Goal: Task Accomplishment & Management: Manage account settings

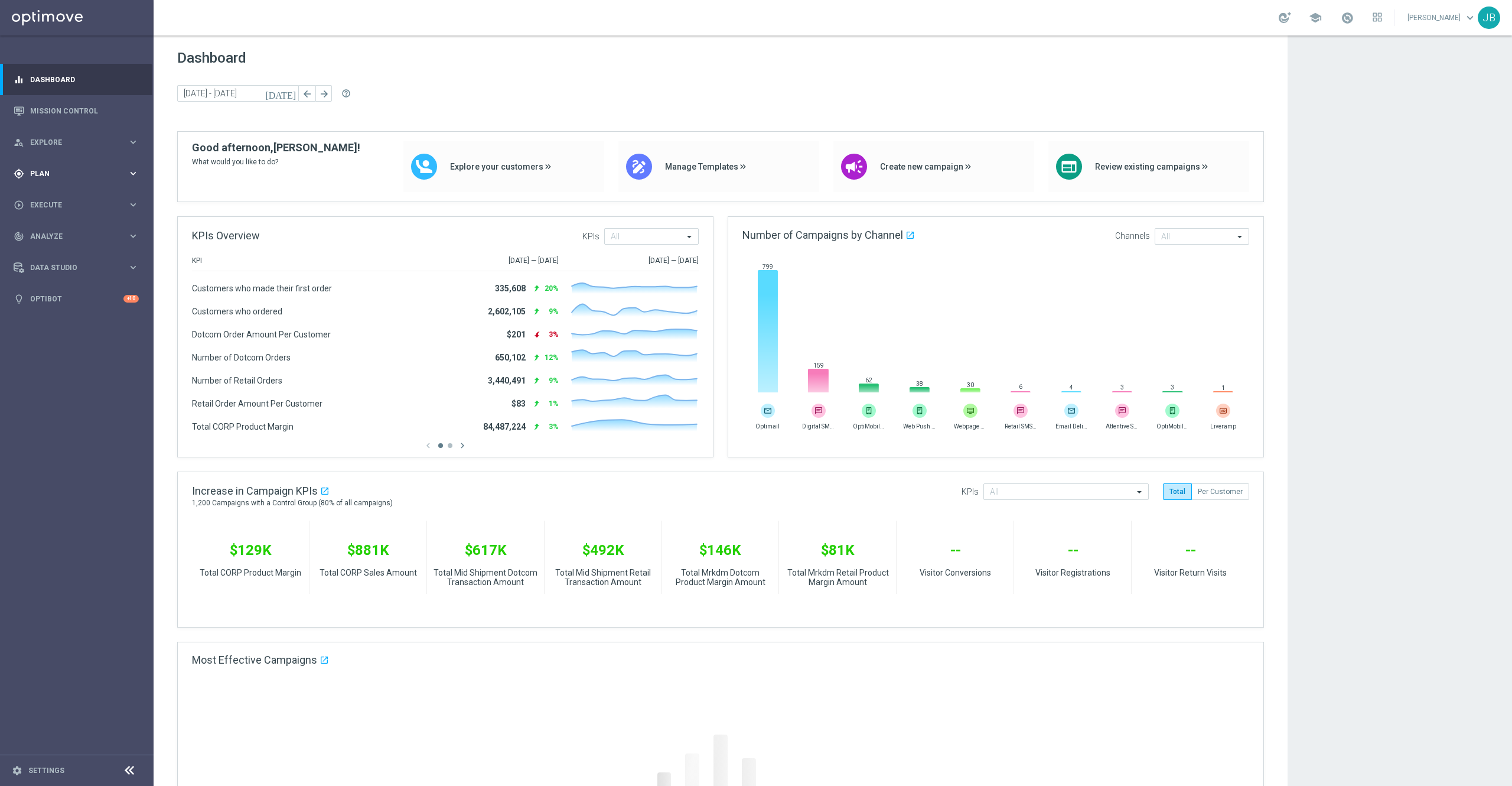
click at [81, 177] on span "Plan" at bounding box center [78, 173] width 97 height 7
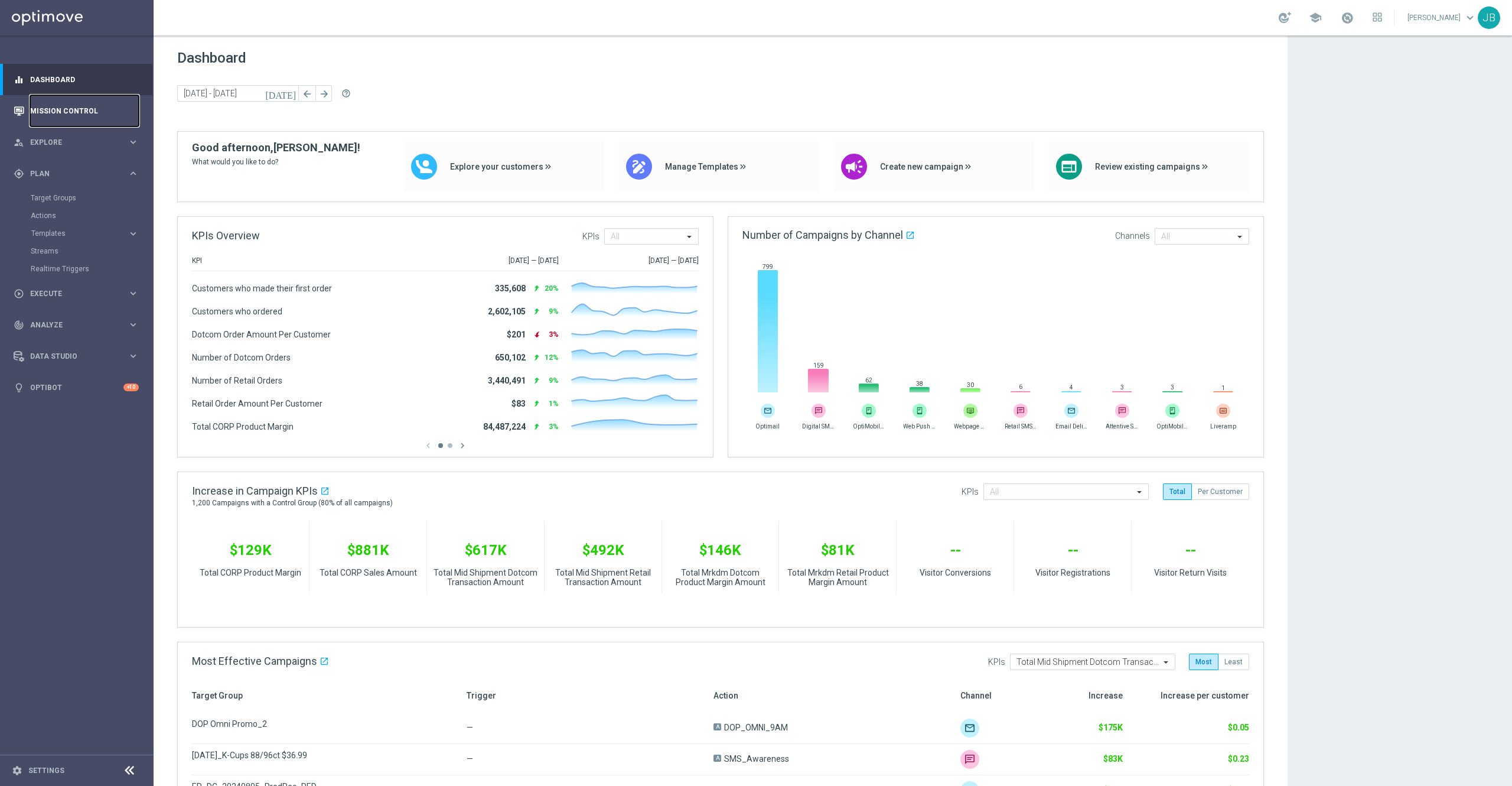
click at [88, 117] on link "Mission Control" at bounding box center [84, 111] width 109 height 32
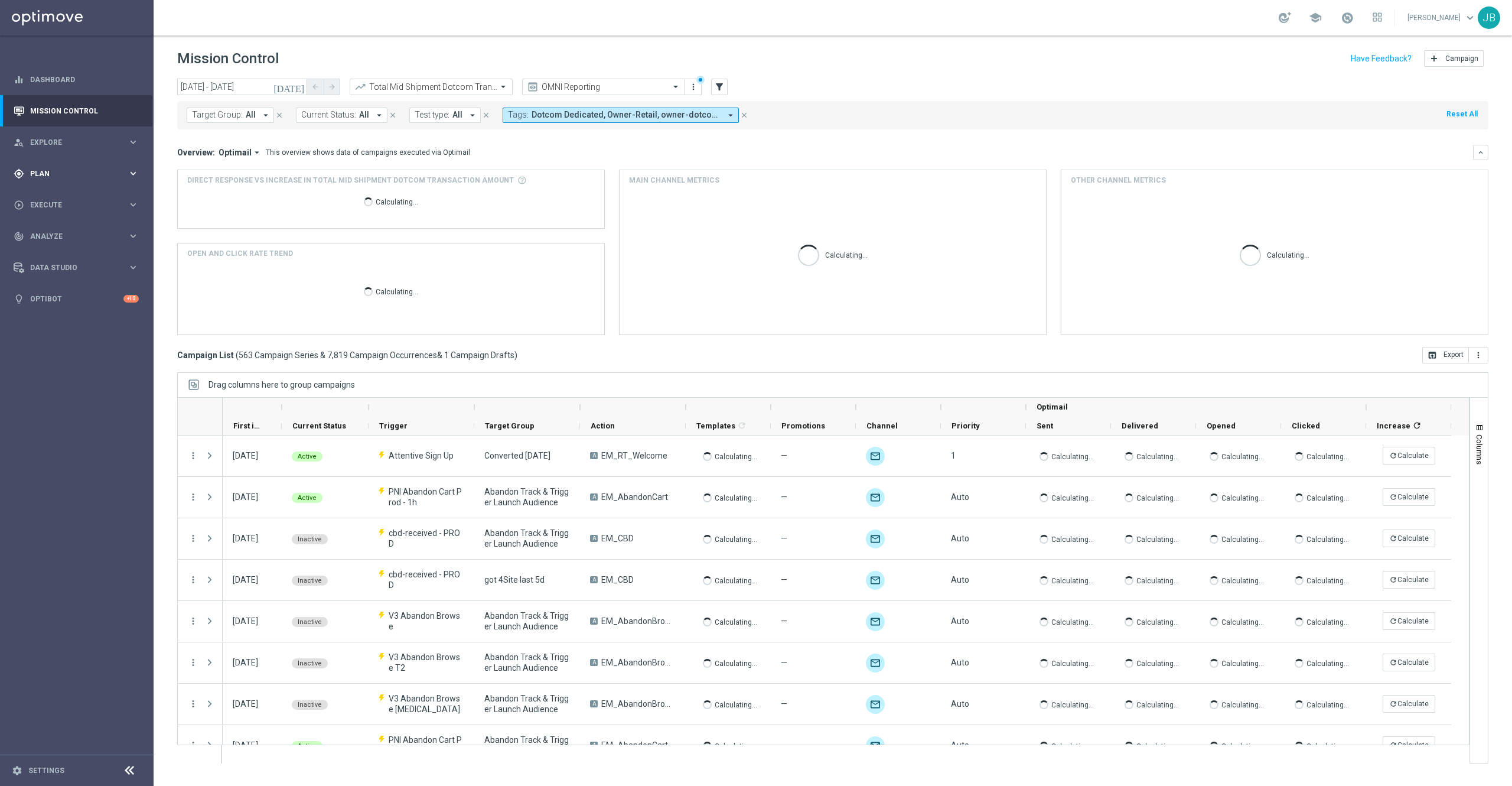
click at [62, 170] on span "Plan" at bounding box center [78, 173] width 97 height 7
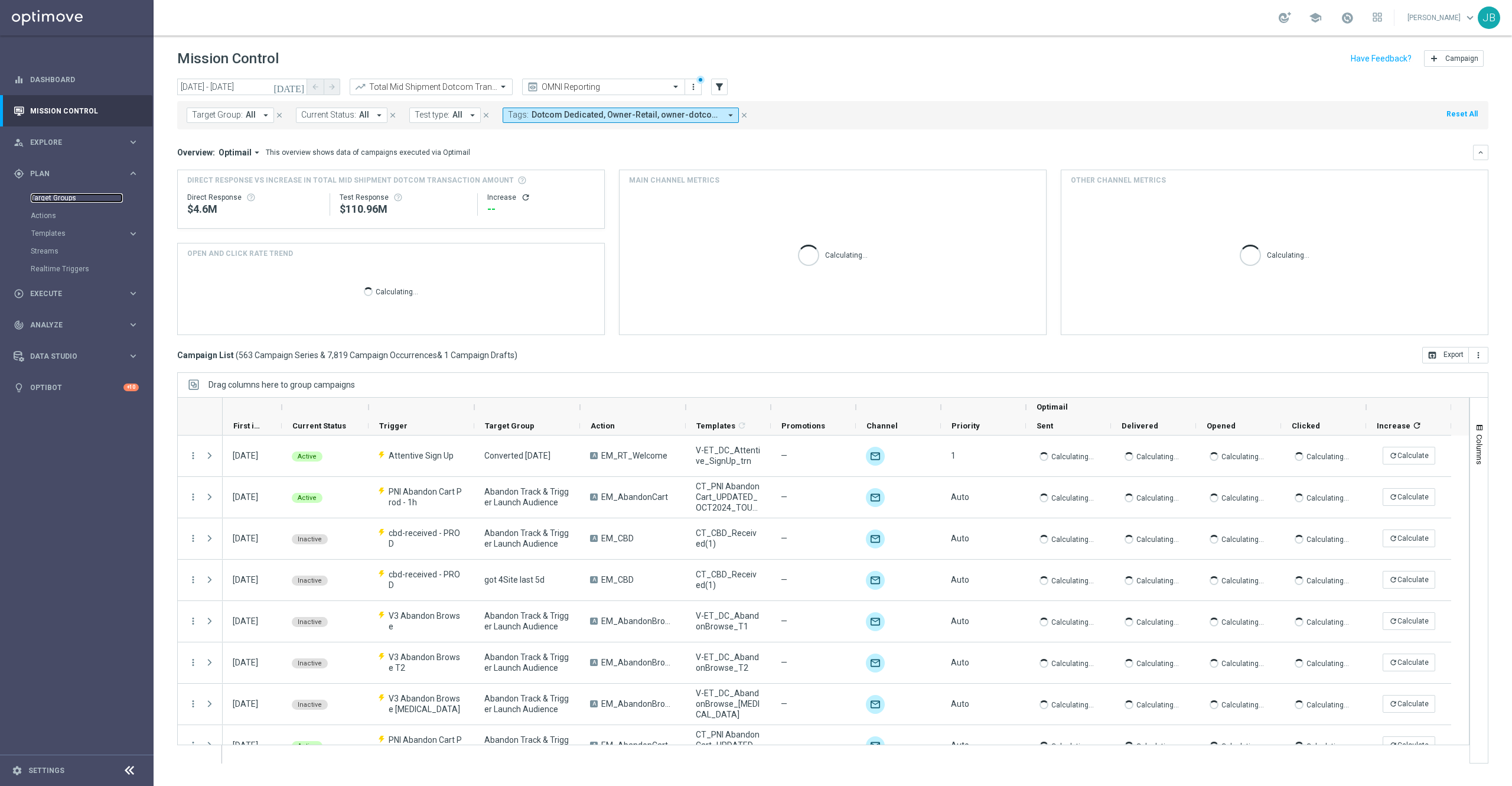
click at [76, 196] on link "Target Groups" at bounding box center [77, 198] width 92 height 10
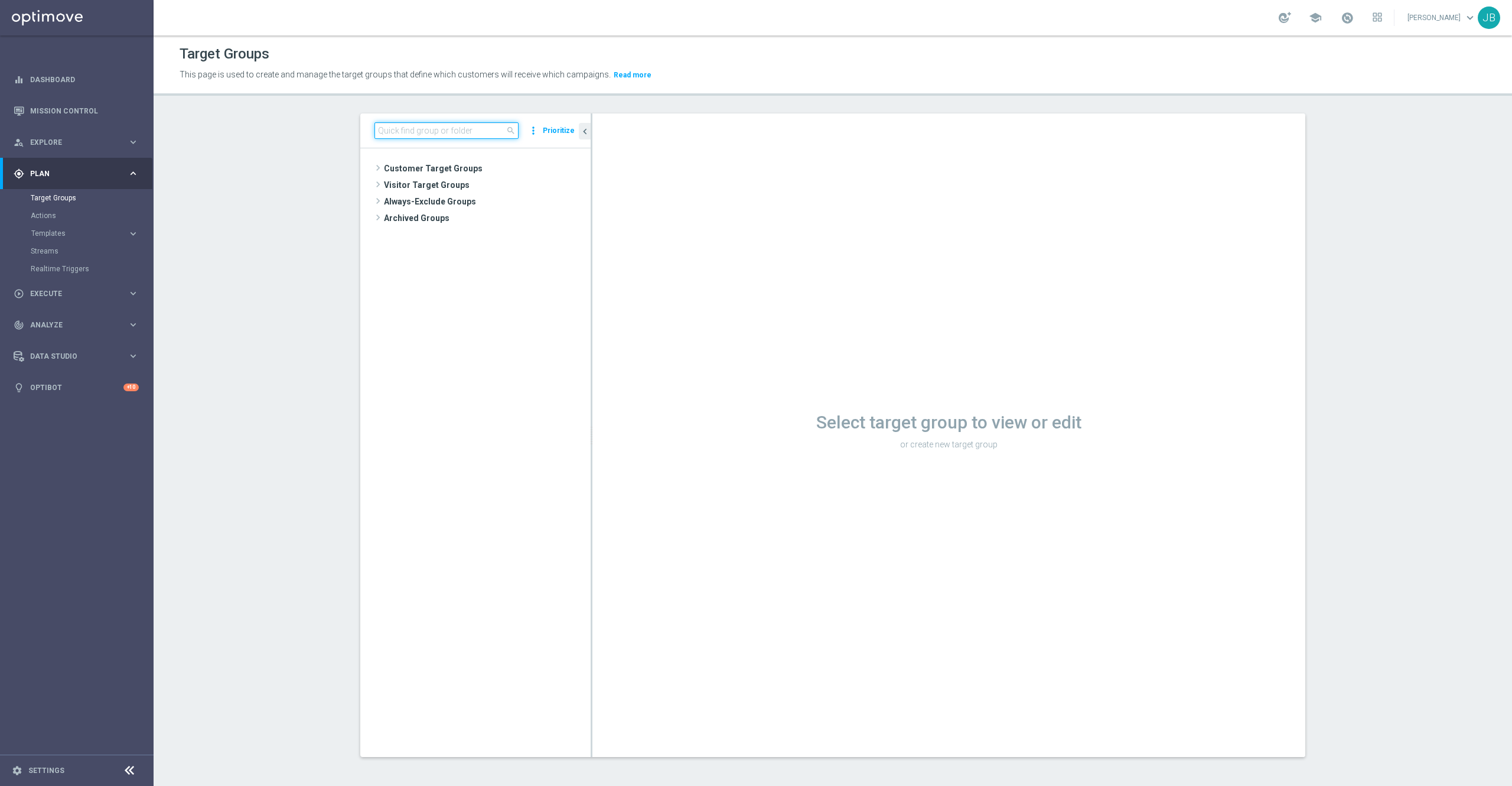
click at [423, 130] on input at bounding box center [447, 130] width 144 height 16
paste input "ER_OMNI_BTS_EMAIL_TEACHER"
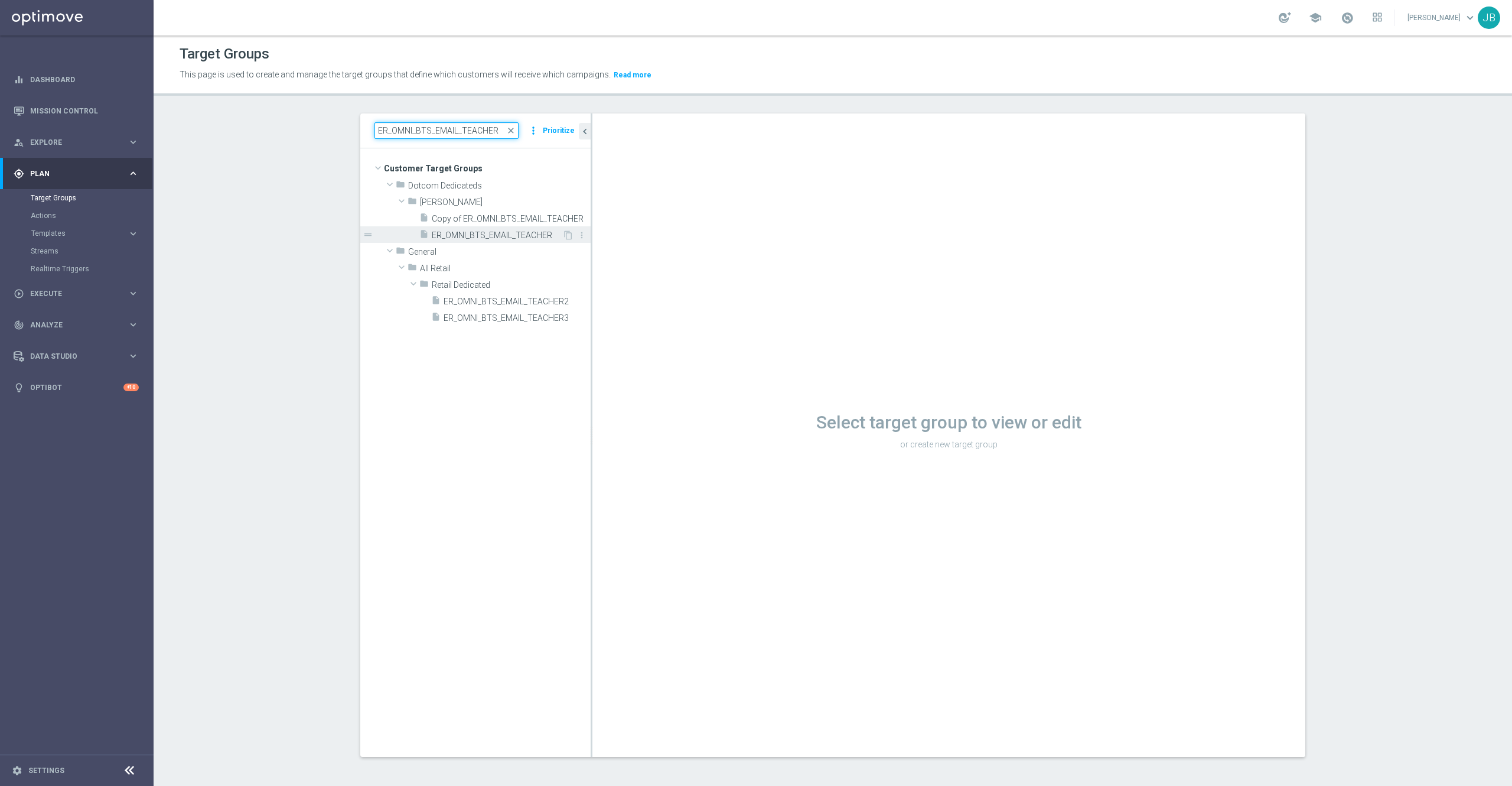
type input "ER_OMNI_BTS_EMAIL_TEACHER"
click at [459, 238] on span "ER_OMNI_BTS_EMAIL_TEACHER" at bounding box center [497, 235] width 131 height 10
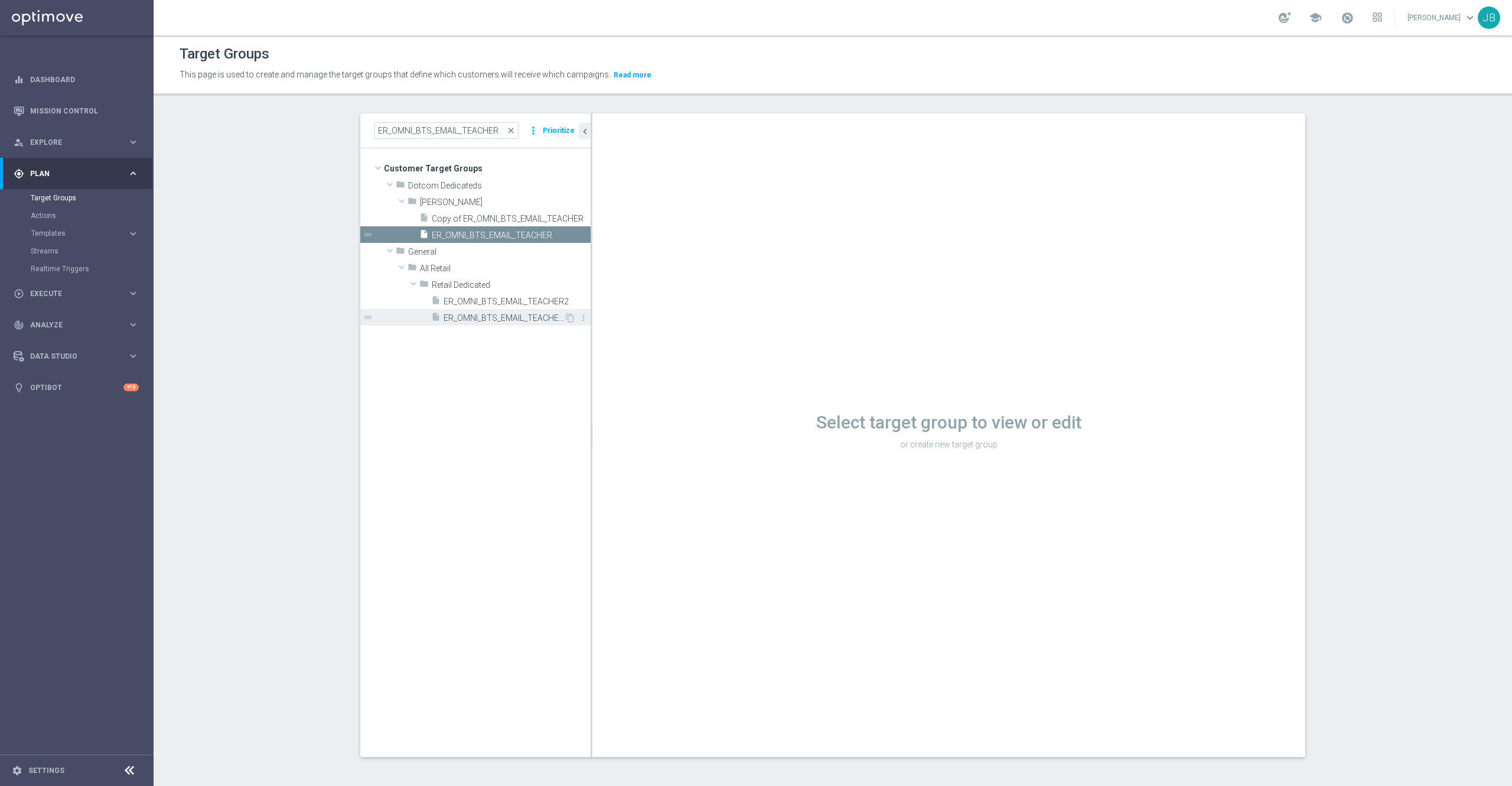
click at [480, 316] on span "ER_OMNI_BTS_EMAIL_TEACHER3" at bounding box center [503, 318] width 120 height 10
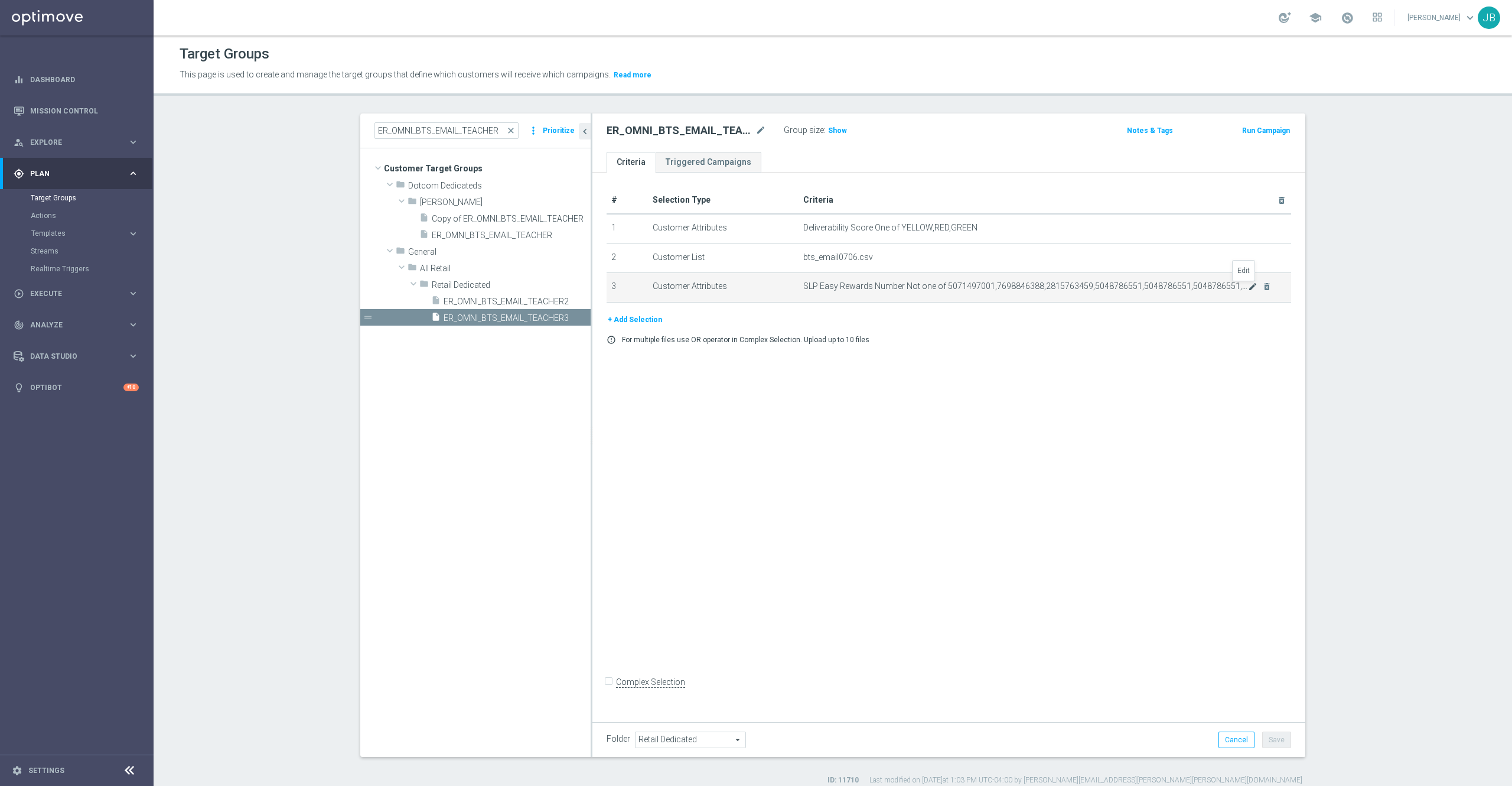
click at [1248, 288] on icon "mode_edit" at bounding box center [1253, 286] width 10 height 10
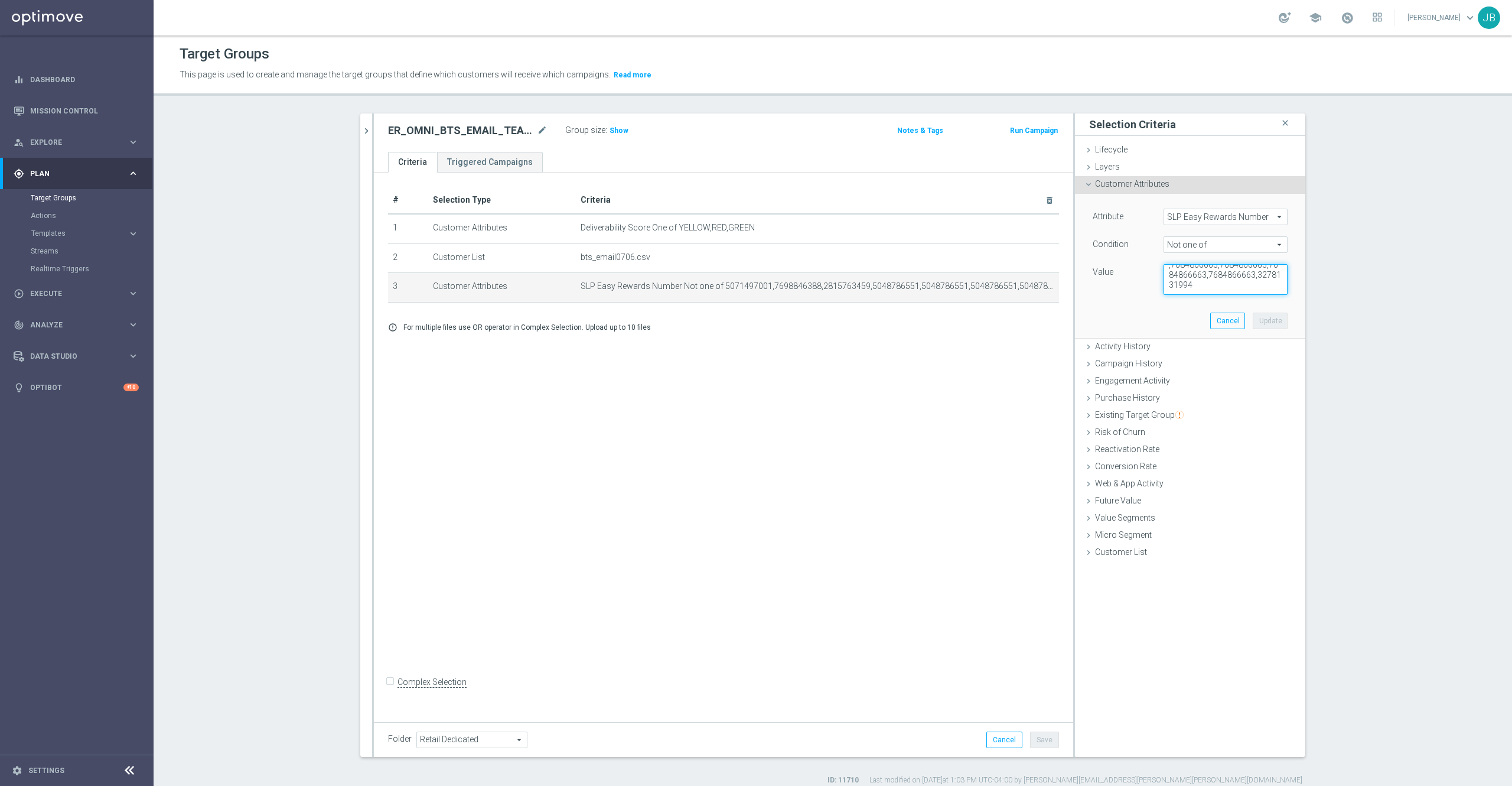
scroll to position [89, 0]
drag, startPoint x: 1158, startPoint y: 274, endPoint x: 1256, endPoint y: 312, distance: 105.1
click at [1256, 312] on div "Attribute SLP Easy Rewards Number SLP Easy Rewards Number arrow_drop_down searc…" at bounding box center [1189, 266] width 212 height 144
click at [1210, 283] on textarea "5071497001,7698846388,2815763459,5048786551,5048786551,5048786551,5048786551,50…" at bounding box center [1225, 280] width 124 height 31
drag, startPoint x: 1225, startPoint y: 288, endPoint x: 1163, endPoint y: 290, distance: 62.0
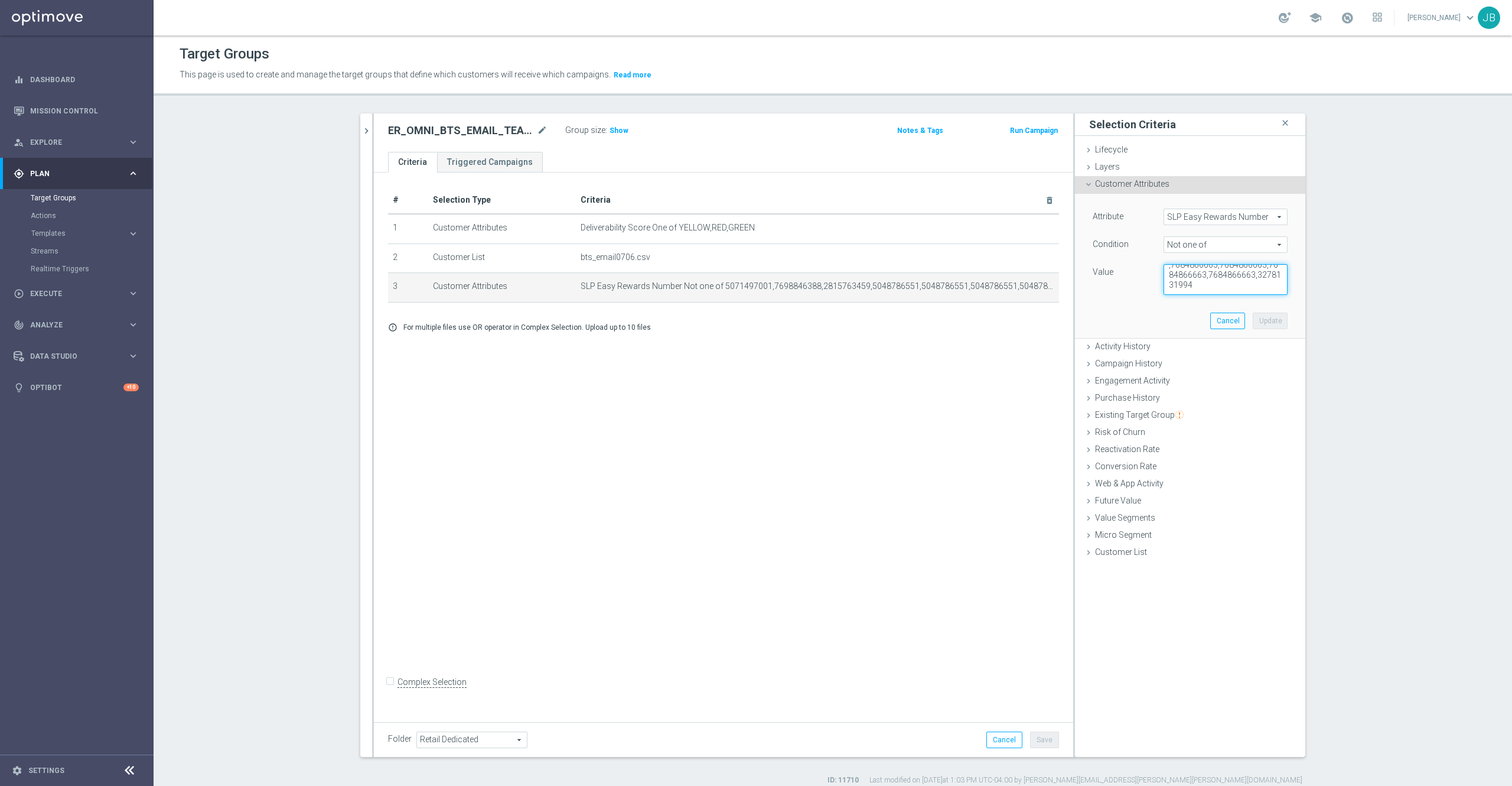
click at [1163, 290] on textarea "5071497001,7698846388,2815763459,5048786551,5048786551,5048786551,5048786551,50…" at bounding box center [1225, 280] width 124 height 31
click at [1169, 279] on textarea "5071497001,7698846388,2815763459,5048786551,5048786551,5048786551,5048786551,50…" at bounding box center [1225, 280] width 124 height 31
drag, startPoint x: 1160, startPoint y: 276, endPoint x: 1233, endPoint y: 309, distance: 80.1
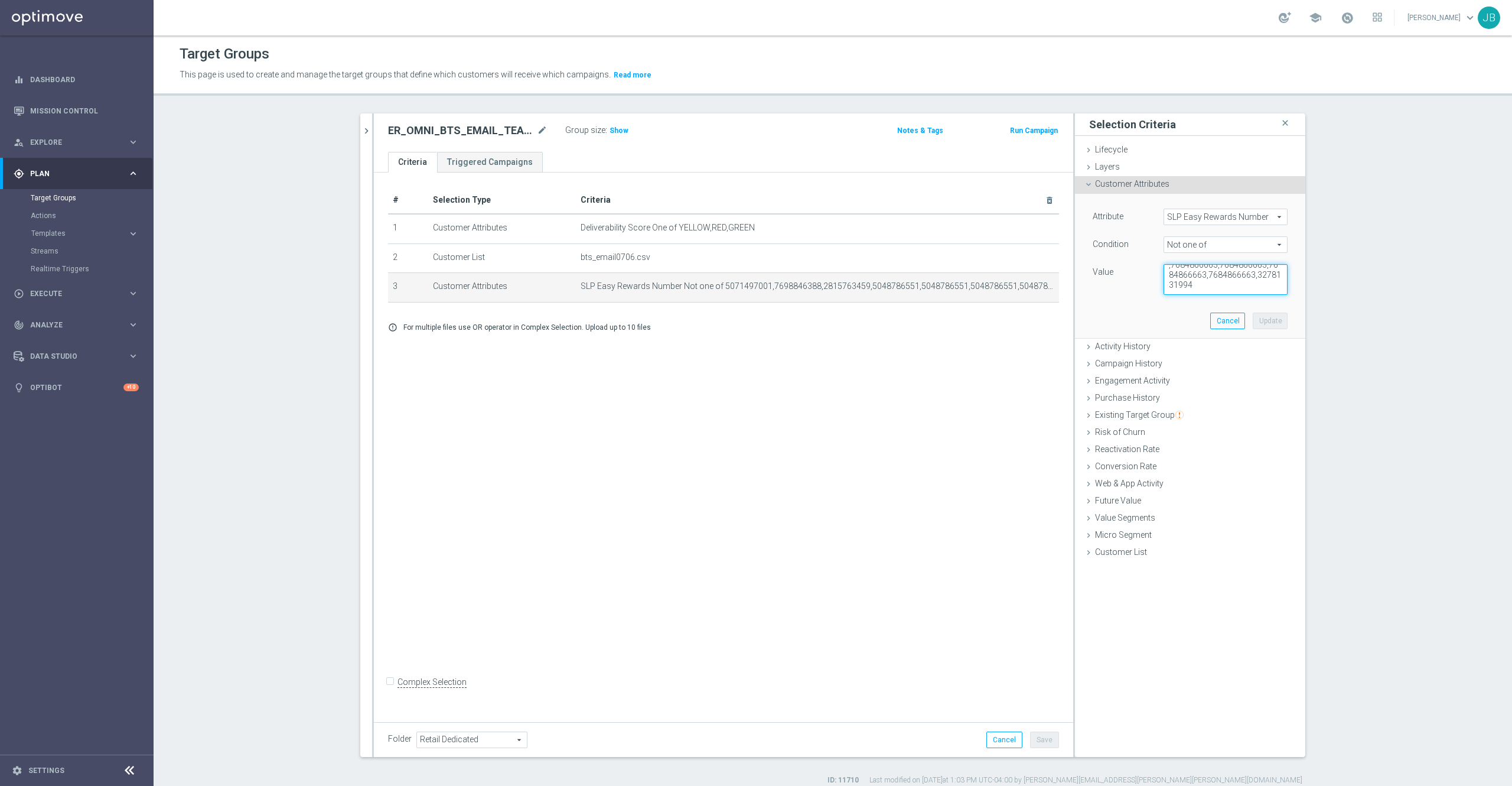
click at [1233, 309] on div "Attribute SLP Easy Rewards Number SLP Easy Rewards Number arrow_drop_down searc…" at bounding box center [1189, 266] width 212 height 144
click at [984, 472] on div "# Selection Type Criteria delete_forever 1 Customer Attributes Deliverability S…" at bounding box center [723, 445] width 699 height 544
click at [990, 732] on button "Cancel" at bounding box center [1005, 739] width 37 height 16
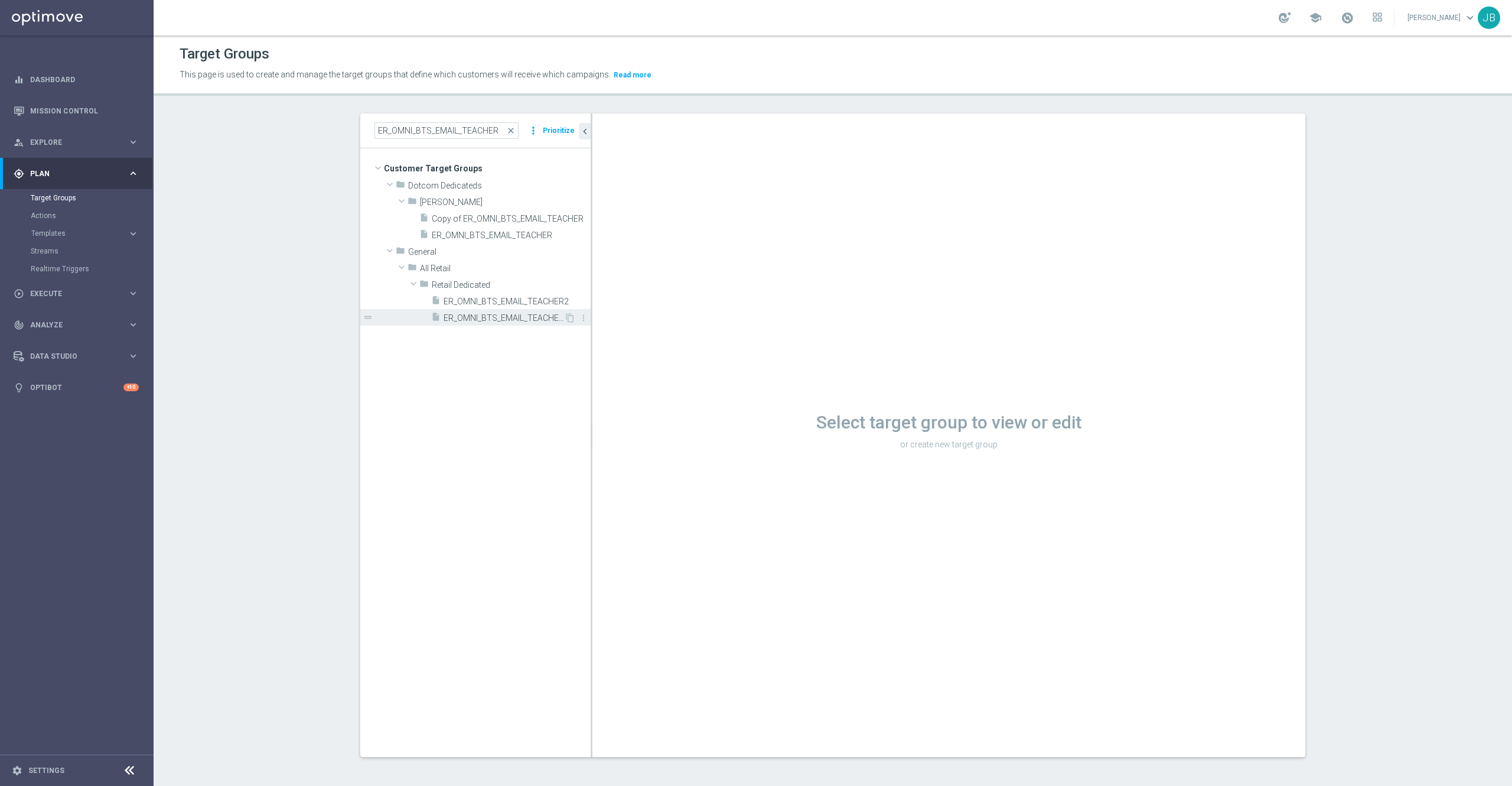
click at [506, 319] on span "ER_OMNI_BTS_EMAIL_TEACHER3" at bounding box center [503, 318] width 120 height 10
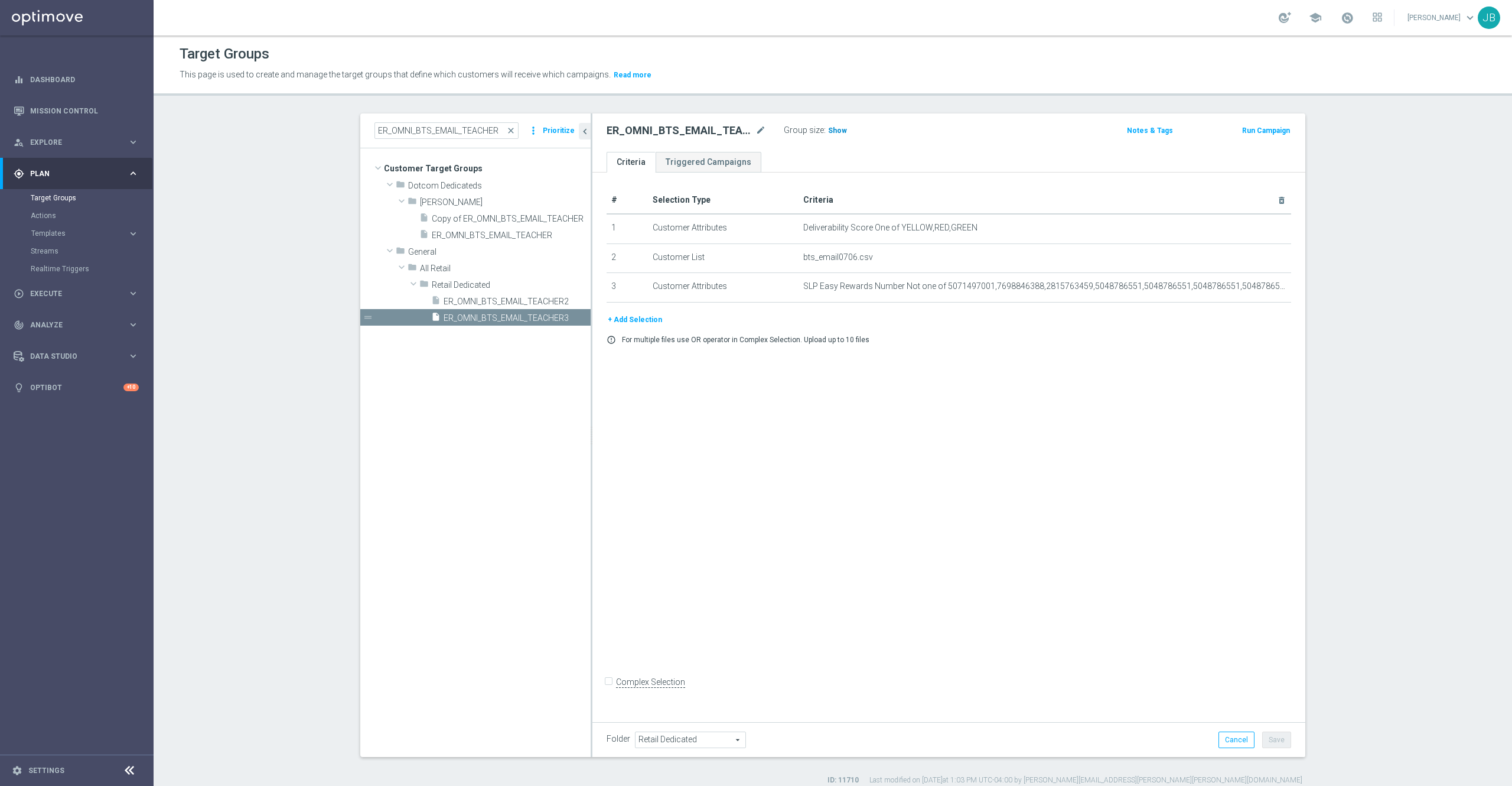
click at [833, 127] on span "Show" at bounding box center [838, 131] width 19 height 9
click at [506, 131] on span "close" at bounding box center [511, 131] width 10 height 10
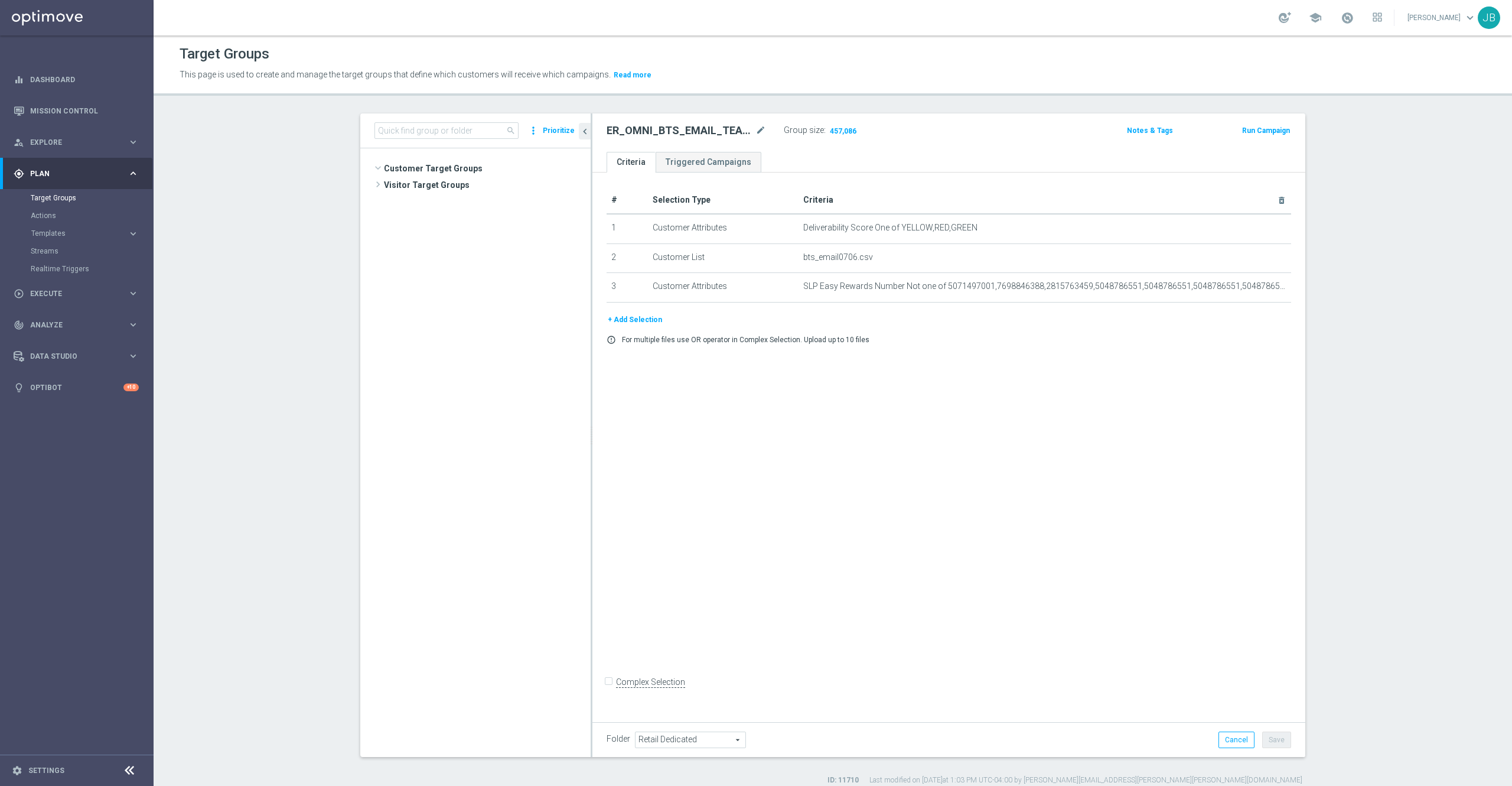
scroll to position [4089, 0]
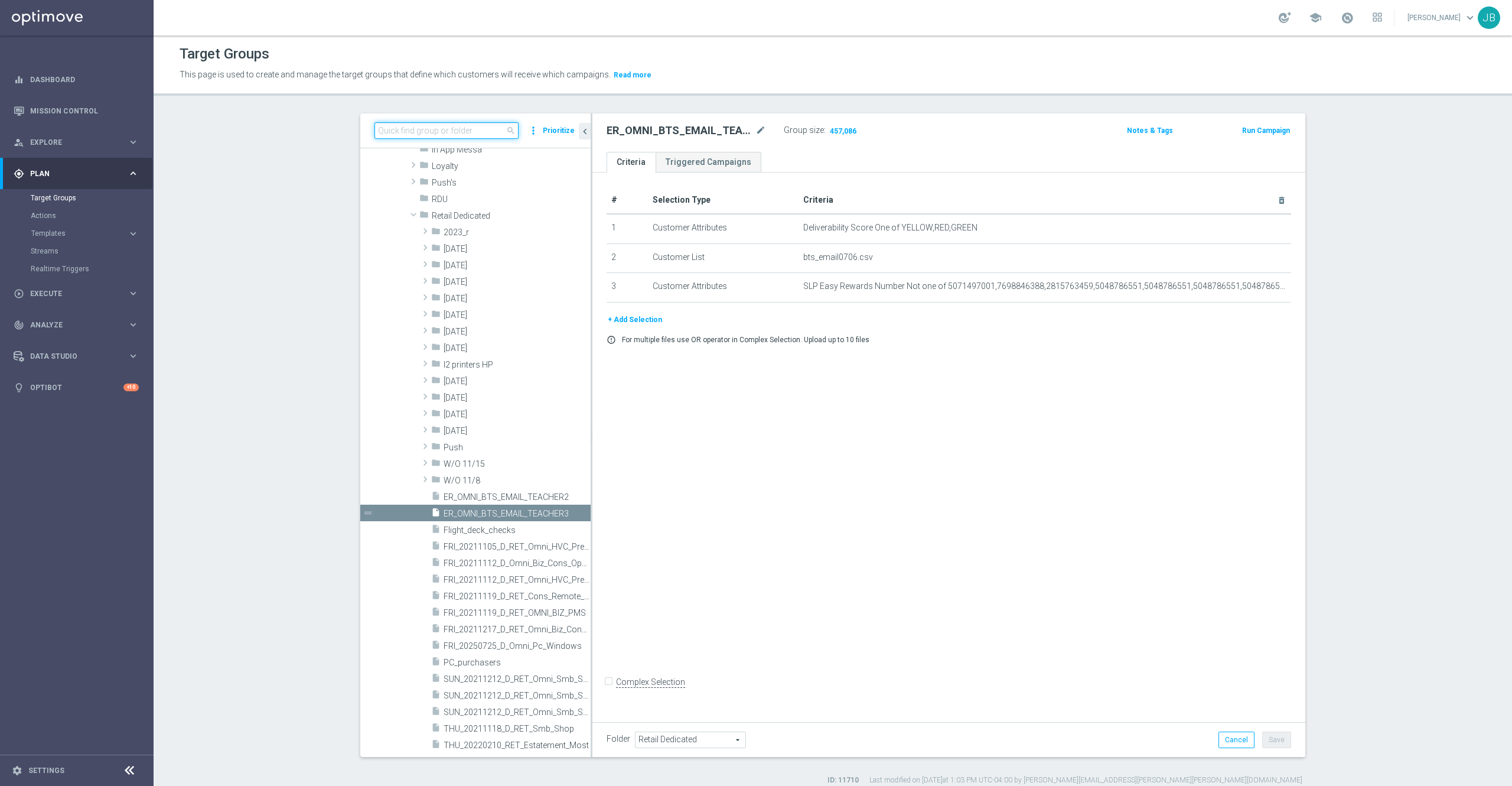
click at [390, 133] on input at bounding box center [447, 130] width 144 height 16
paste input "ED_OMNI_0819_LOY_Hero_Offer"
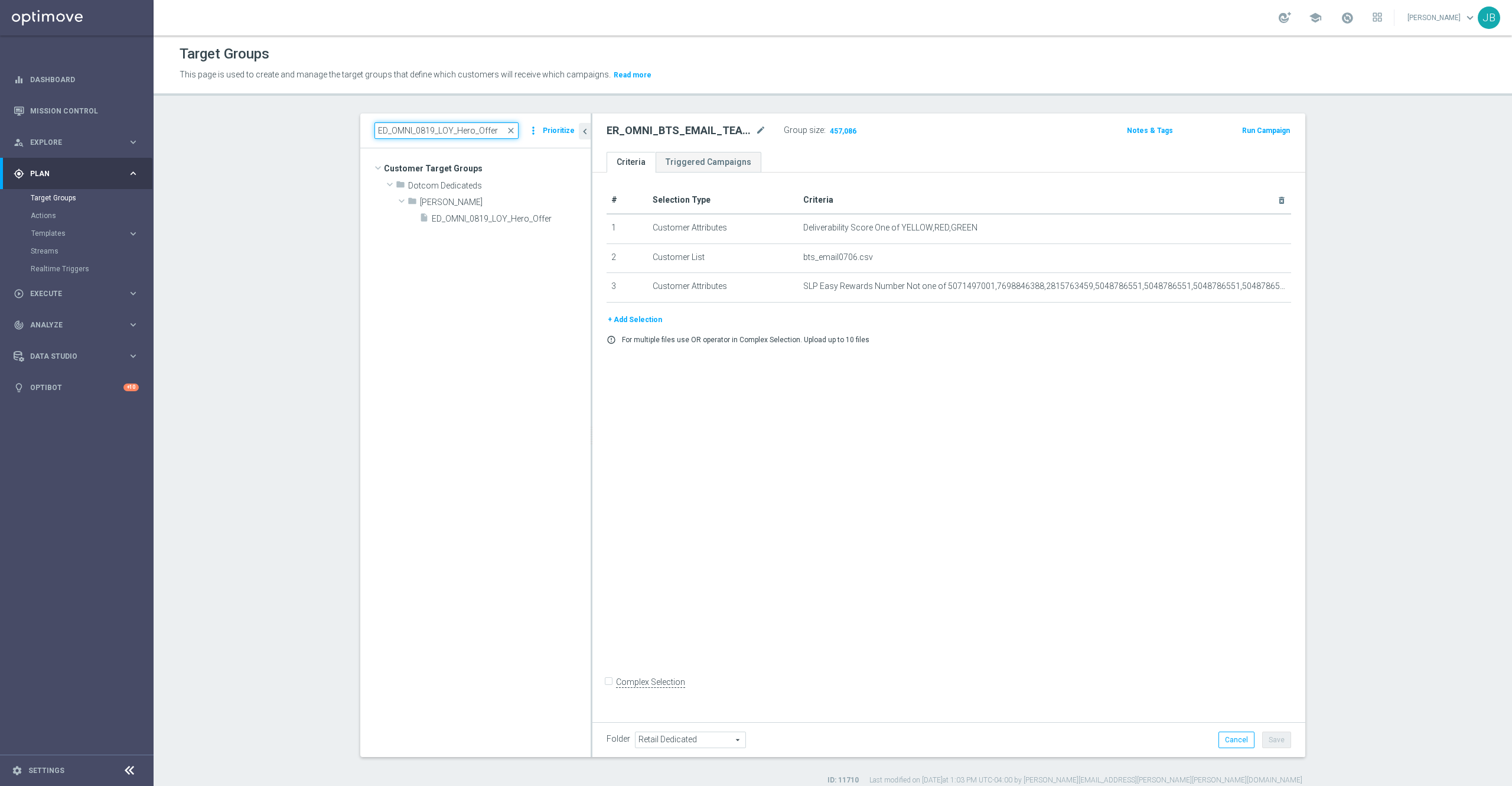
scroll to position [0, 0]
type input "ED_OMNI_0819_LOY_Hero_Offer"
click at [533, 215] on span "ED_OMNI_0819_LOY_Hero_Offer" at bounding box center [497, 219] width 131 height 10
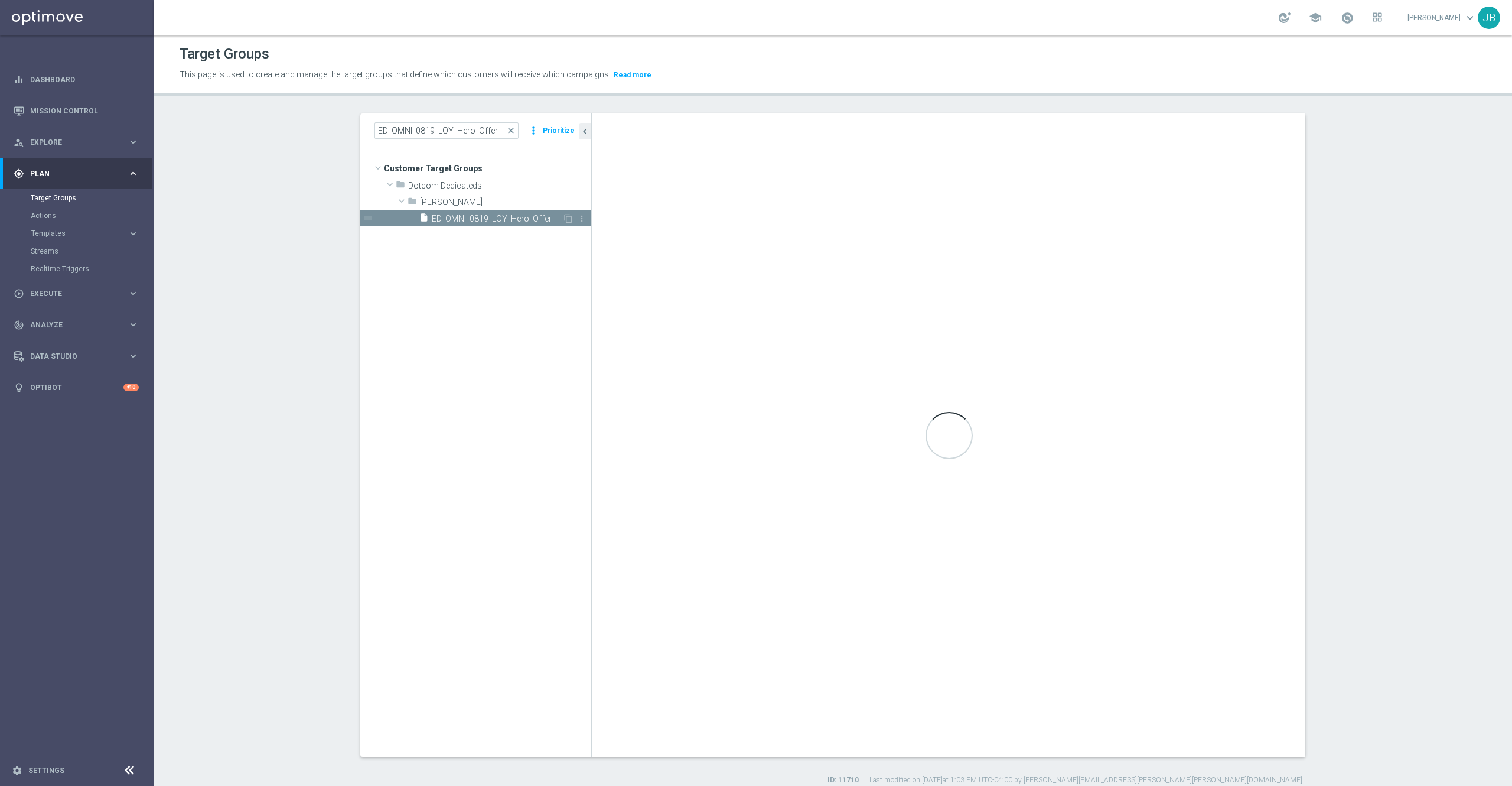
checkbox input "true"
type input "Johnny"
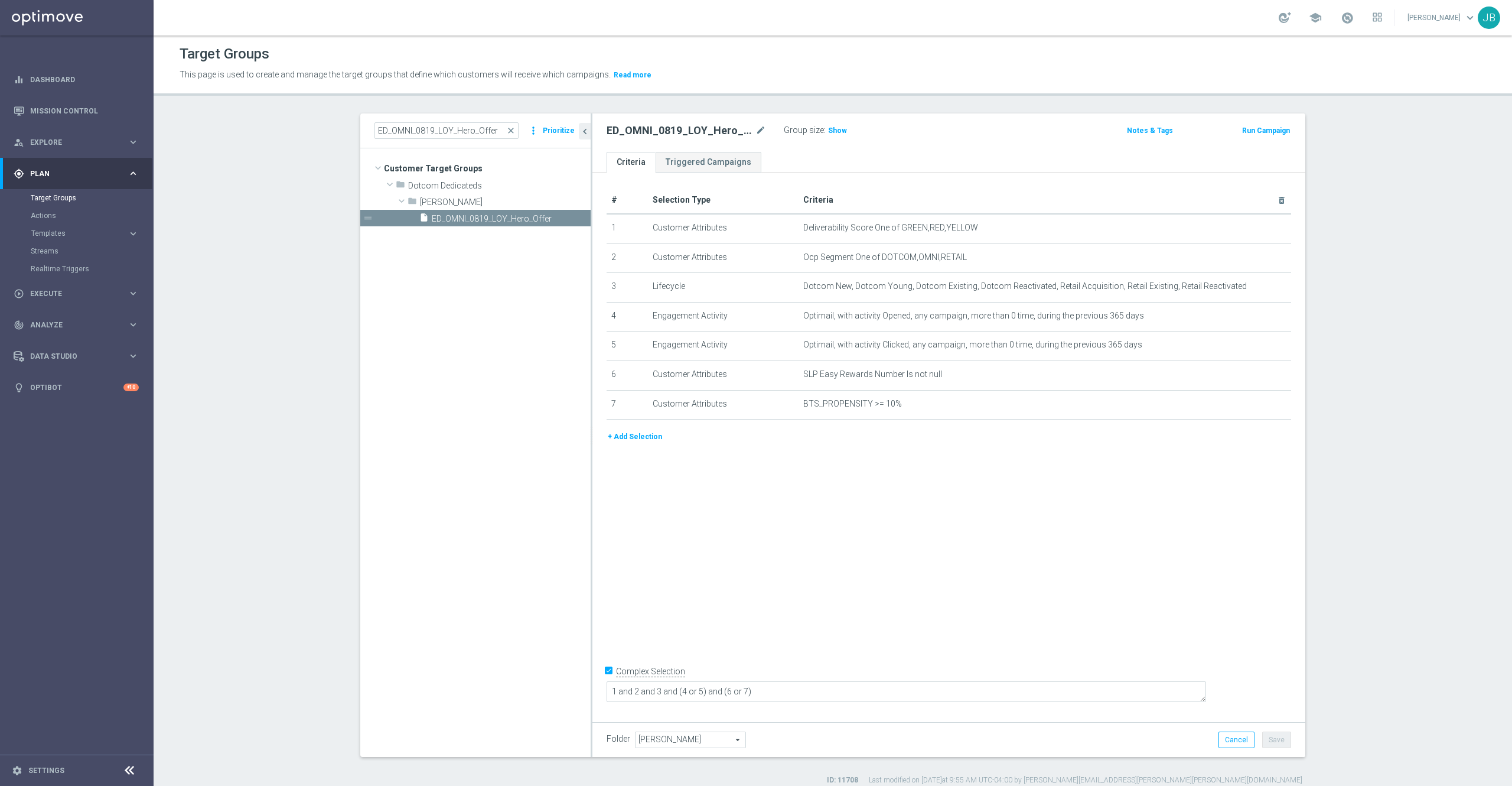
click at [618, 442] on button "+ Add Selection" at bounding box center [634, 437] width 57 height 13
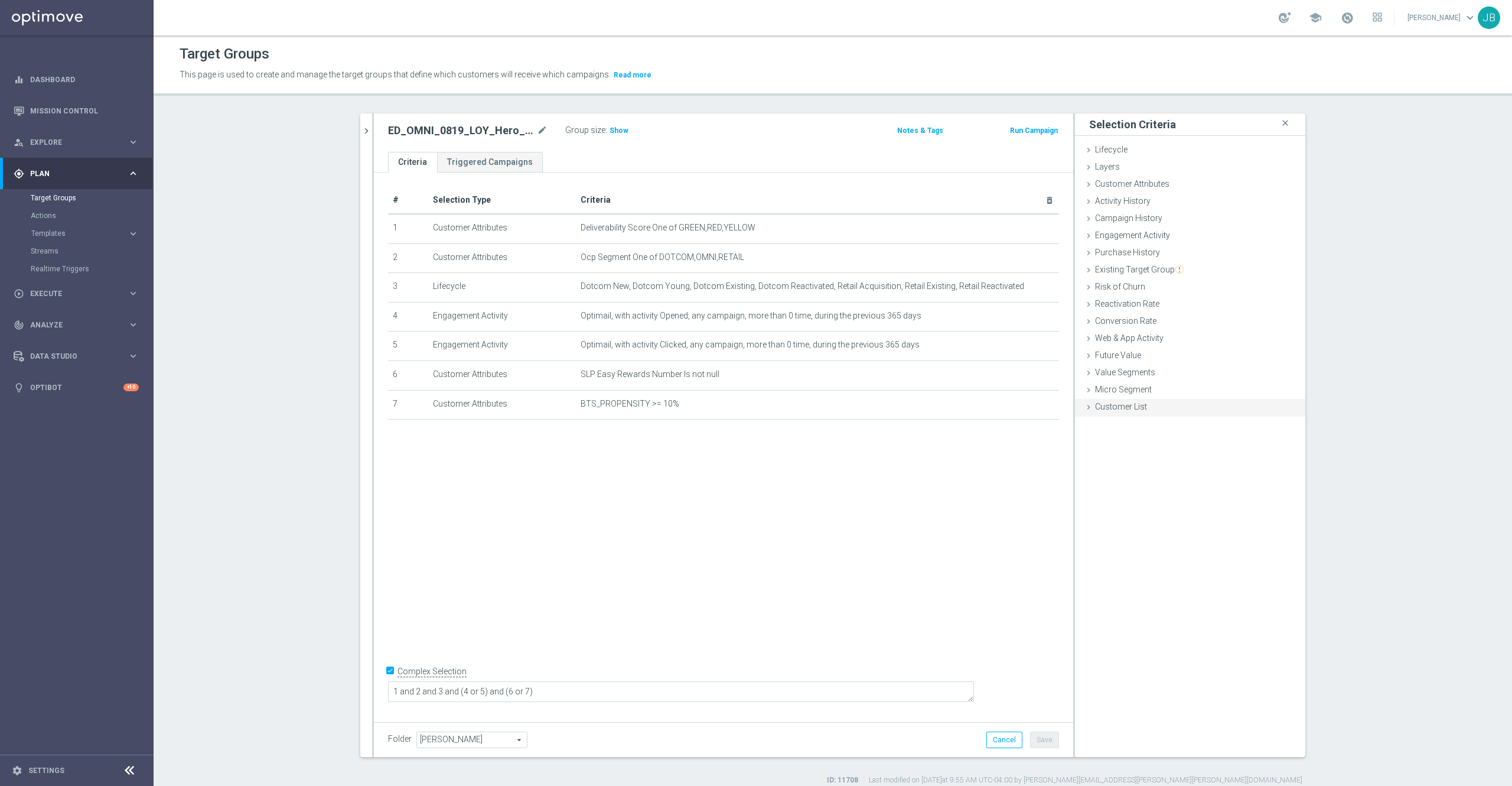
click at [1134, 405] on span "Customer List" at bounding box center [1121, 406] width 52 height 10
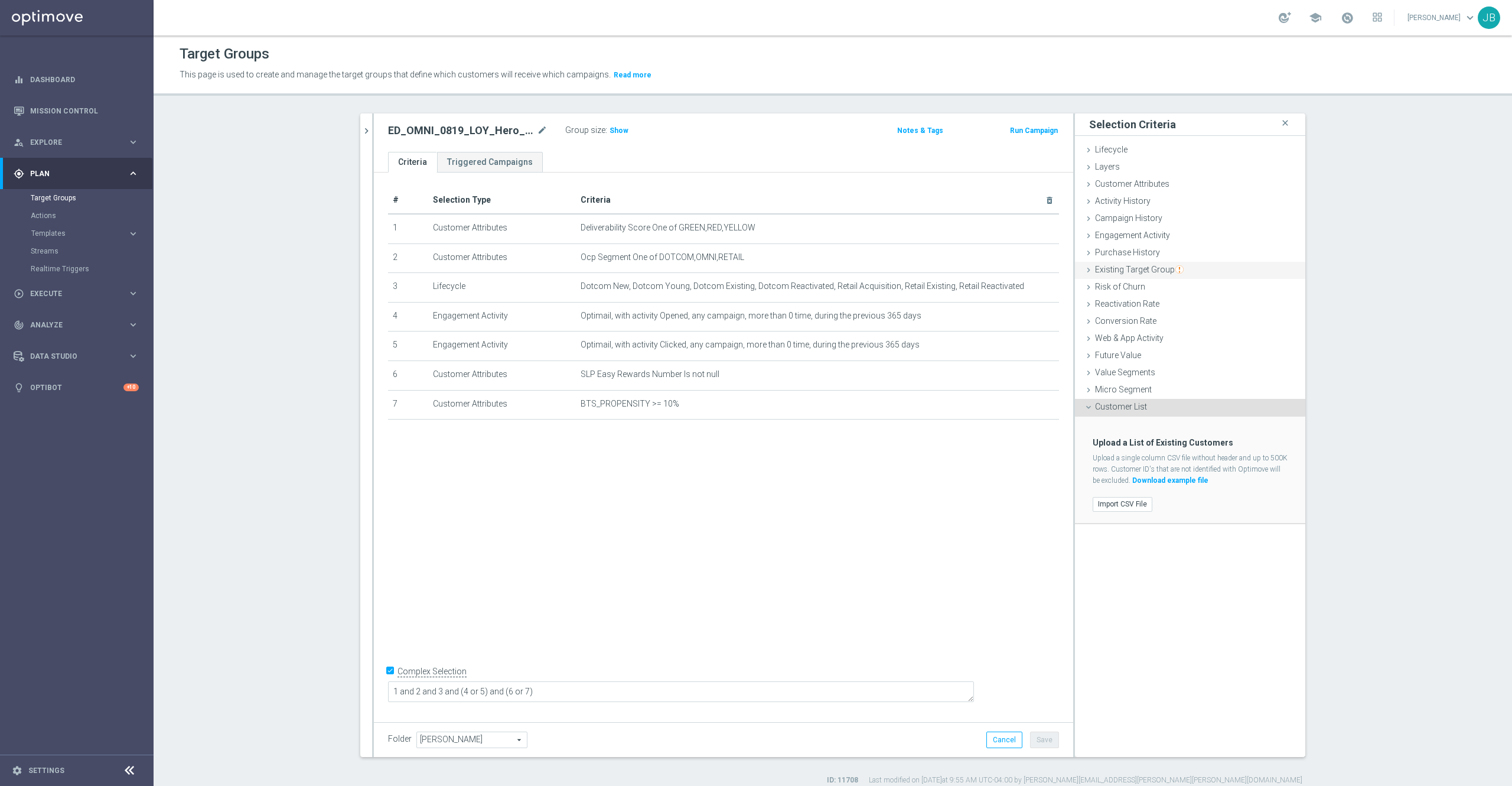
click at [1144, 273] on span "Existing Target Group" at bounding box center [1139, 269] width 88 height 10
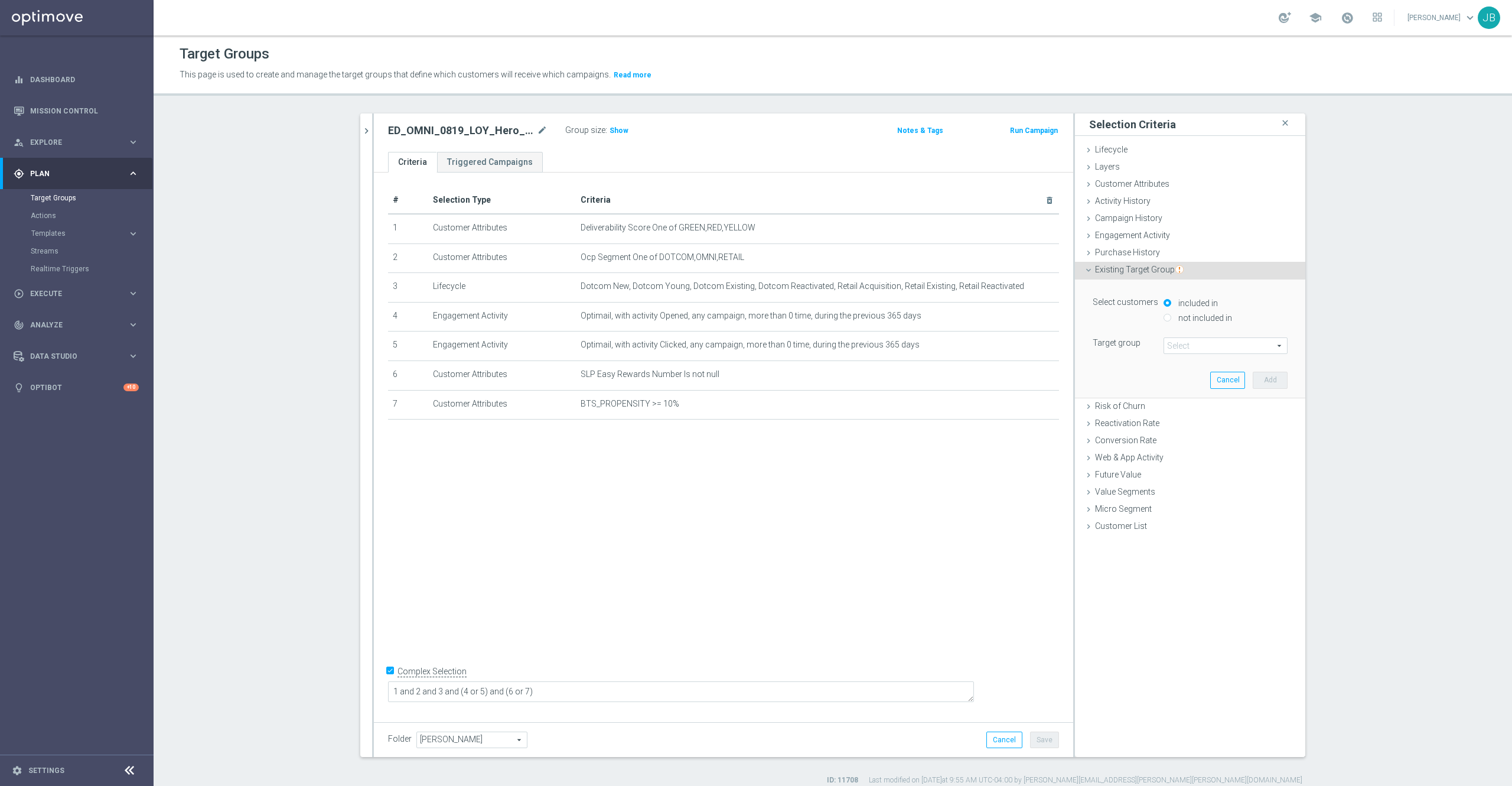
click at [1163, 320] on input "not included in" at bounding box center [1167, 317] width 8 height 8
radio input "true"
click at [1173, 350] on span at bounding box center [1226, 346] width 123 height 15
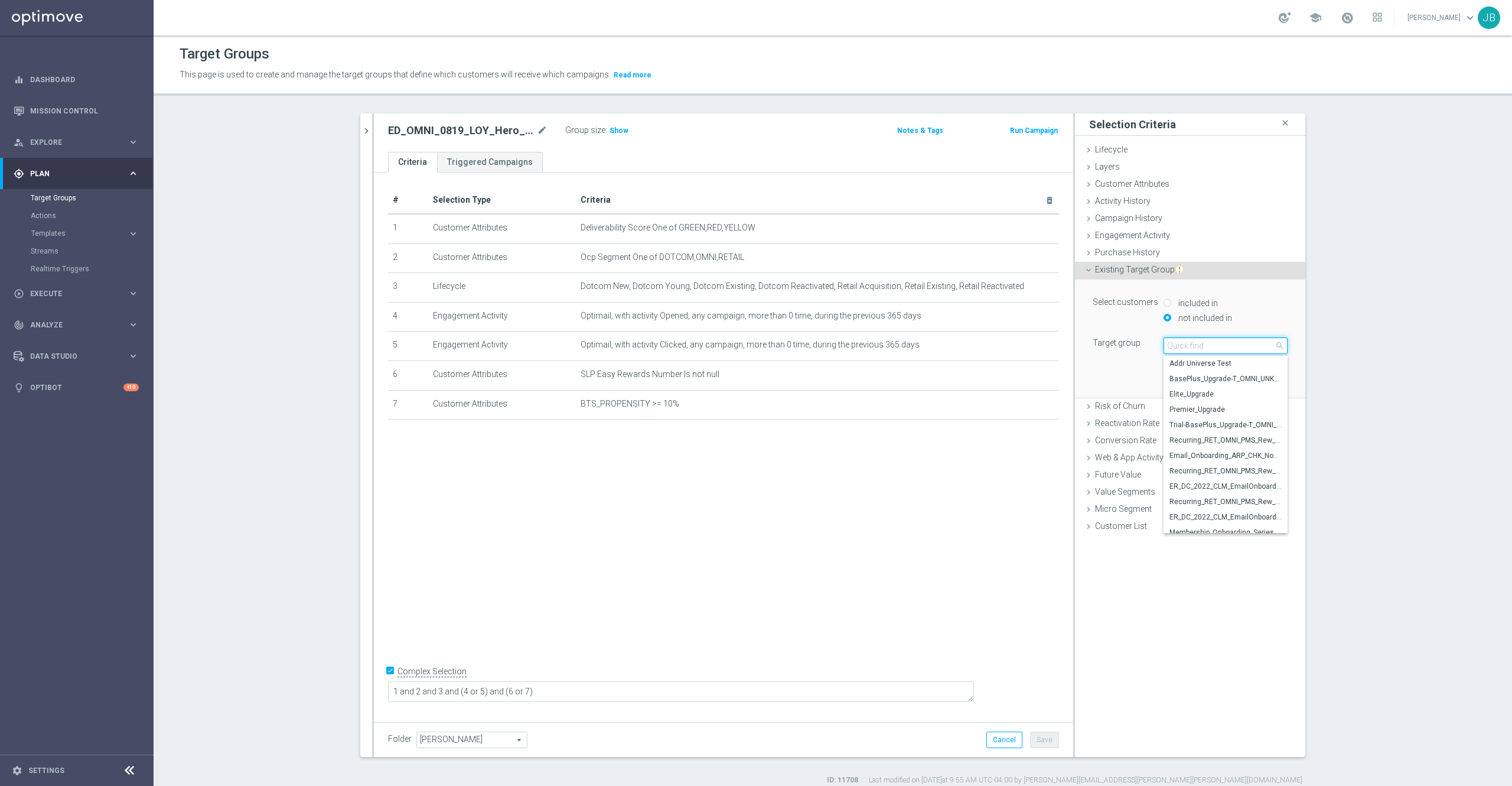
click at [1173, 348] on input "search" at bounding box center [1225, 345] width 124 height 16
click at [1201, 344] on input "search" at bounding box center [1225, 345] width 124 height 16
paste input "ER_OMNI_BTS_EMAIL_TEACHER2"
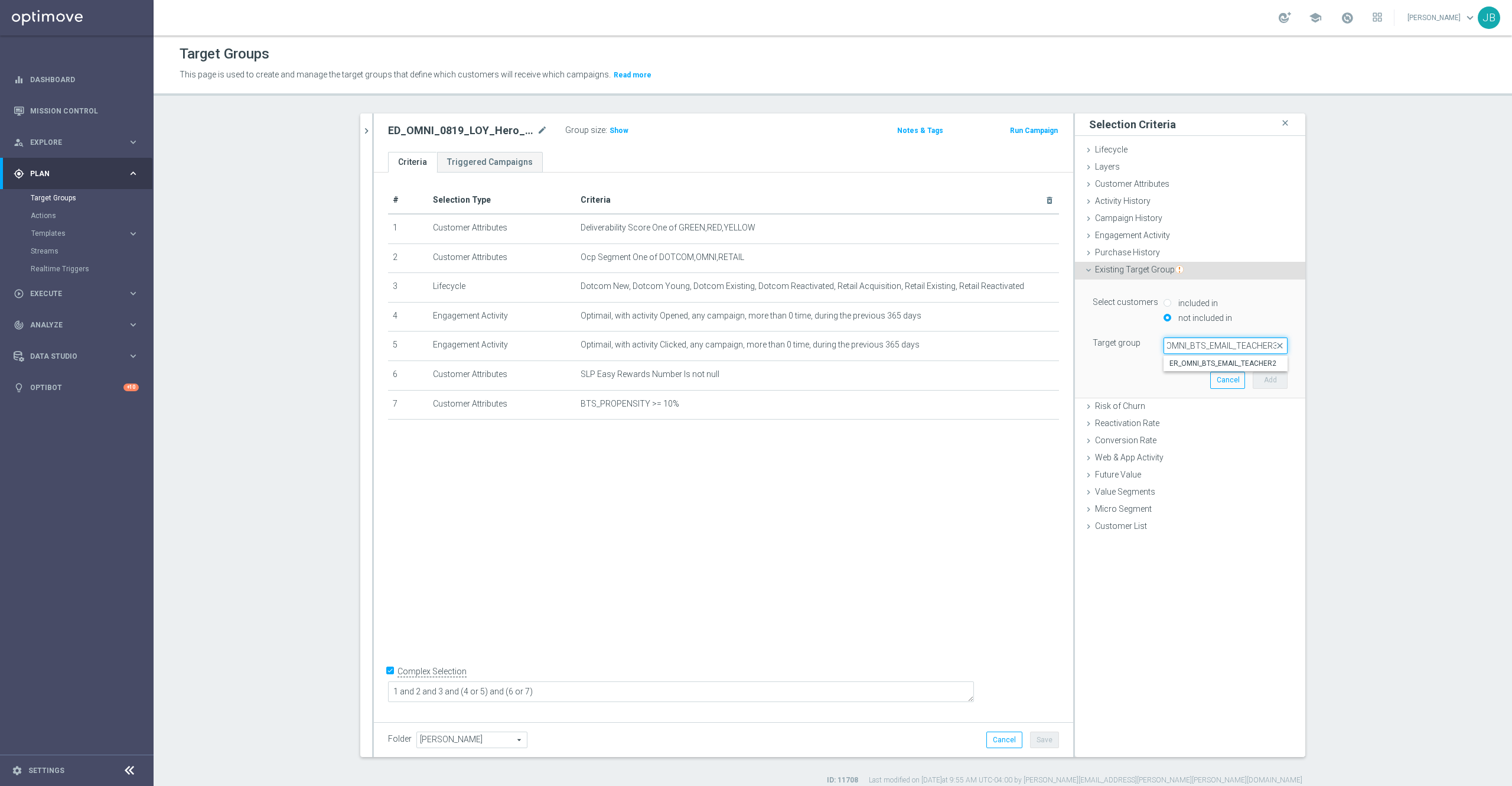
scroll to position [0, 14]
type input "ER_OMNI_BTS_EMAIL_TEACHER3"
click at [1243, 366] on span "ER_OMNI_BTS_EMAIL_TEACHER3" at bounding box center [1225, 363] width 112 height 10
type input "ER_OMNI_BTS_EMAIL_TEACHER3"
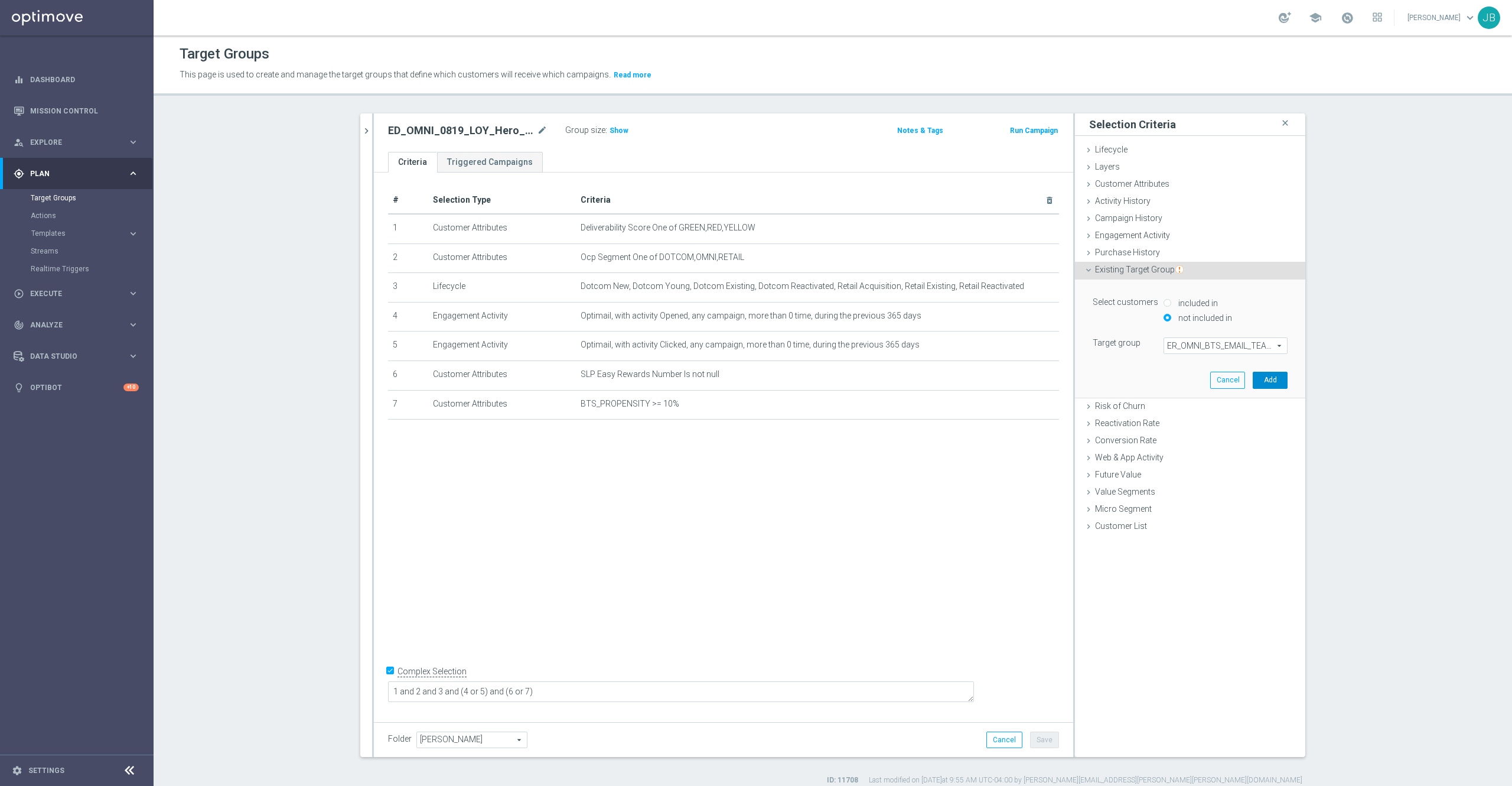
click at [1256, 379] on button "Add" at bounding box center [1270, 380] width 35 height 16
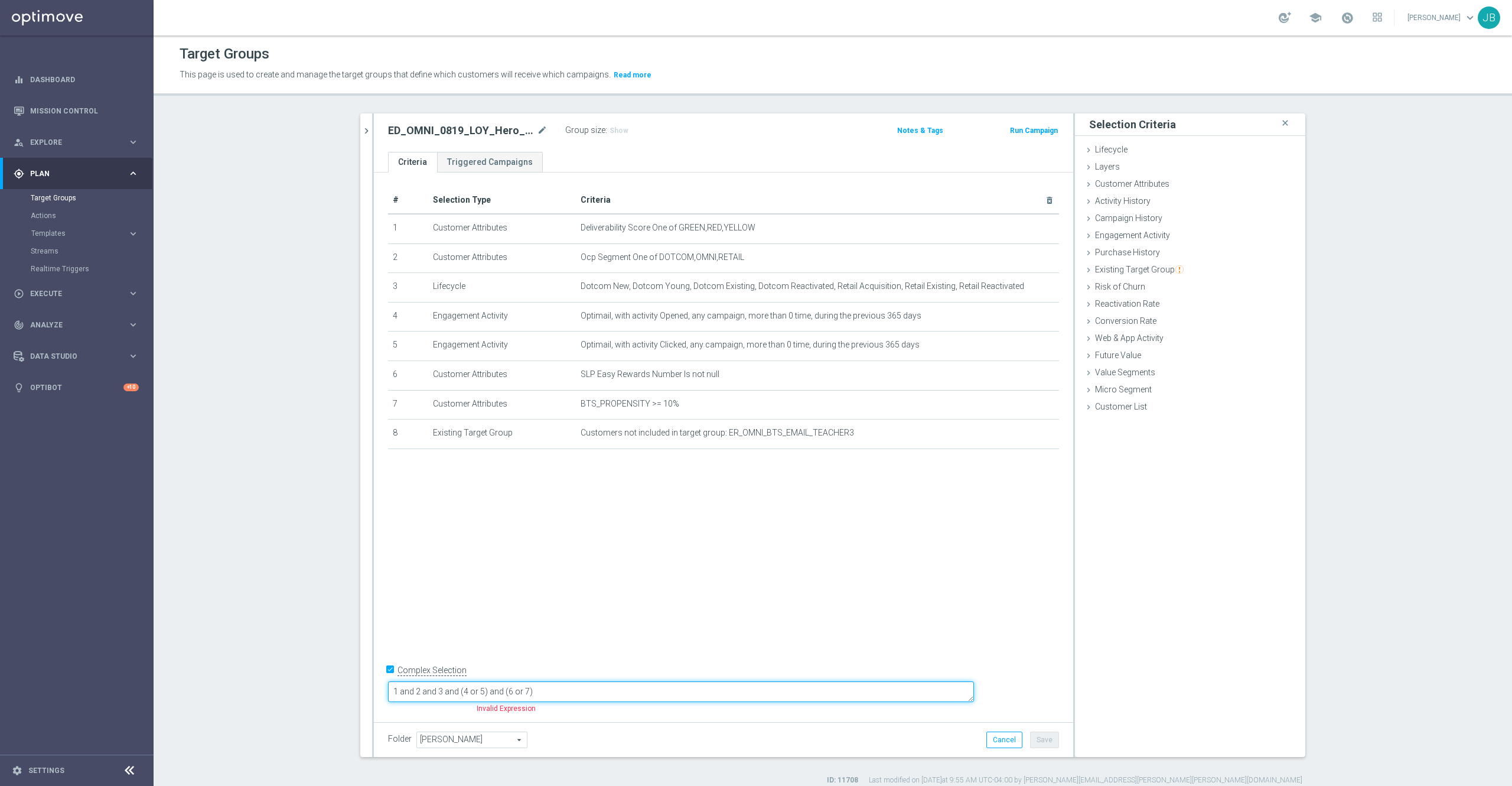
click at [650, 685] on textarea "1 and 2 and 3 and (4 or 5) and (6 or 7)" at bounding box center [681, 692] width 586 height 21
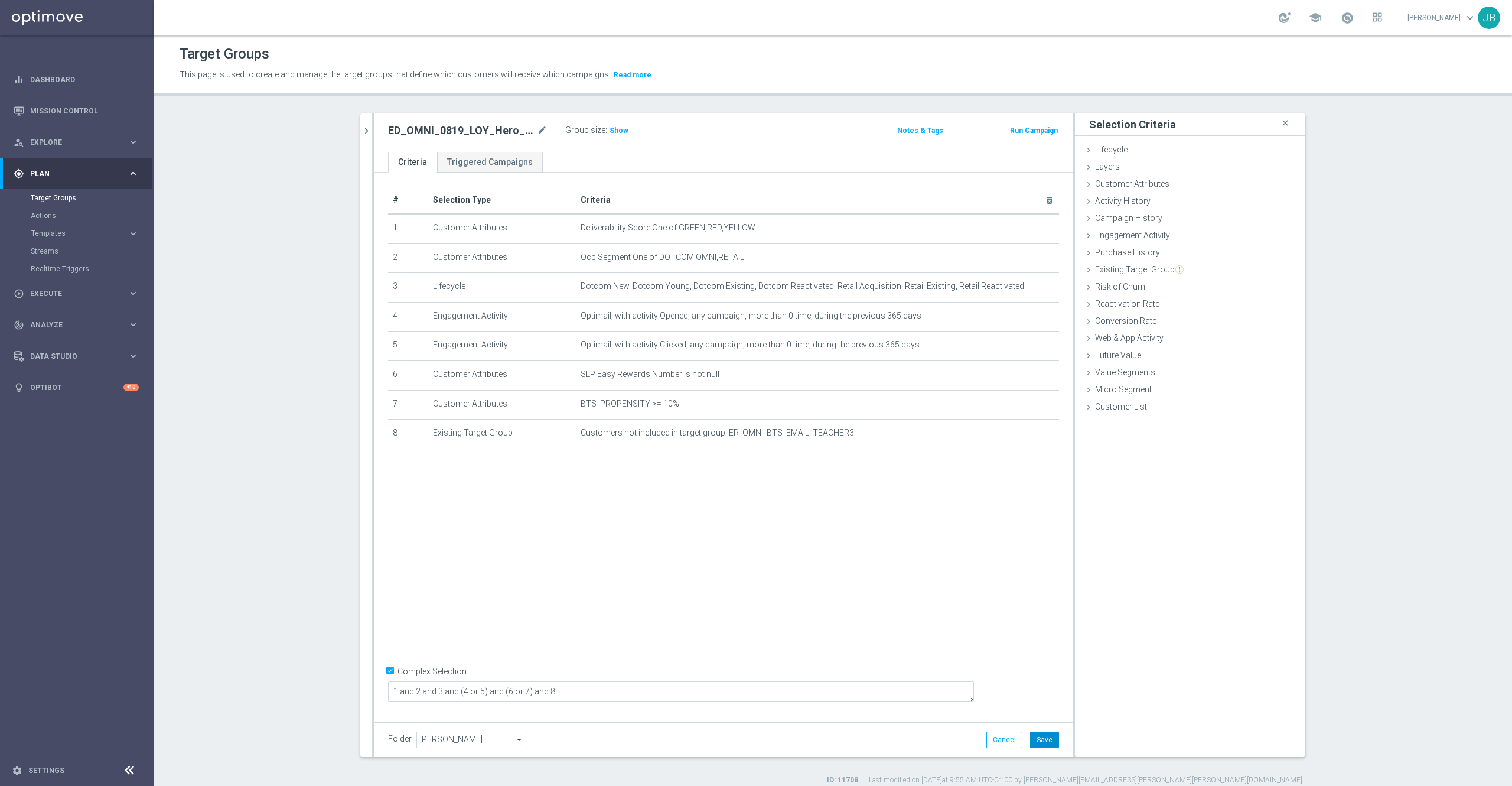
click at [1031, 746] on button "Save" at bounding box center [1044, 739] width 29 height 16
click at [610, 130] on span "Show" at bounding box center [620, 131] width 19 height 9
drag, startPoint x: 357, startPoint y: 137, endPoint x: 345, endPoint y: 294, distance: 157.5
click at [345, 294] on div "ED_OMNI_0819_LOY_Hero_Offer close more_vert Prioritize Customer Target Groups l…" at bounding box center [832, 449] width 992 height 672
click at [1031, 438] on icon "delete_forever" at bounding box center [1036, 433] width 10 height 10
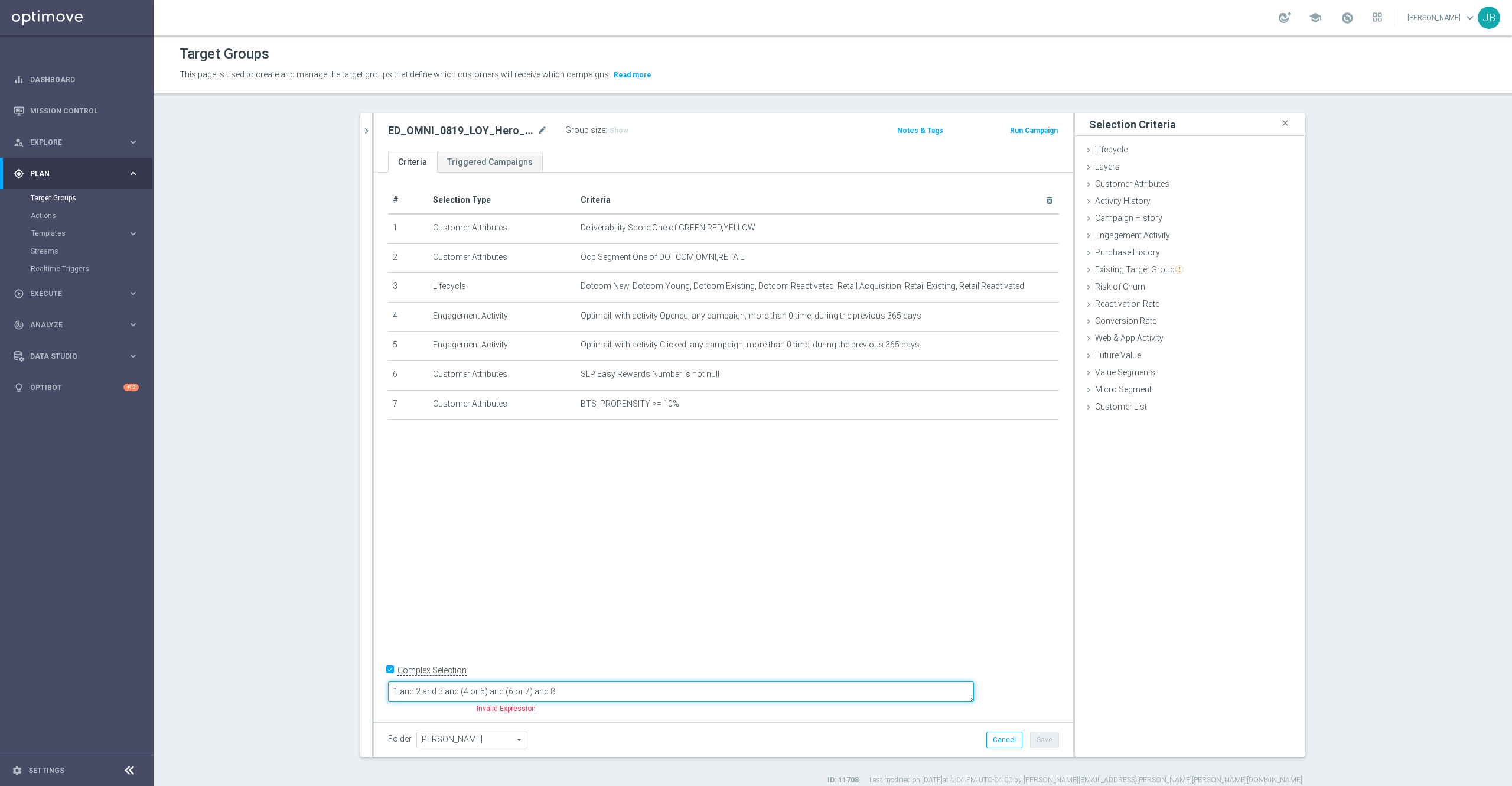
click at [693, 690] on textarea "1 and 2 and 3 and (4 or 5) and (6 or 7) and 8" at bounding box center [681, 692] width 586 height 21
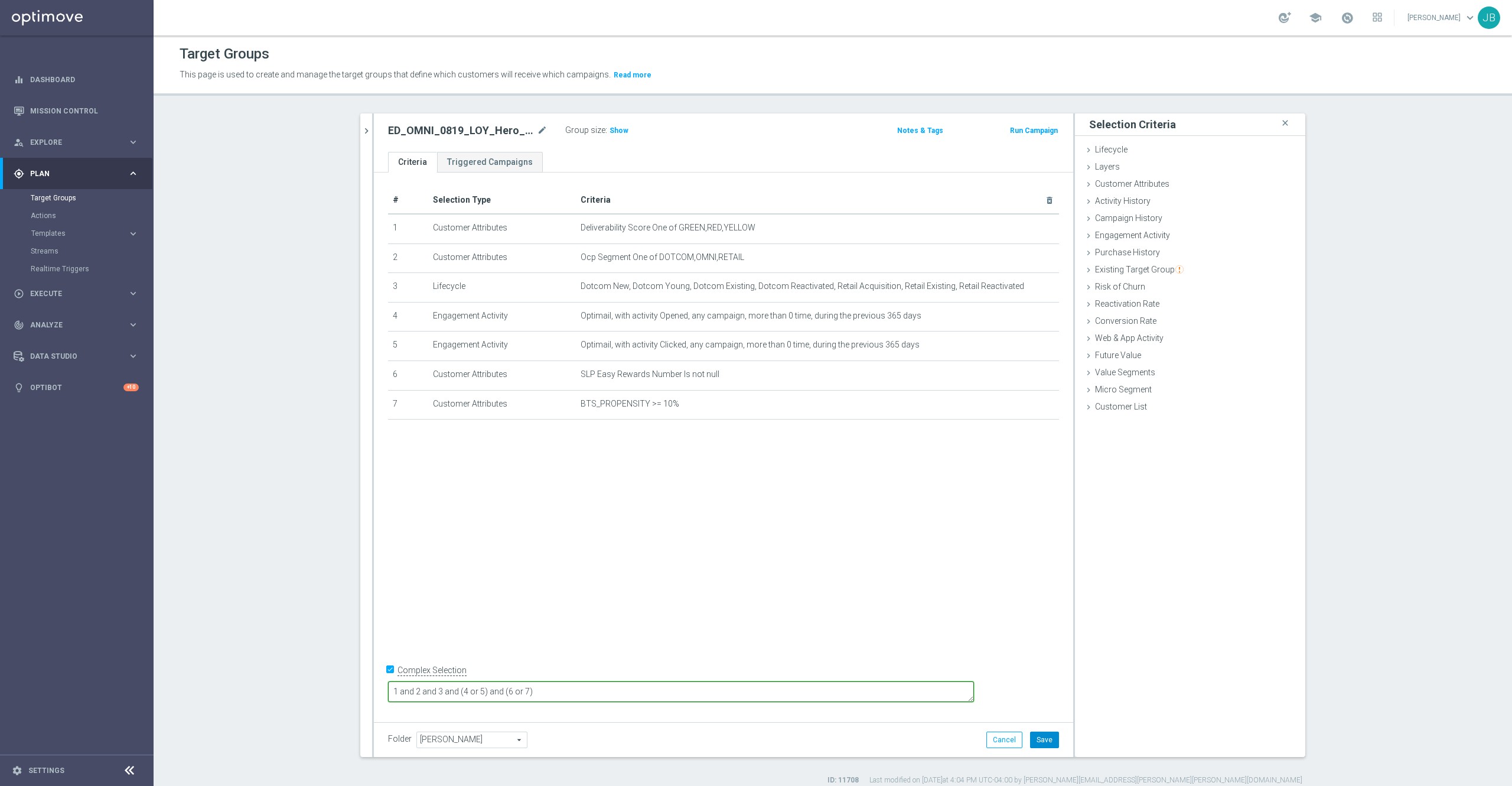
type textarea "1 and 2 and 3 and (4 or 5) and (6 or 7)"
click at [1043, 742] on button "Save" at bounding box center [1044, 739] width 29 height 16
click at [608, 135] on h3 "Show" at bounding box center [619, 131] width 21 height 13
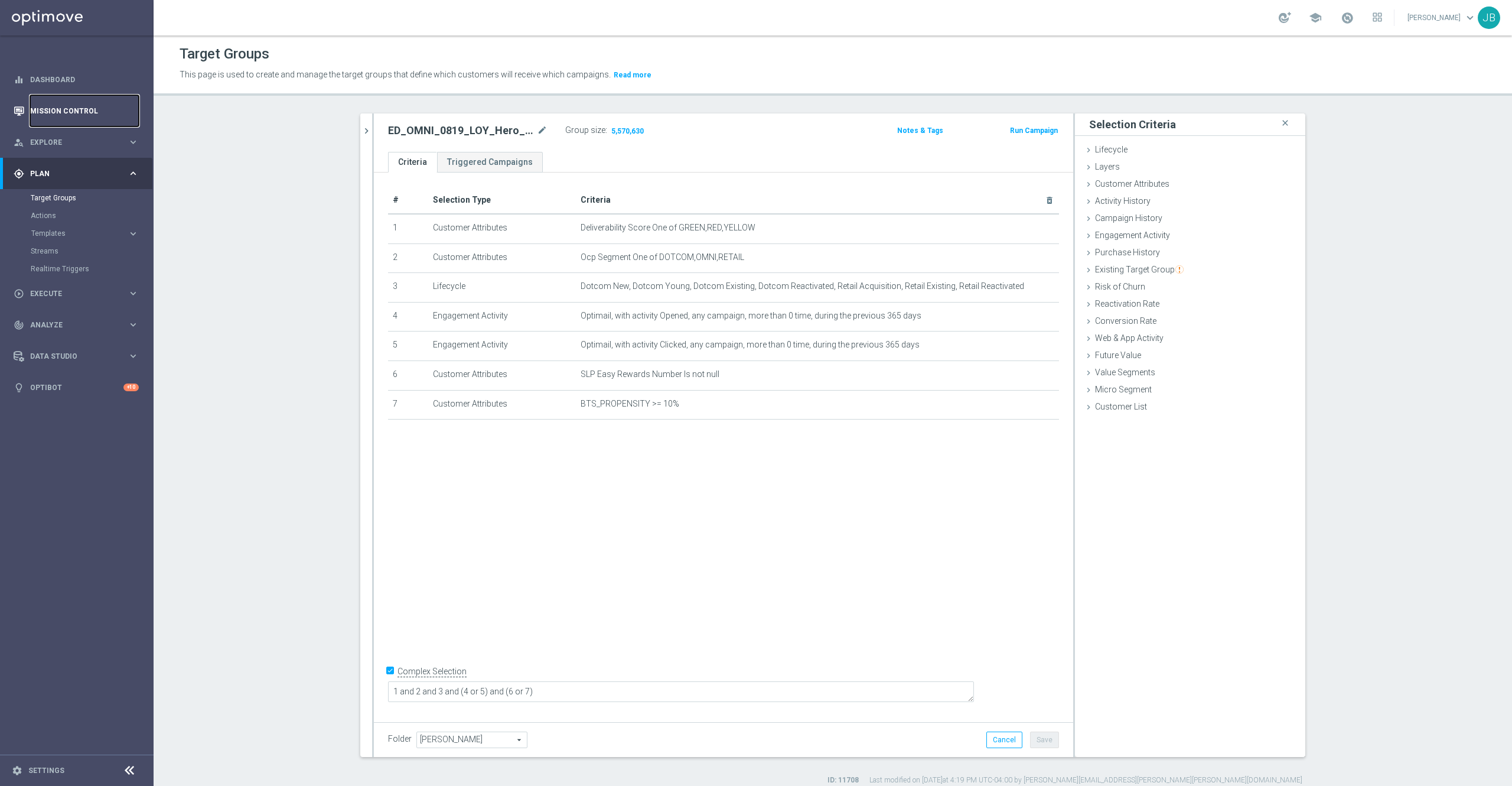
click at [86, 104] on link "Mission Control" at bounding box center [84, 111] width 109 height 32
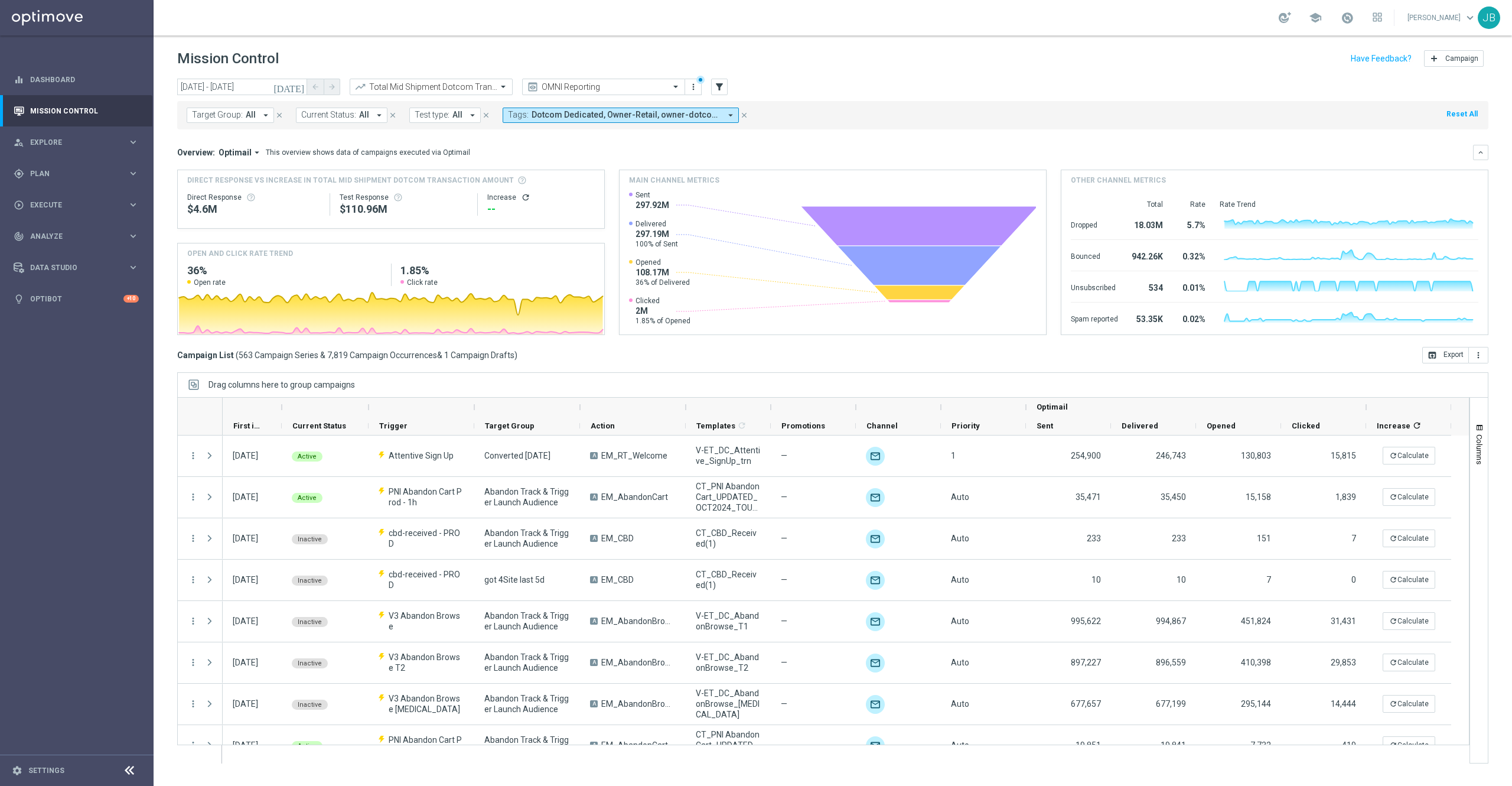
click at [298, 87] on icon "[DATE]" at bounding box center [289, 86] width 32 height 11
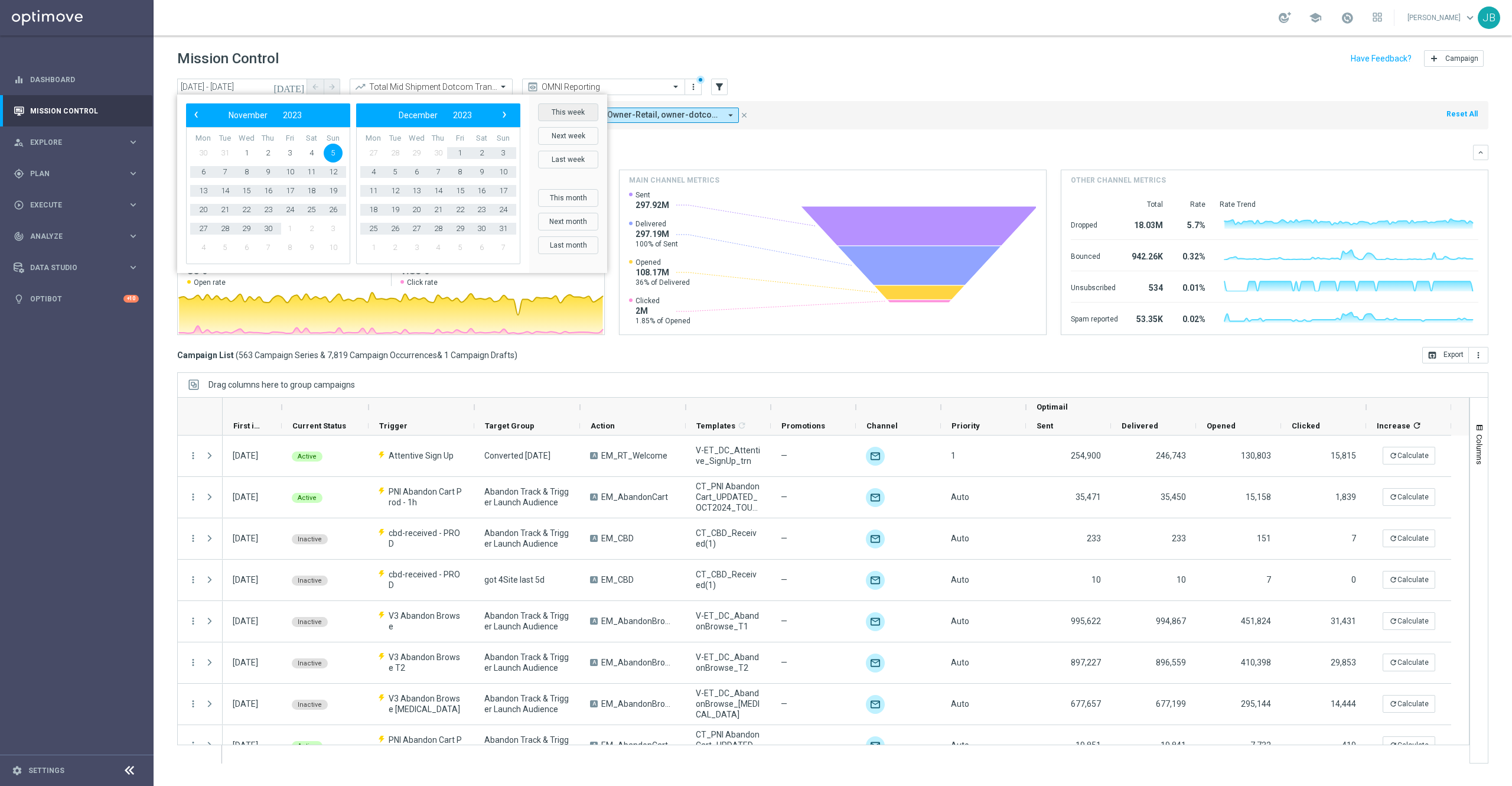
click at [557, 115] on button "This week" at bounding box center [568, 112] width 61 height 17
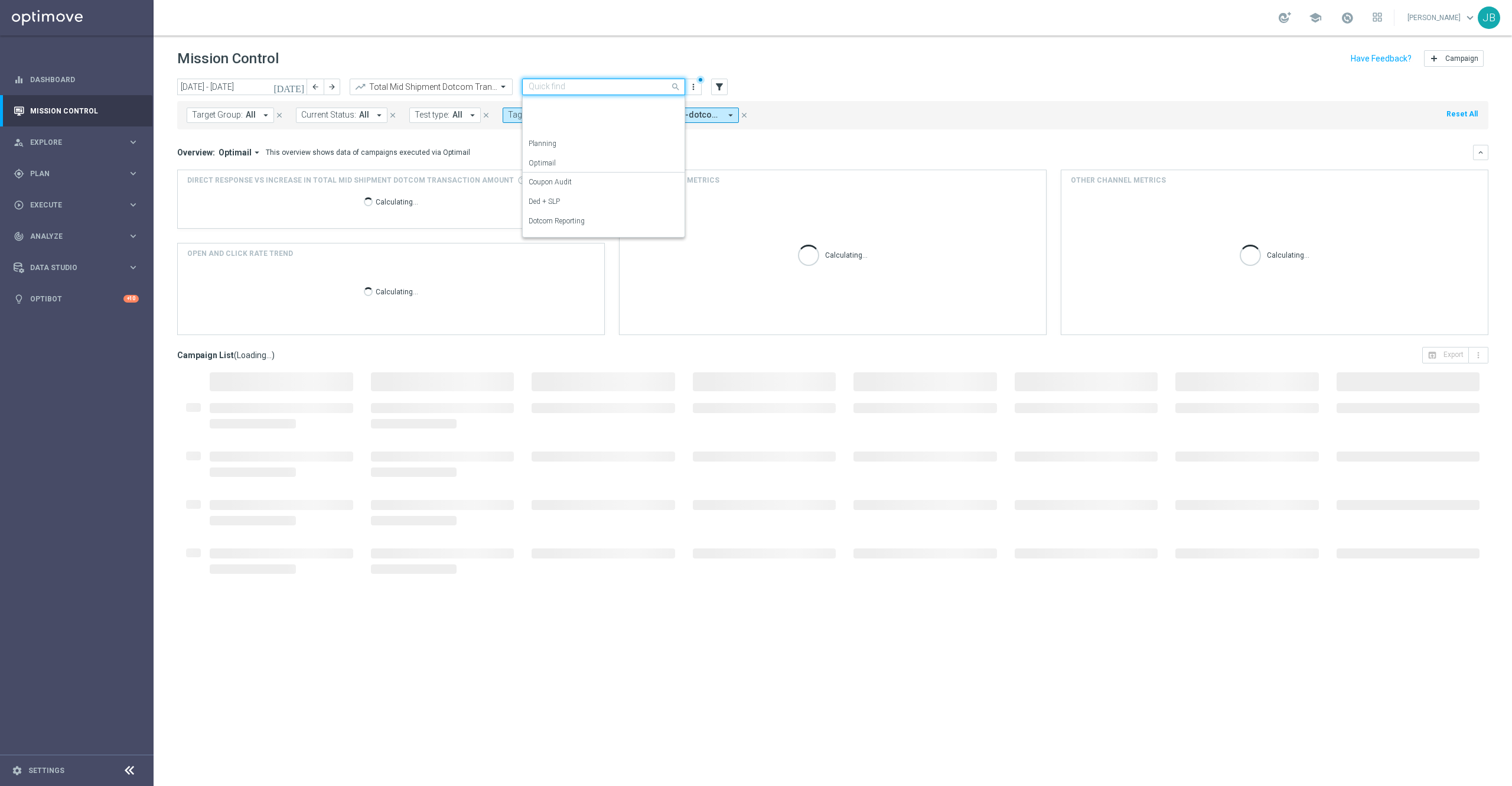
click at [644, 83] on input "text" at bounding box center [592, 86] width 127 height 10
click at [583, 198] on div "SLP Reporting" at bounding box center [603, 207] width 150 height 19
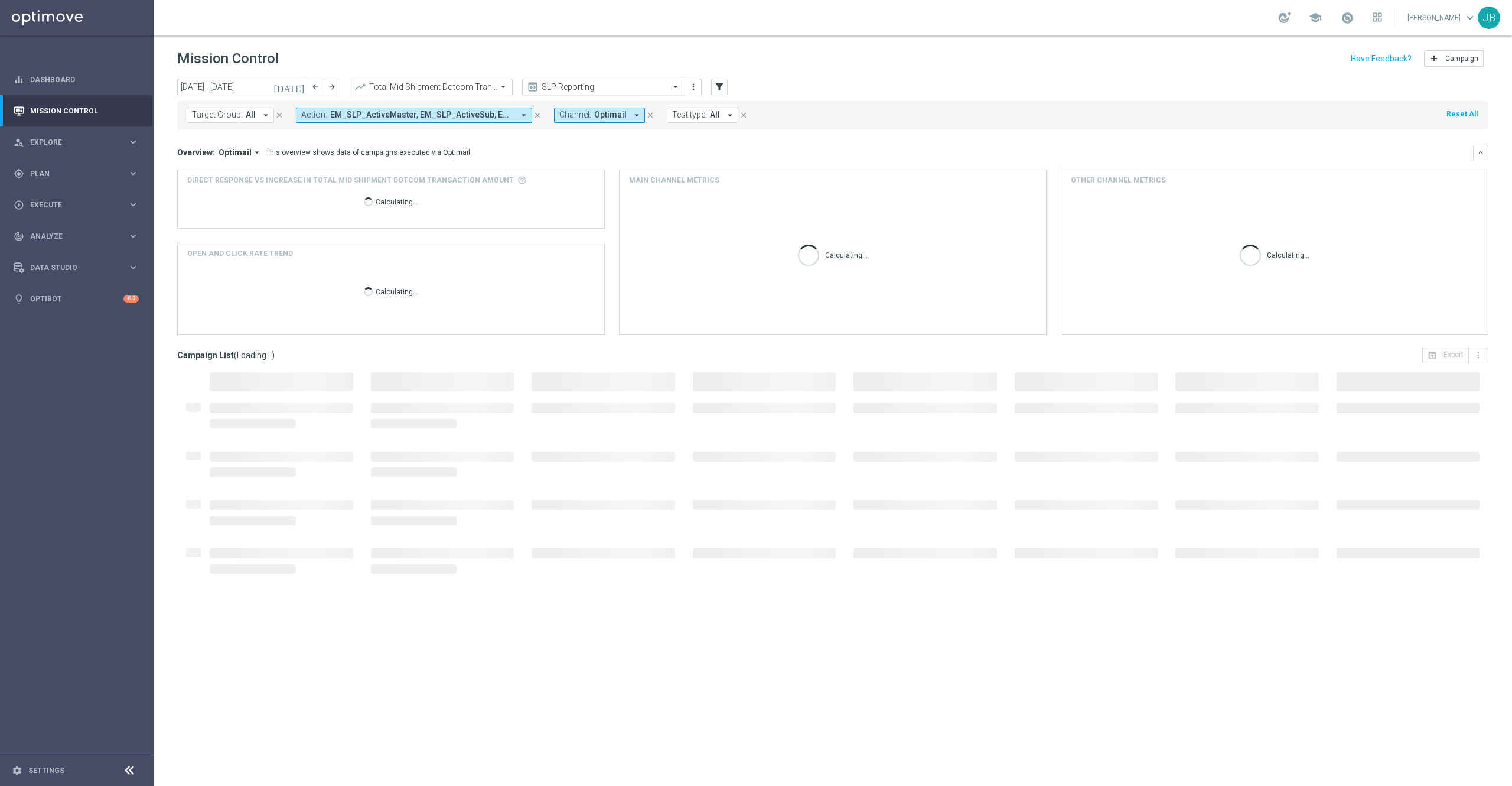
click at [603, 86] on input "text" at bounding box center [592, 86] width 127 height 10
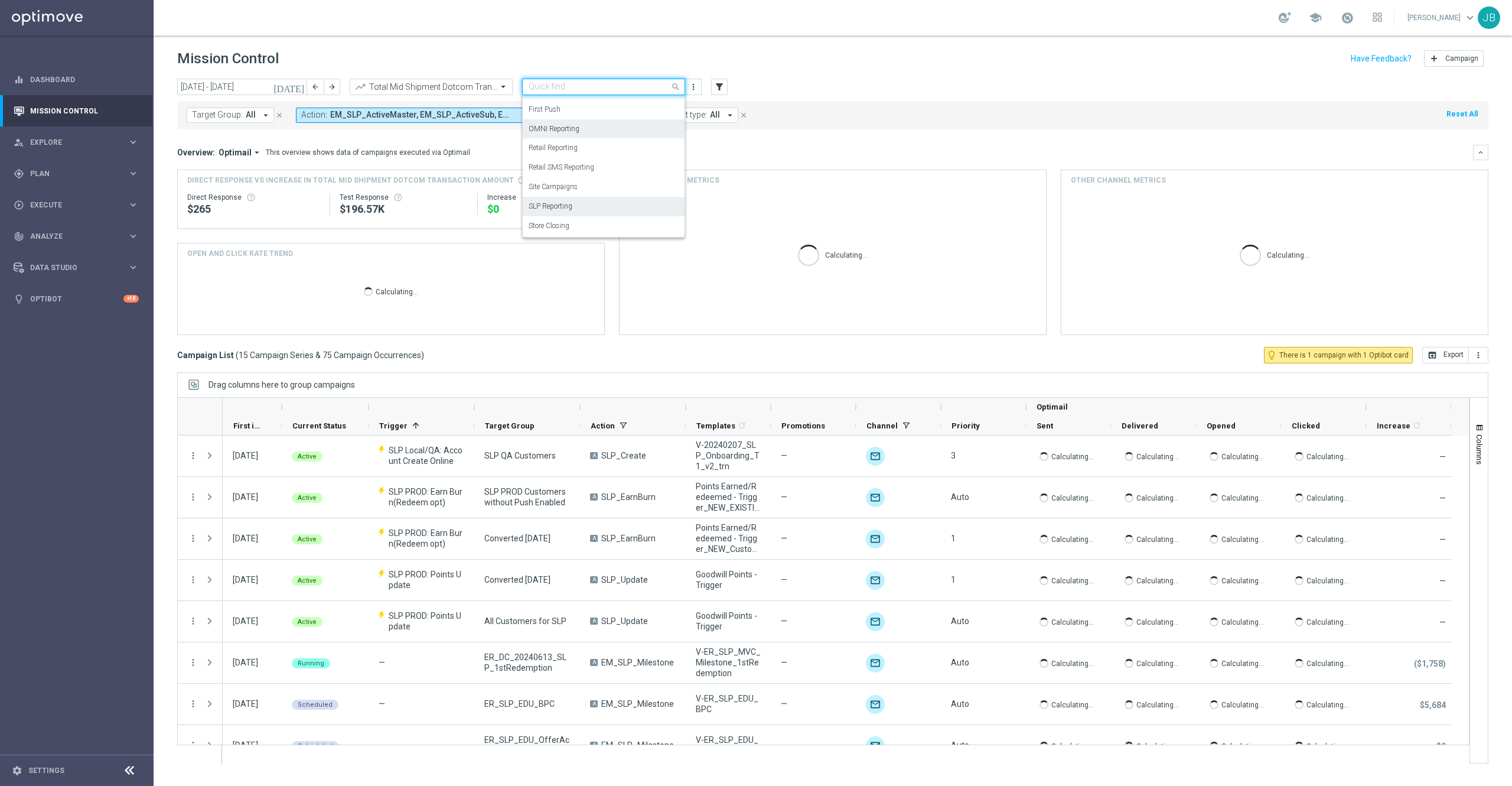
click at [579, 129] on div "OMNI Reporting" at bounding box center [603, 129] width 150 height 19
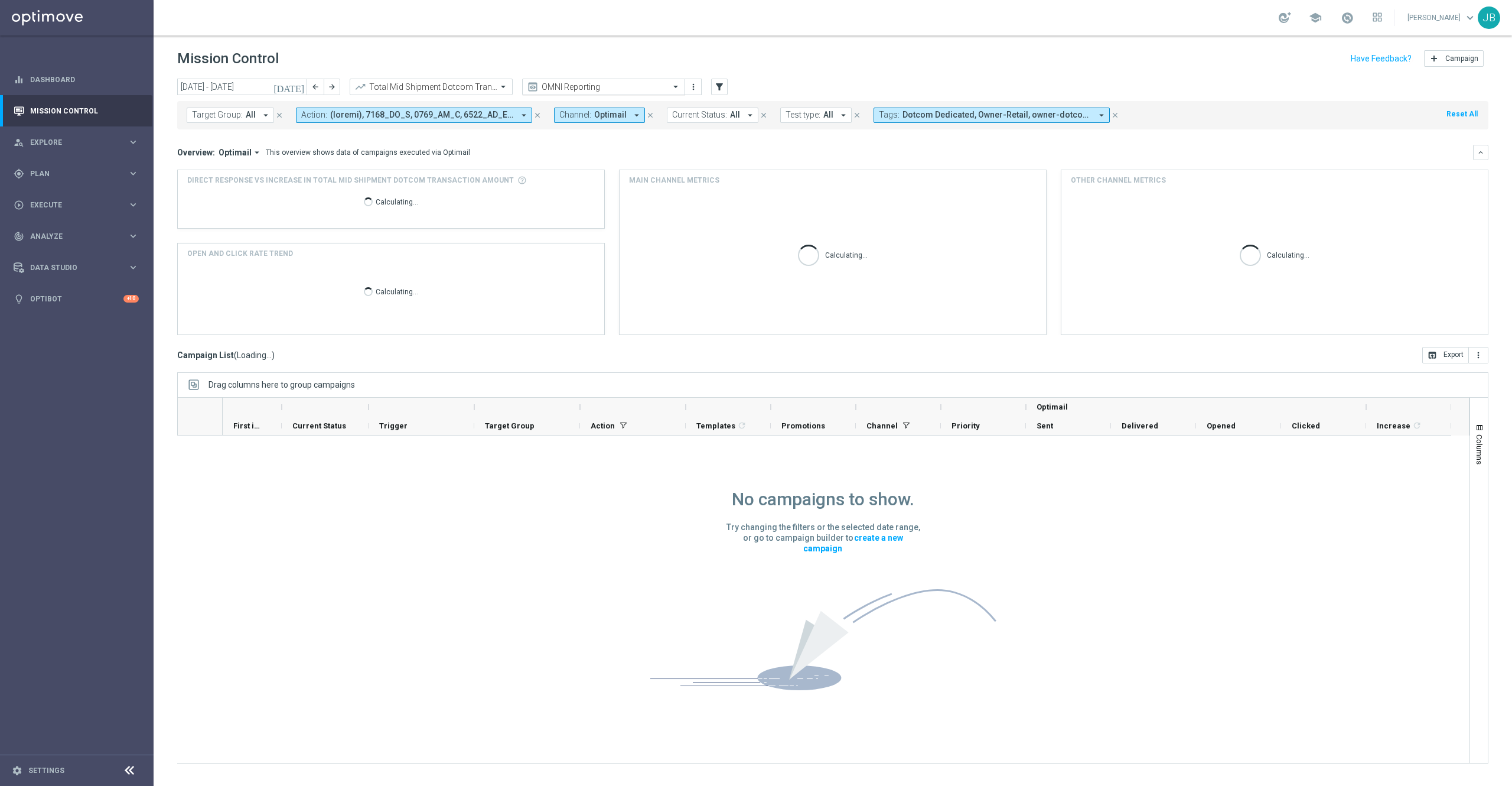
click at [597, 79] on div "OMNI Reporting" at bounding box center [604, 86] width 163 height 16
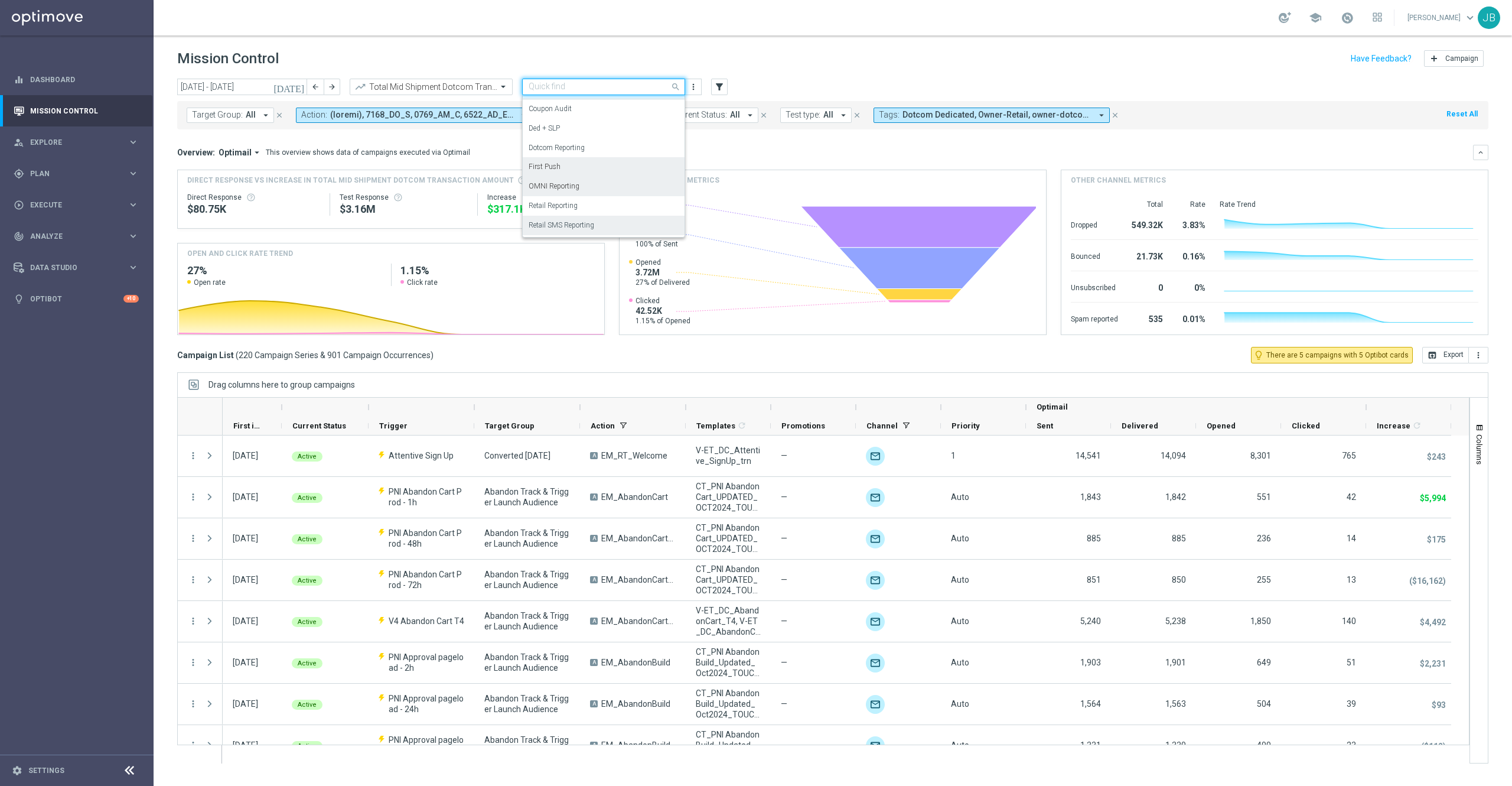
scroll to position [72, 0]
click at [912, 68] on div "Mission Control add Campaign" at bounding box center [832, 59] width 1311 height 23
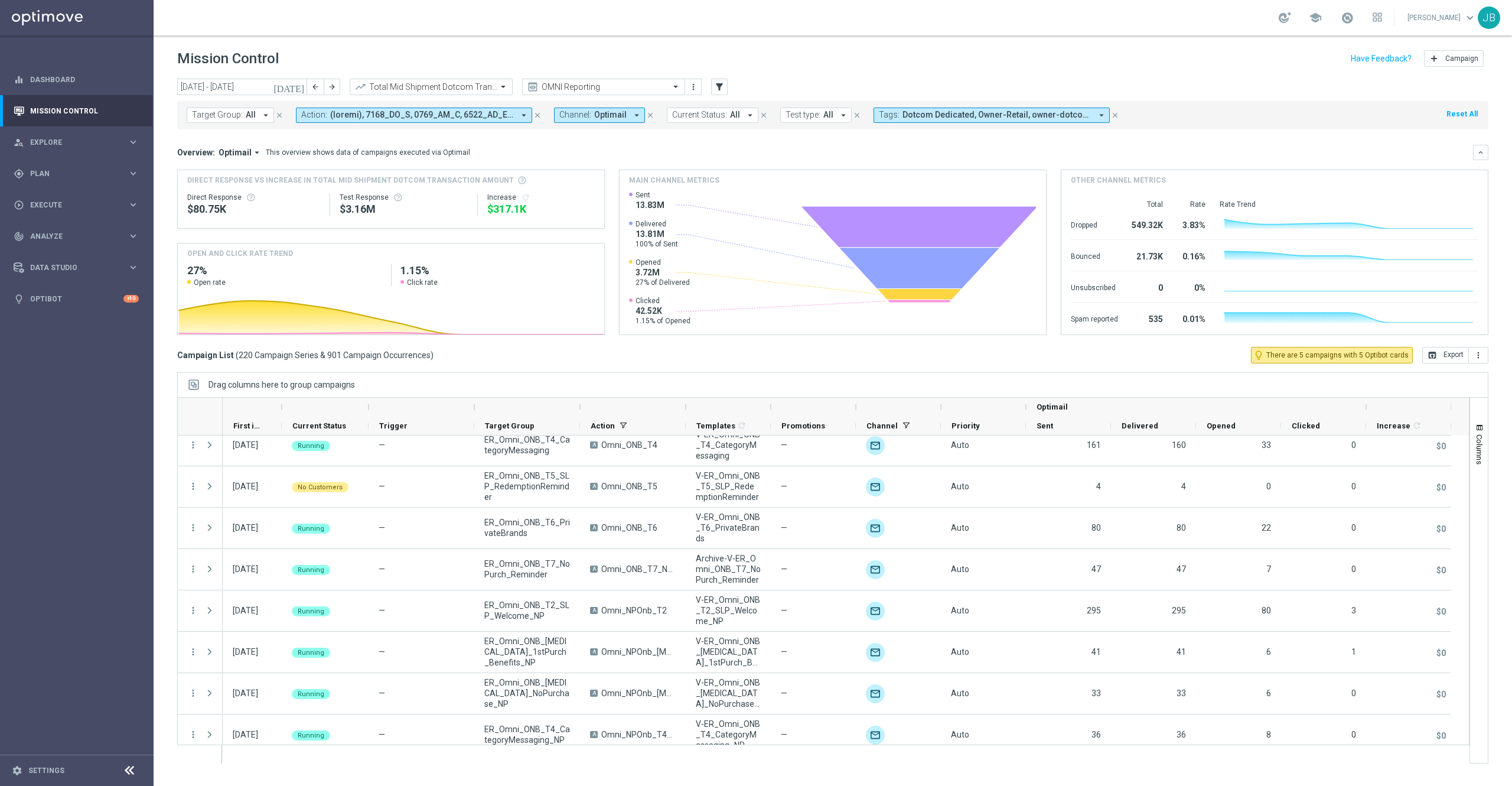
scroll to position [7640, 0]
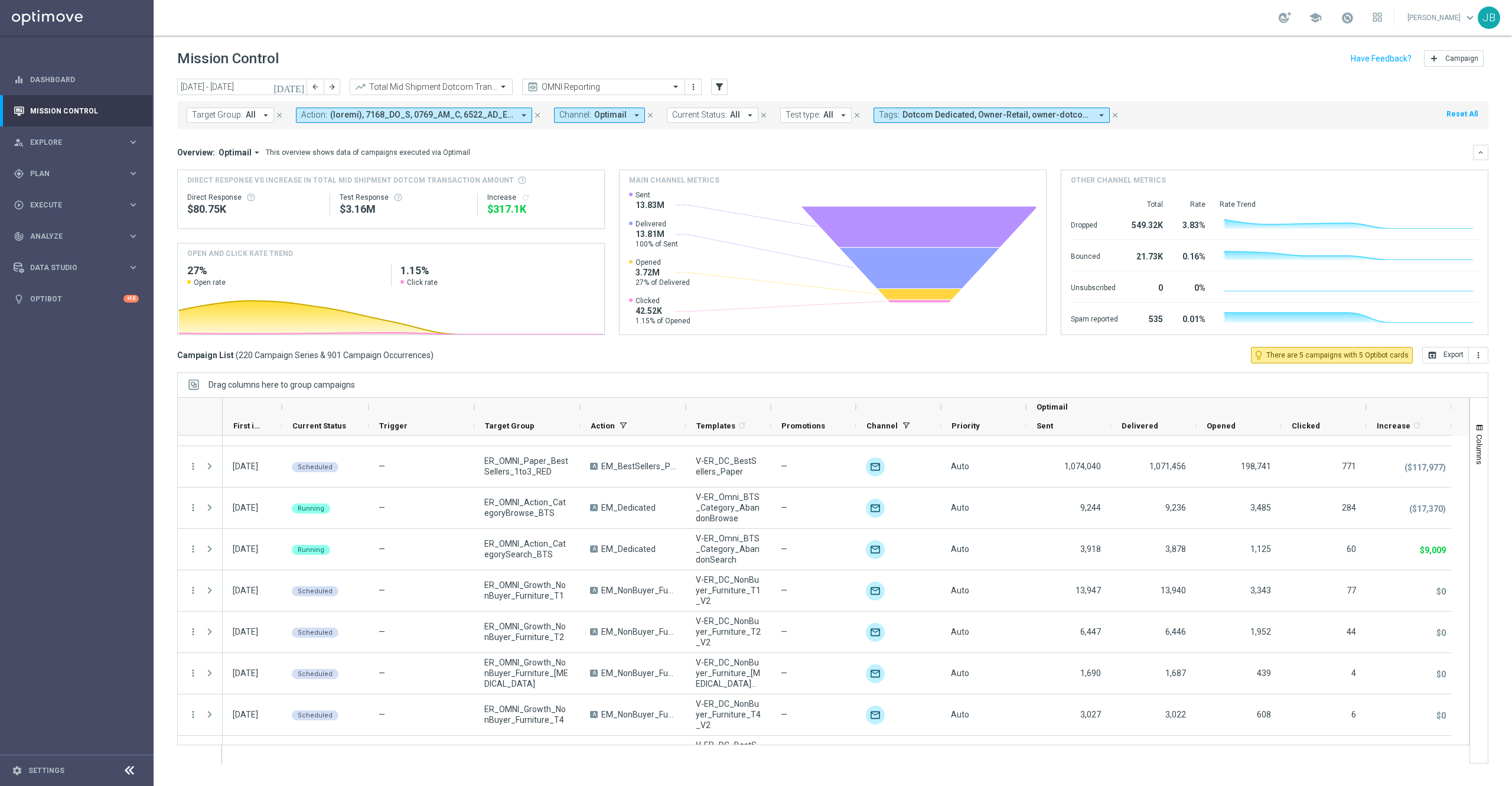
click at [295, 84] on icon "[DATE]" at bounding box center [289, 86] width 32 height 11
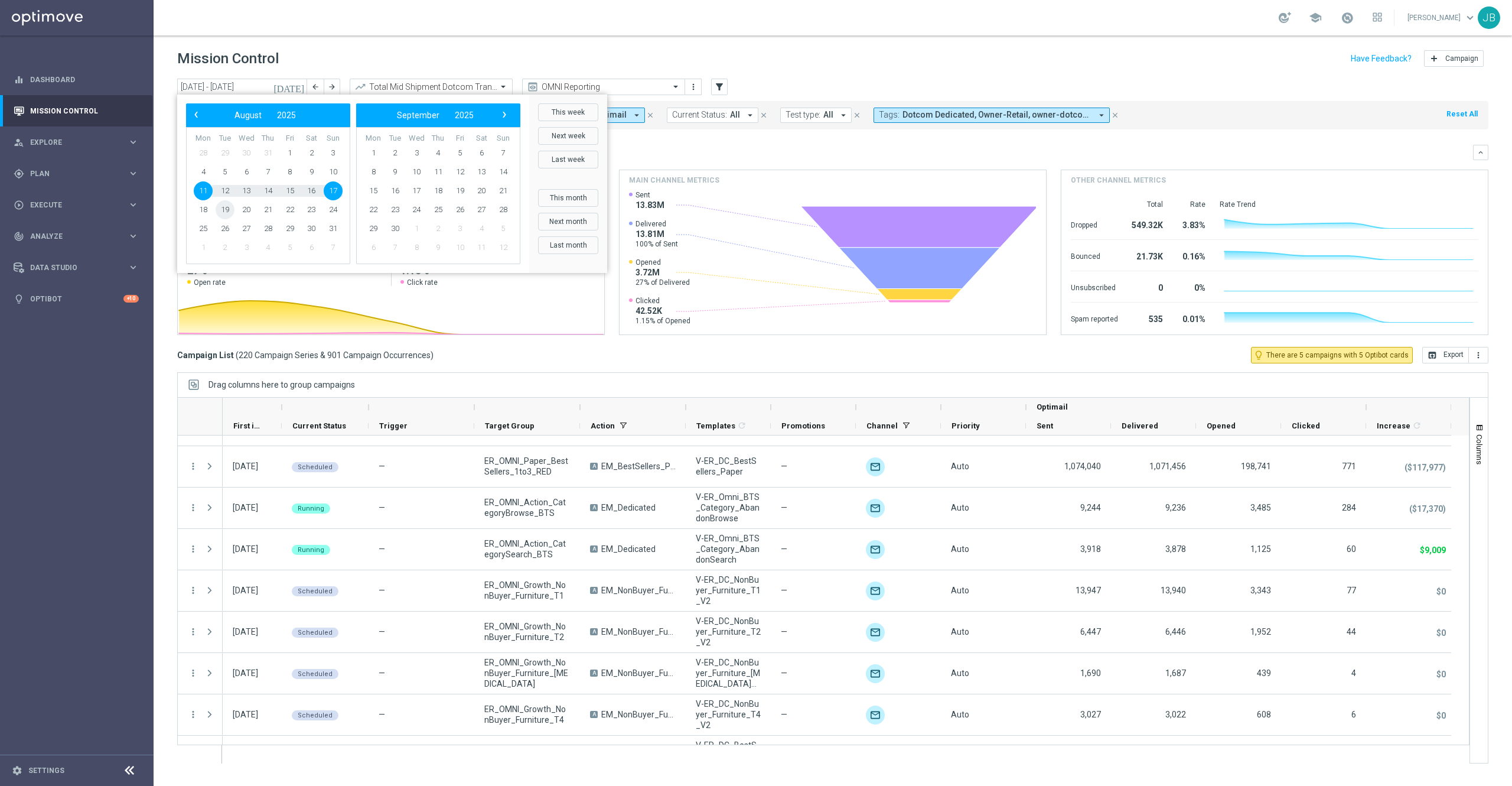
click at [230, 212] on span "19" at bounding box center [225, 209] width 19 height 19
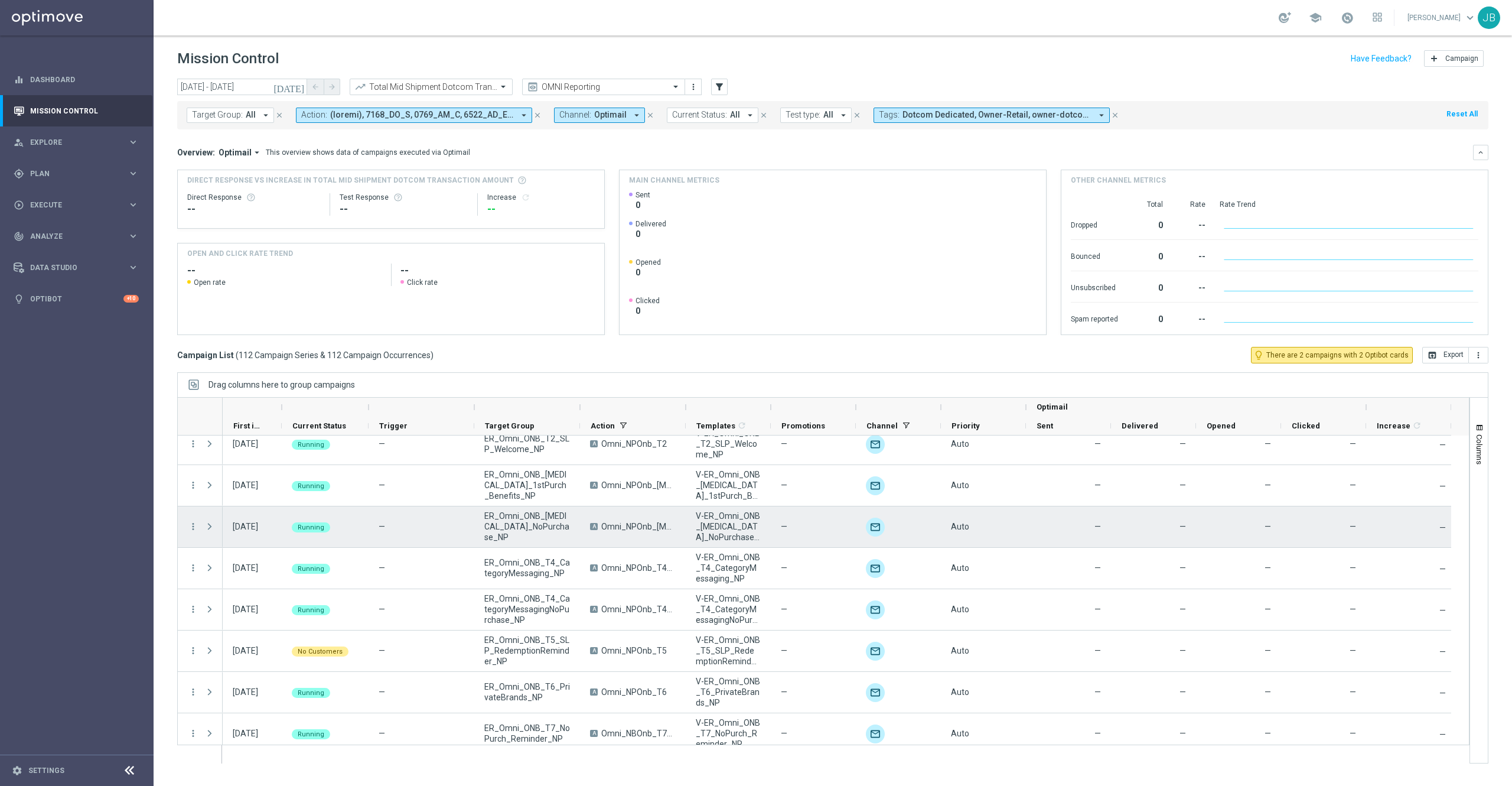
scroll to position [4323, 0]
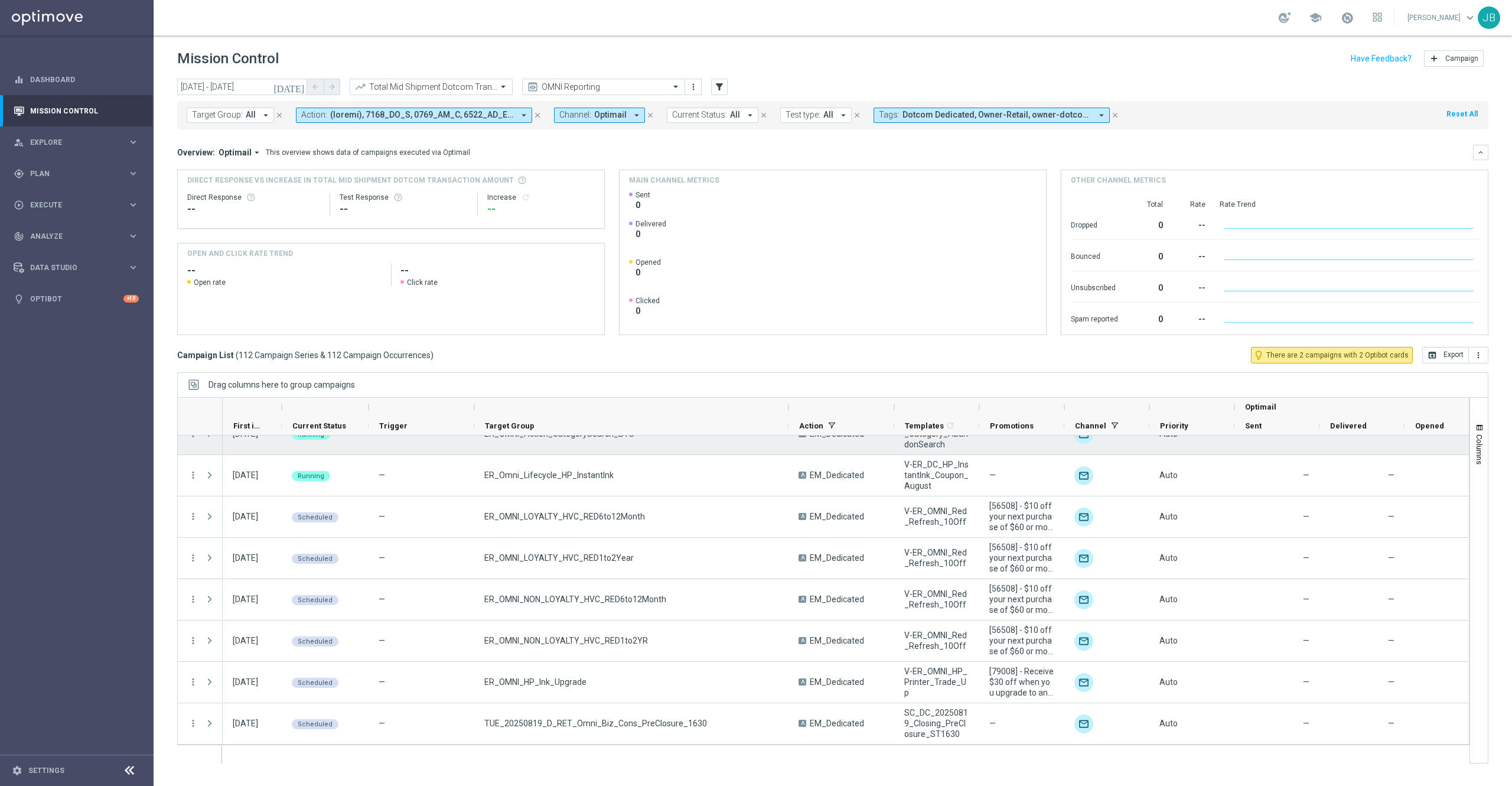
drag, startPoint x: 581, startPoint y: 408, endPoint x: 790, endPoint y: 442, distance: 211.7
click at [790, 442] on div at bounding box center [822, 579] width 1292 height 366
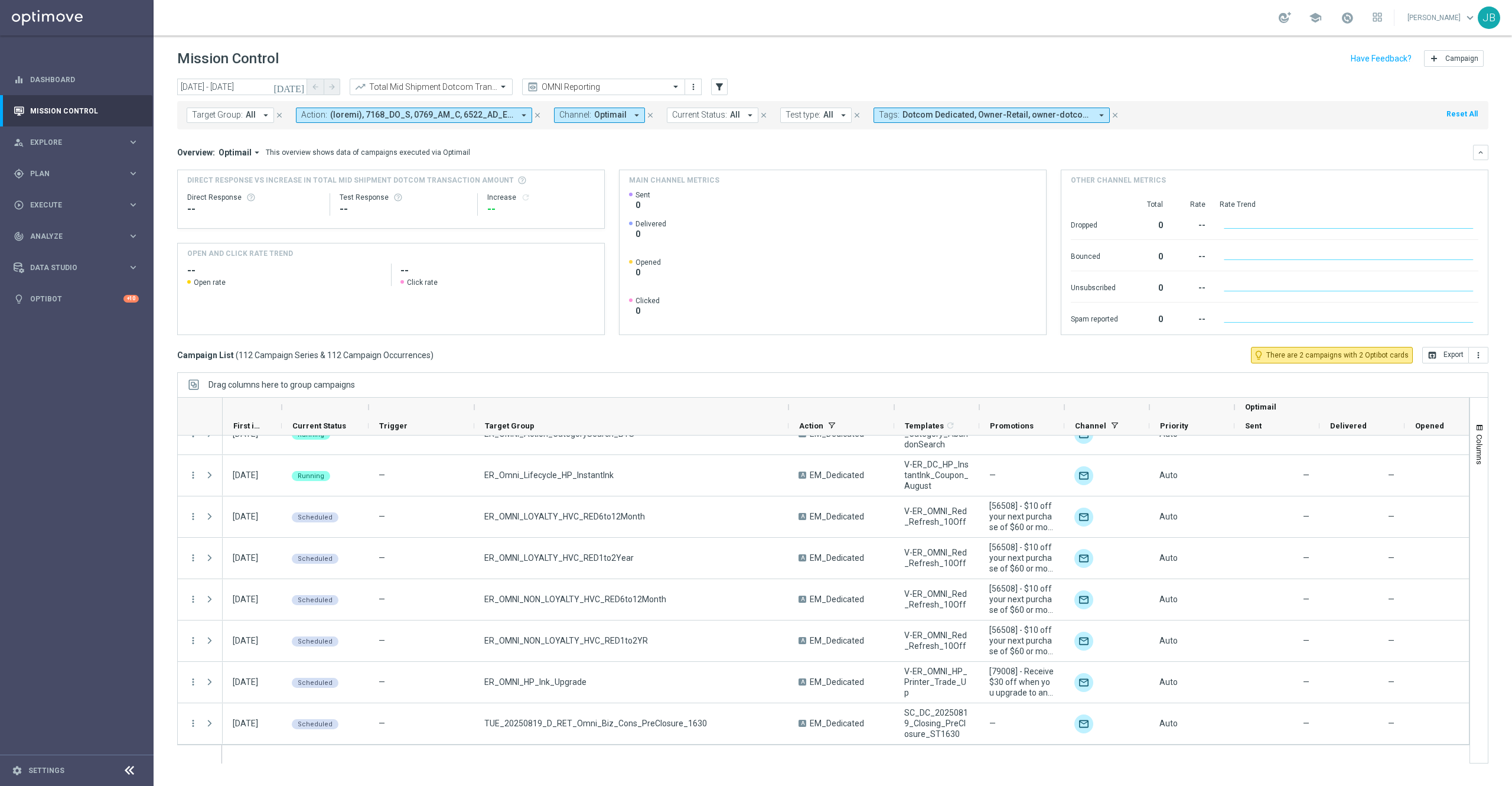
click at [300, 84] on icon "[DATE]" at bounding box center [289, 86] width 32 height 11
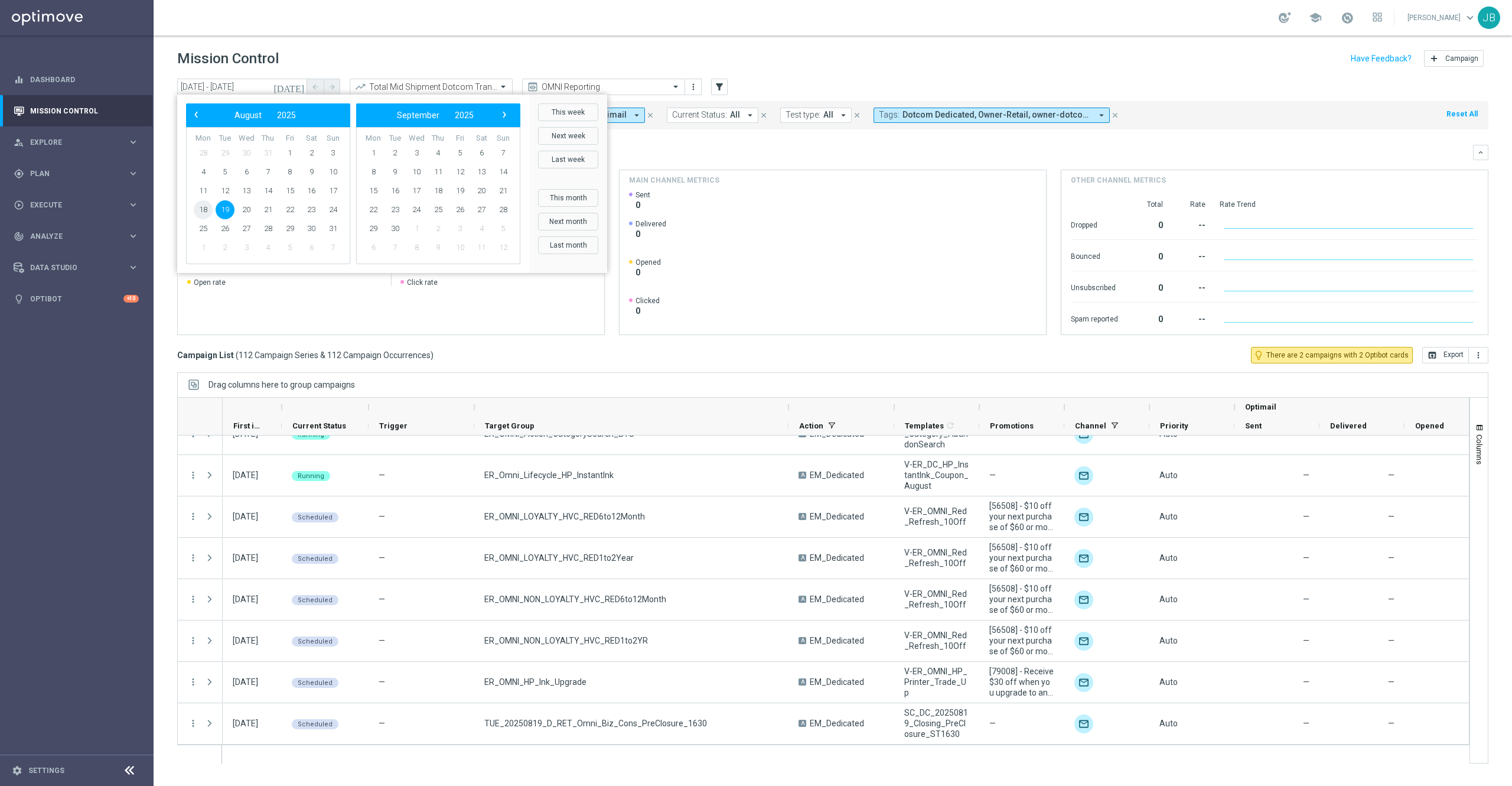
click at [205, 212] on span "18" at bounding box center [204, 209] width 19 height 19
type input "[DATE] - [DATE]"
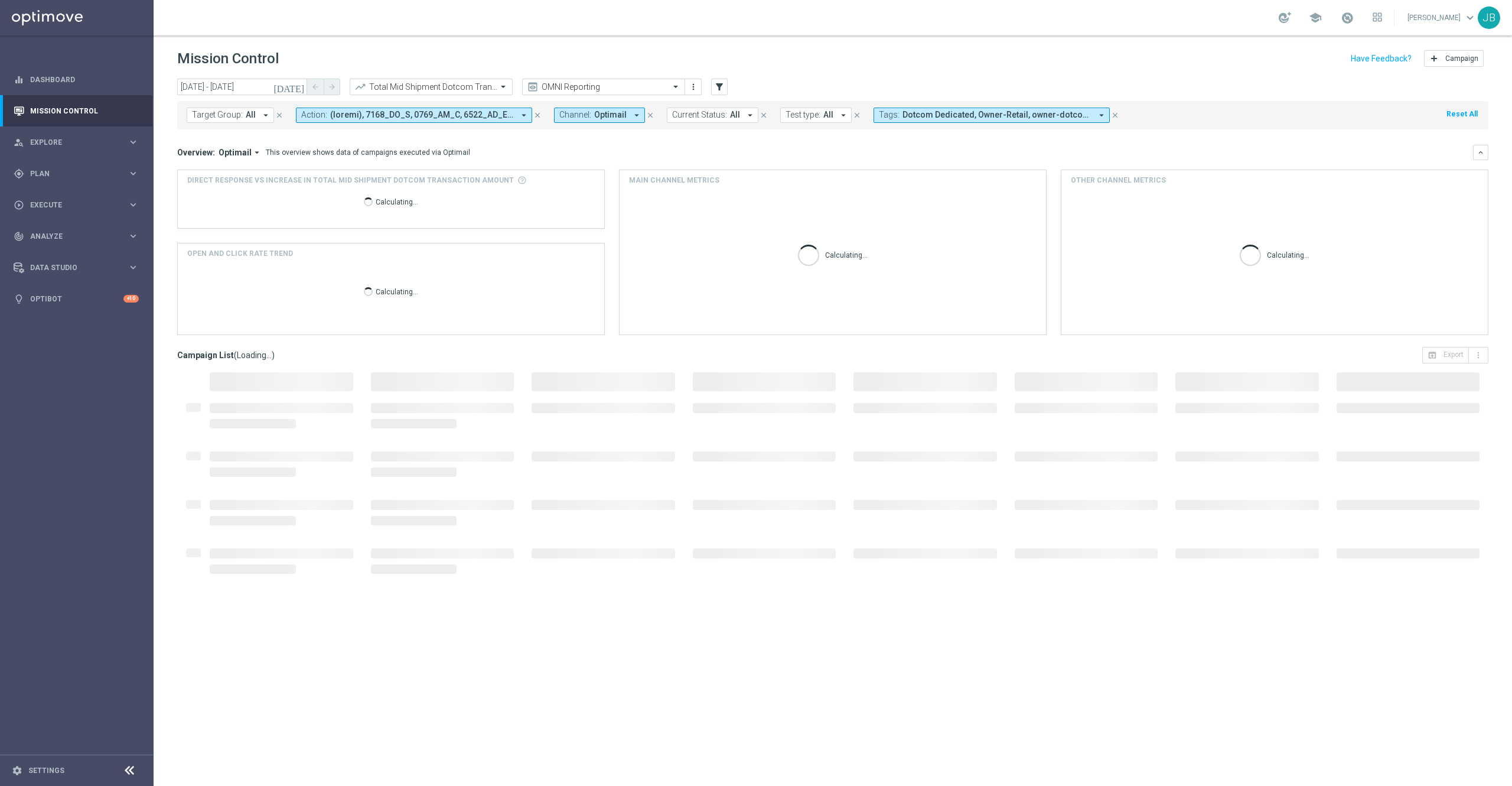
click at [304, 86] on icon "[DATE]" at bounding box center [289, 86] width 32 height 11
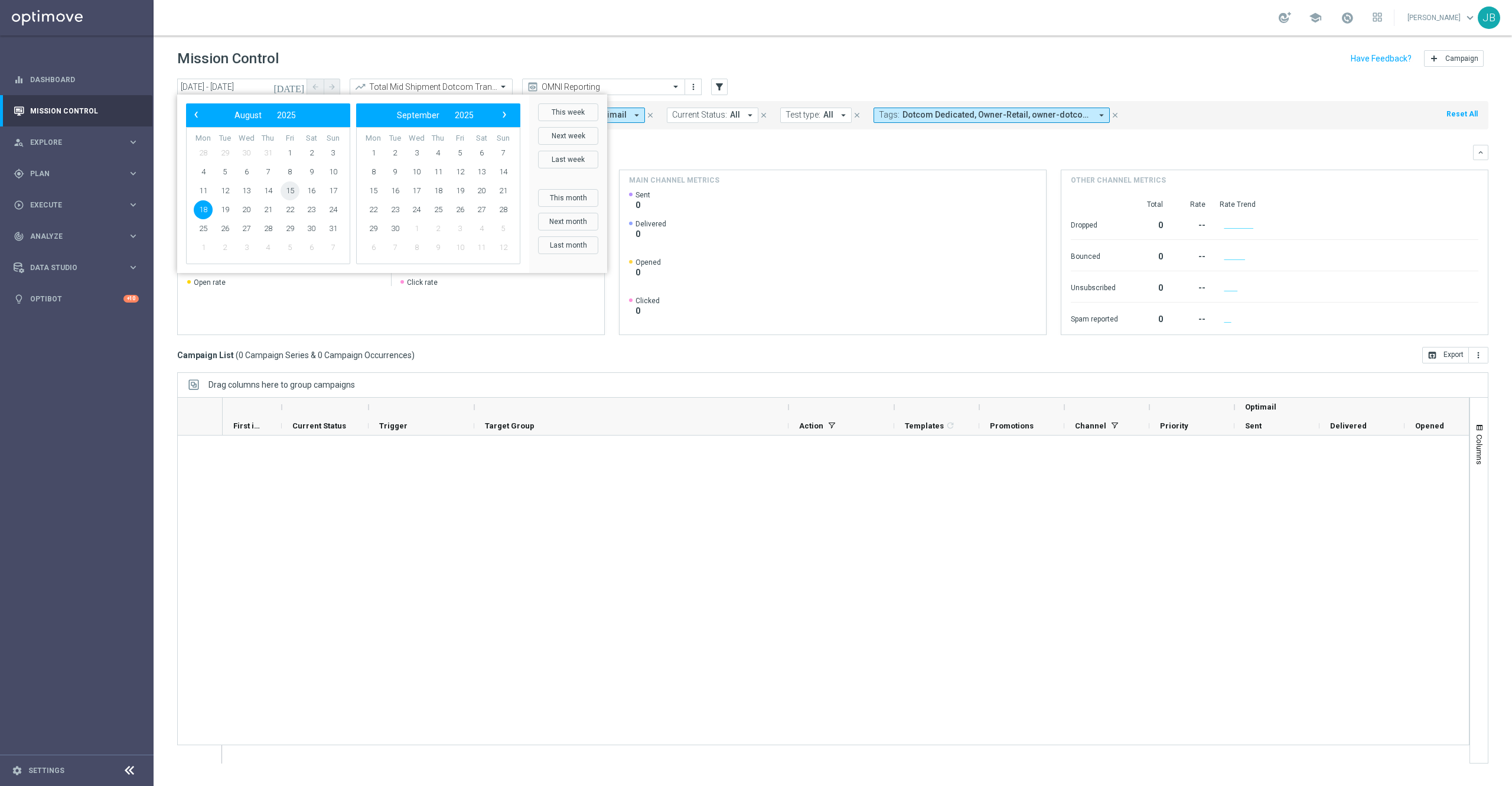
click at [286, 193] on span "15" at bounding box center [290, 191] width 19 height 19
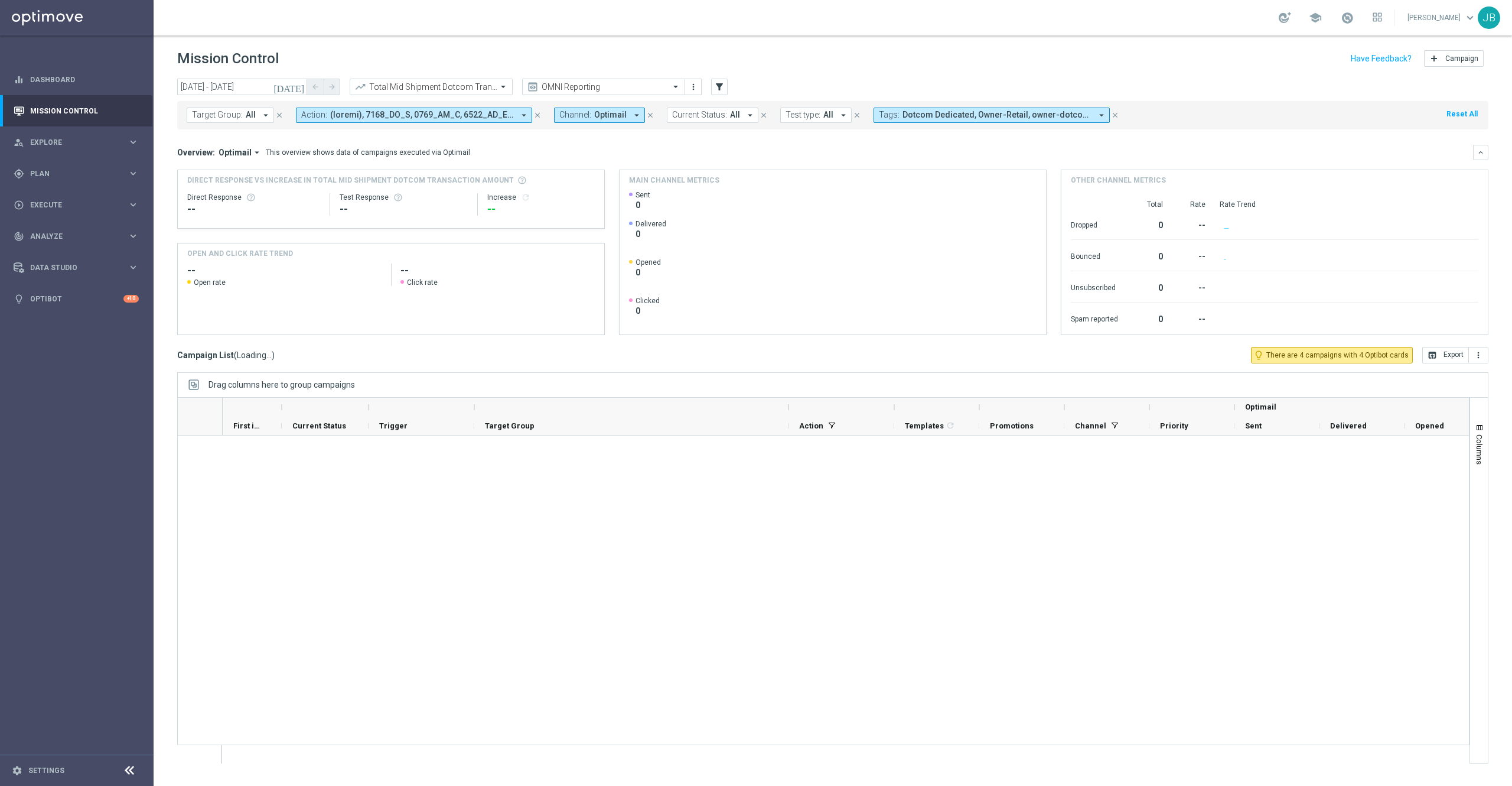
scroll to position [0, 0]
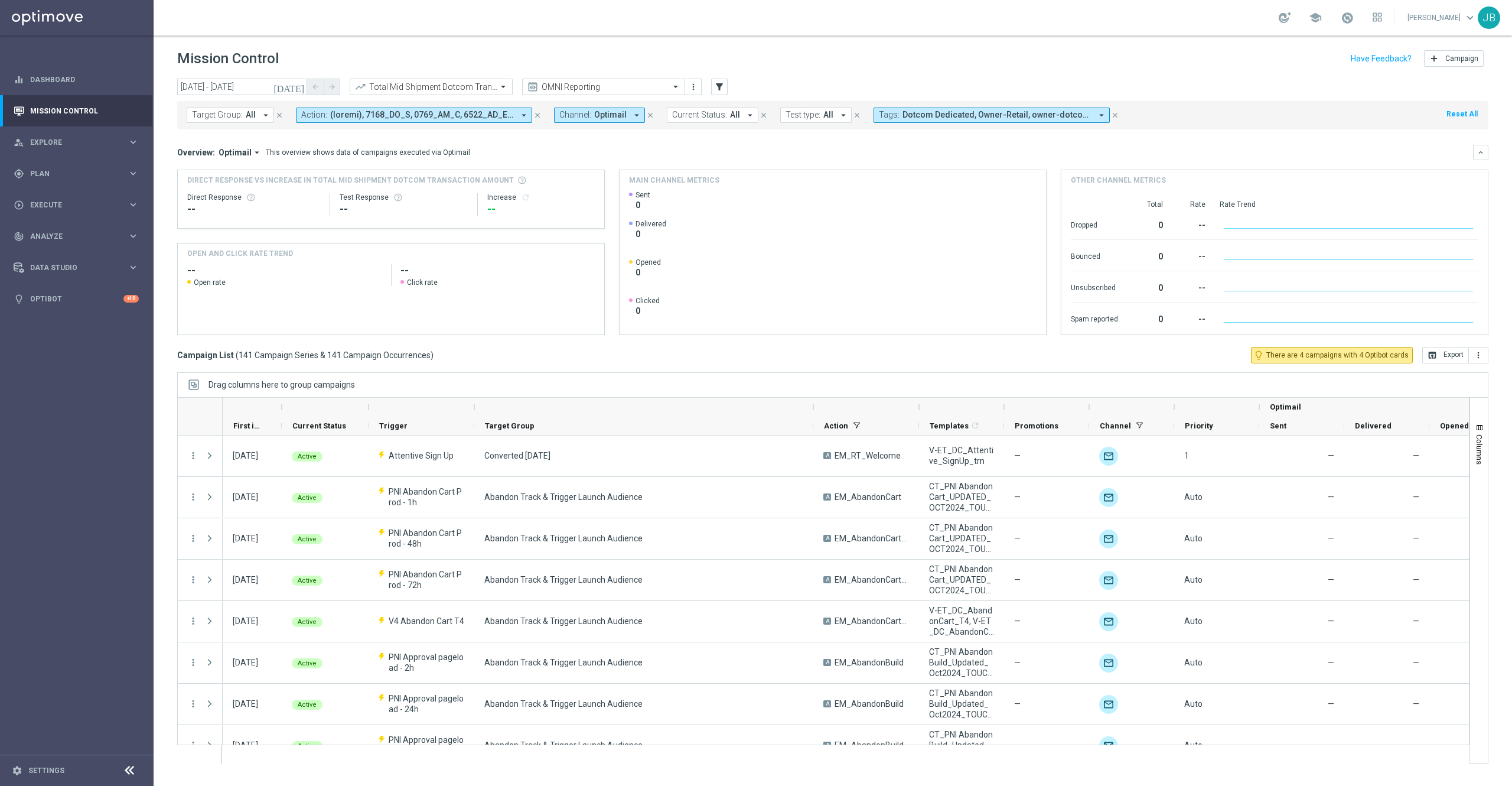
drag, startPoint x: 788, startPoint y: 405, endPoint x: 800, endPoint y: 403, distance: 12.2
click at [811, 403] on div at bounding box center [813, 407] width 5 height 19
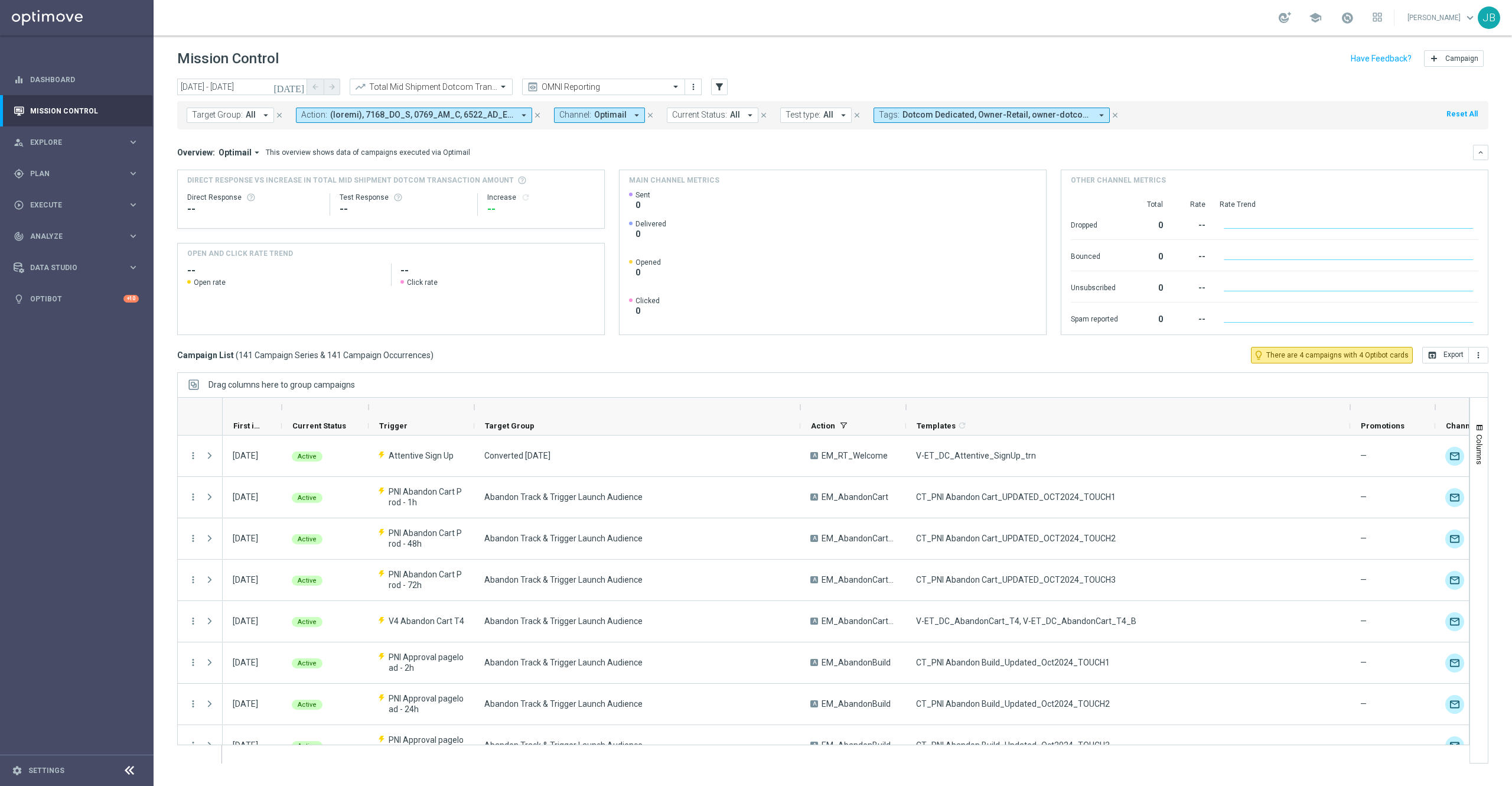
drag, startPoint x: 991, startPoint y: 406, endPoint x: 1351, endPoint y: 396, distance: 360.1
click at [1351, 396] on div "Drag columns here to group campaigns Drag here to set column labels" at bounding box center [832, 567] width 1311 height 391
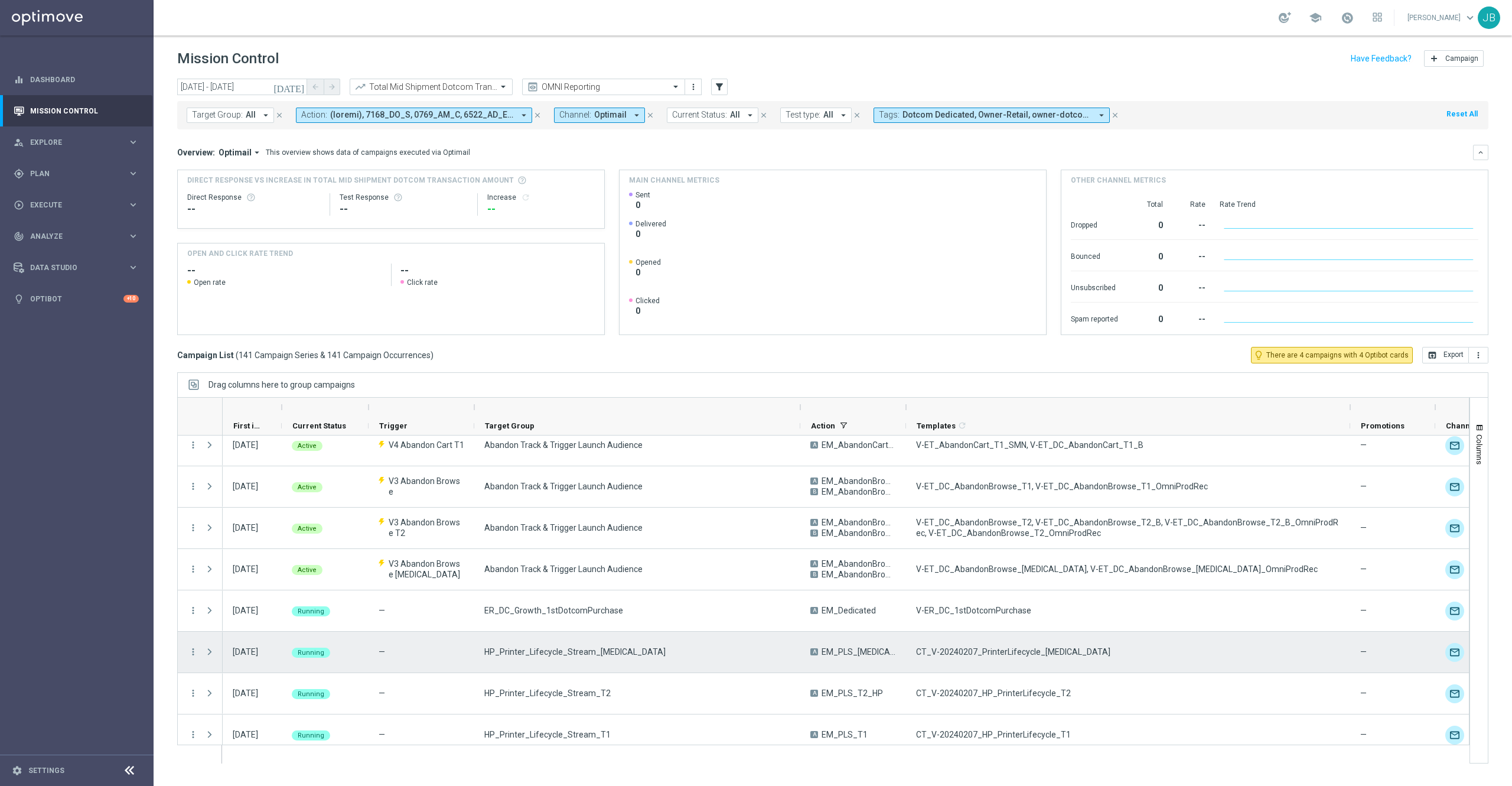
scroll to position [713, 0]
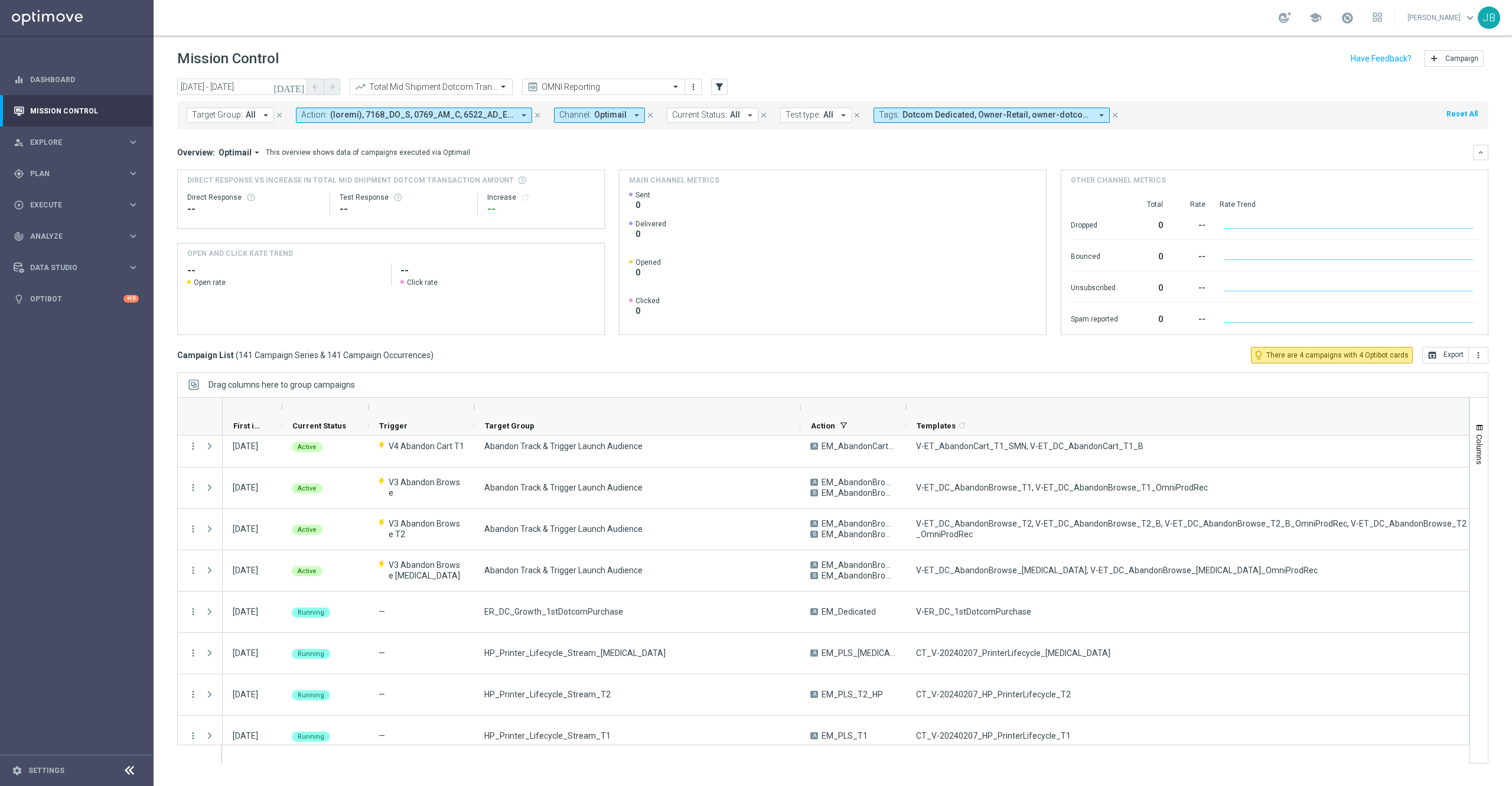
drag, startPoint x: 1349, startPoint y: 405, endPoint x: 1487, endPoint y: 392, distance: 138.6
click at [1487, 392] on div "Drag columns here to group campaigns Drag here to set column labels" at bounding box center [832, 567] width 1311 height 391
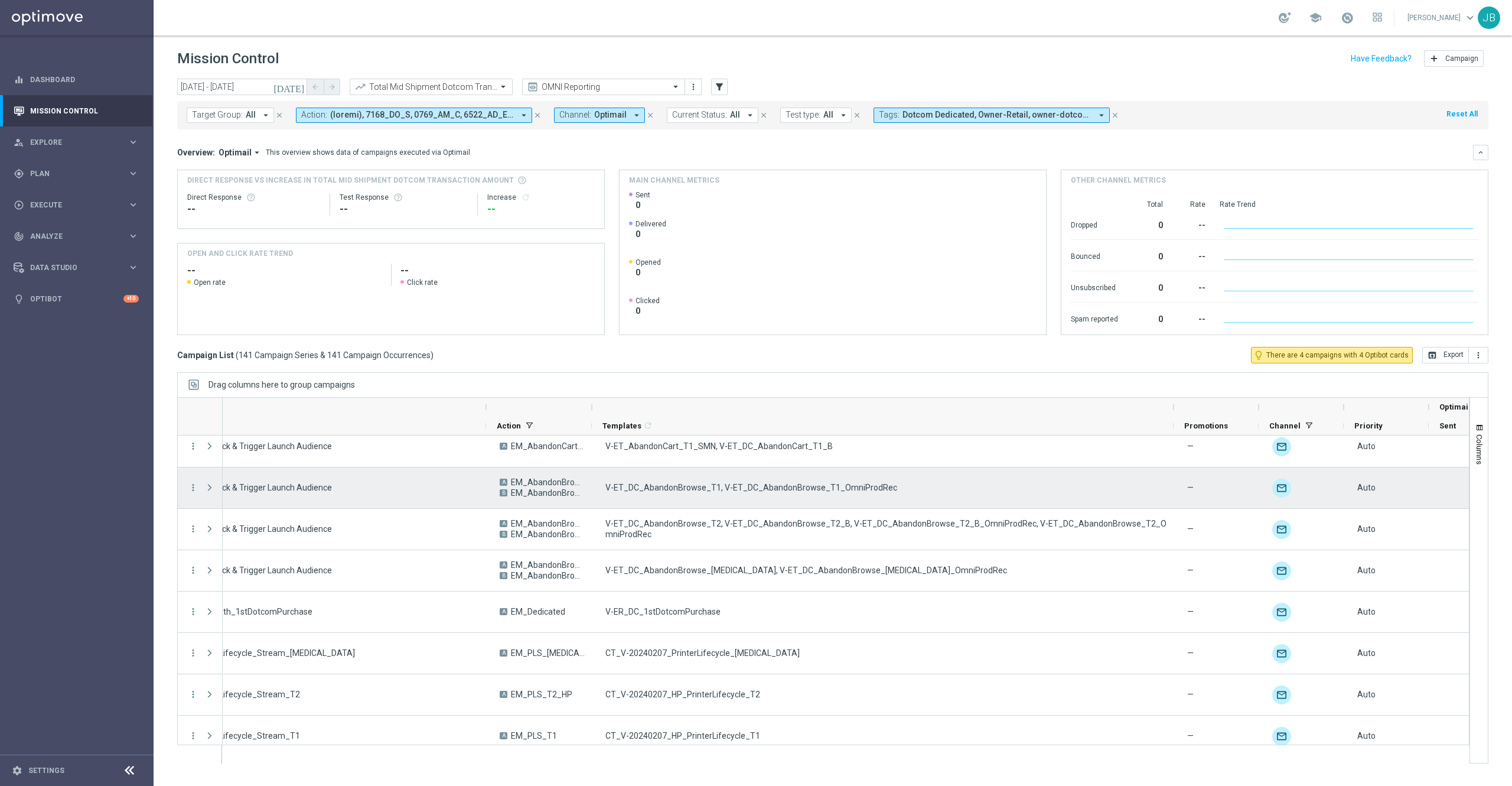
scroll to position [0, 315]
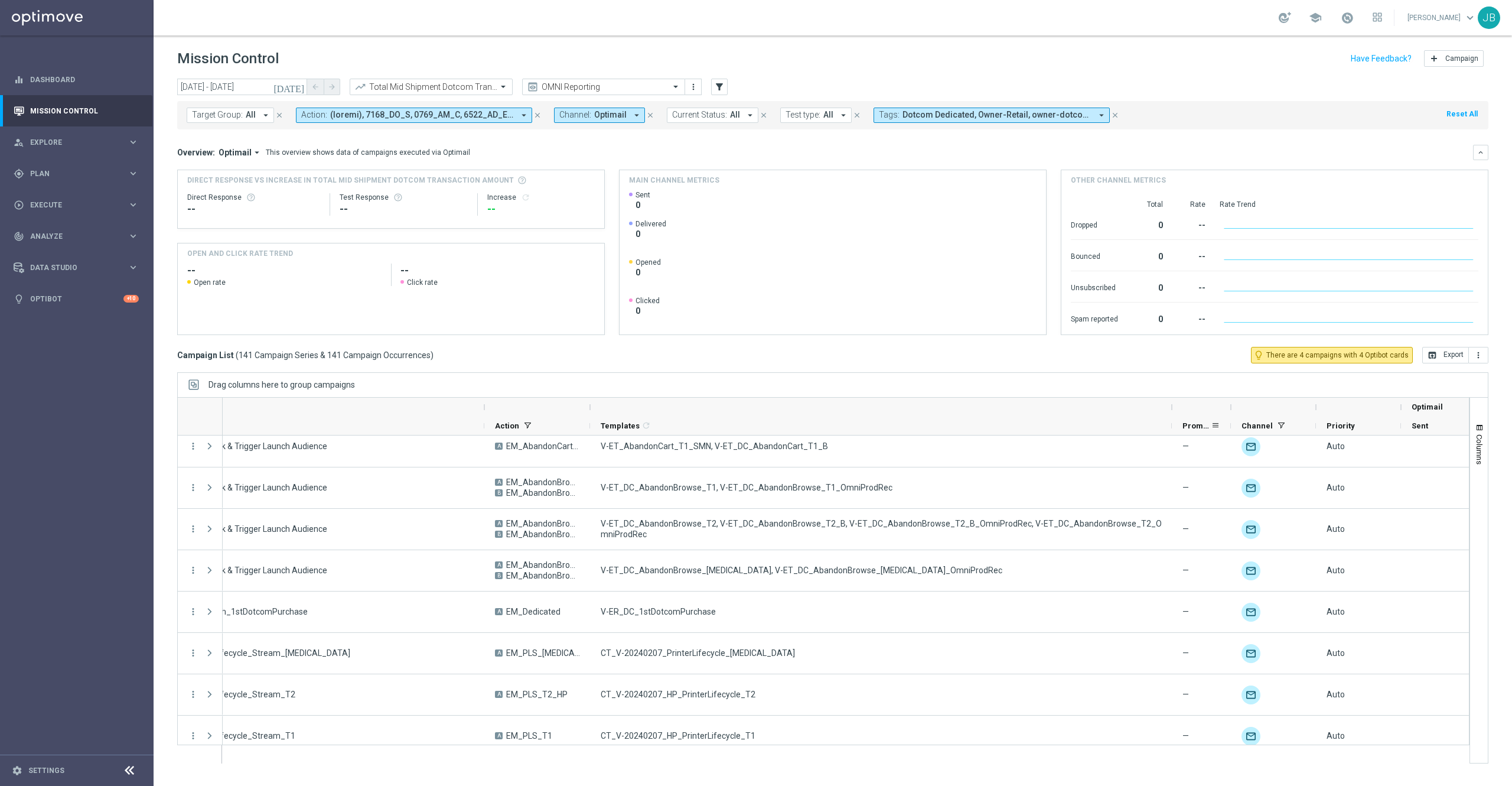
drag, startPoint x: 1259, startPoint y: 408, endPoint x: 1200, endPoint y: 430, distance: 63.0
click at [1200, 430] on div "Optimail Trigger" at bounding box center [866, 416] width 1919 height 37
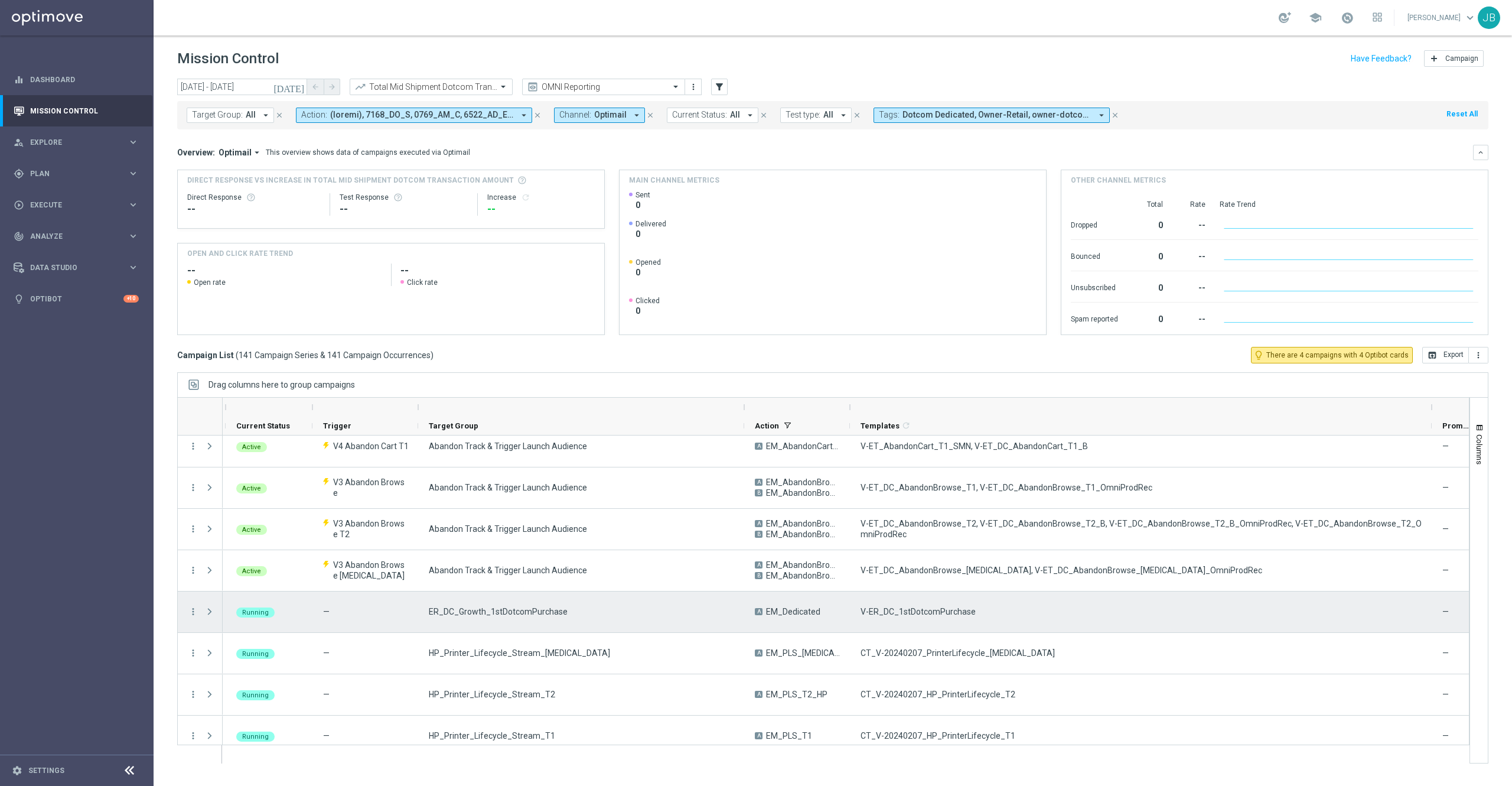
scroll to position [0, 0]
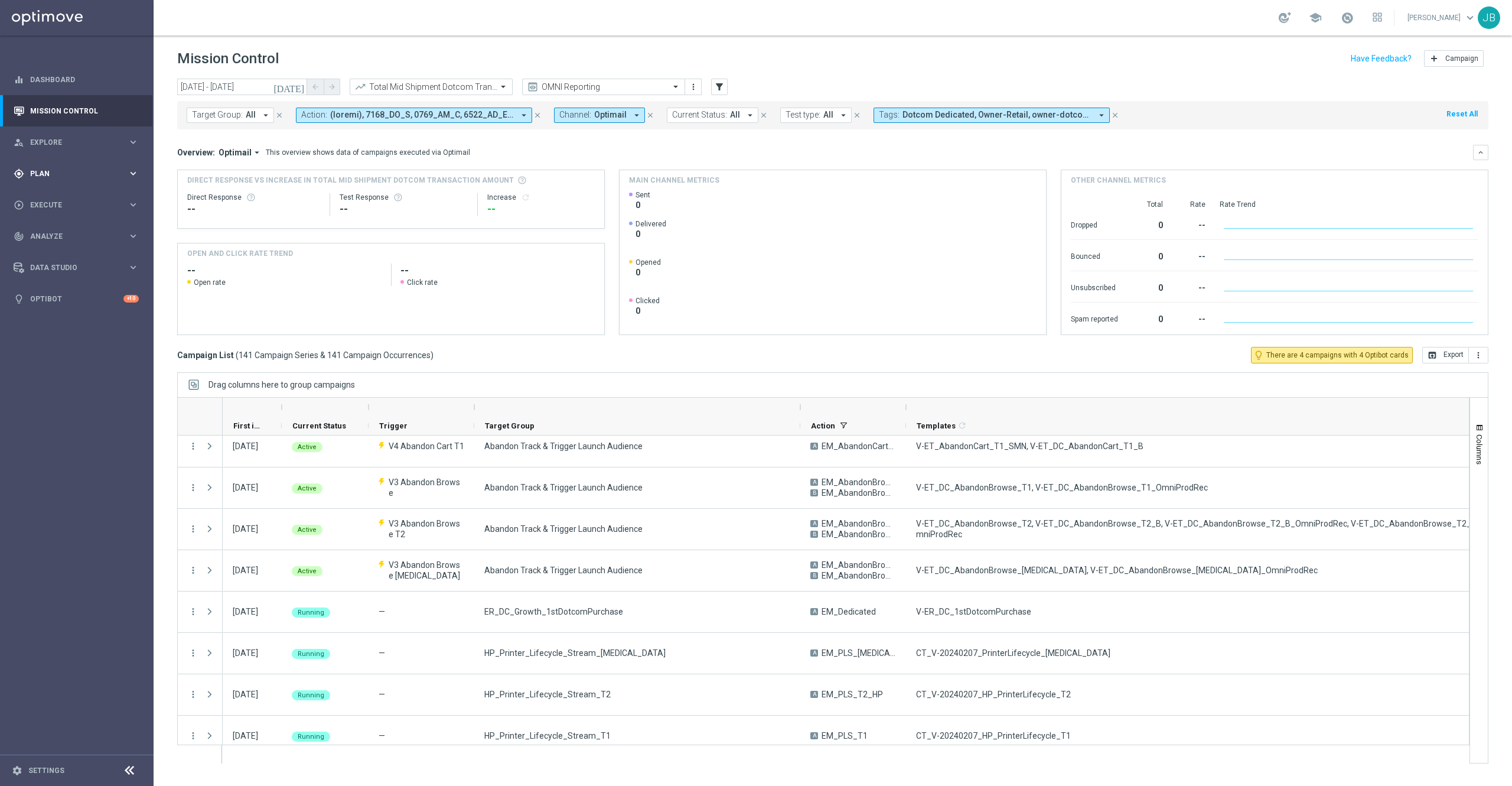
click at [67, 182] on div "gps_fixed Plan keyboard_arrow_right" at bounding box center [76, 173] width 153 height 32
click at [55, 321] on span "Analyze" at bounding box center [78, 324] width 97 height 7
click at [63, 331] on link "Deliverability Metrics" at bounding box center [77, 332] width 92 height 10
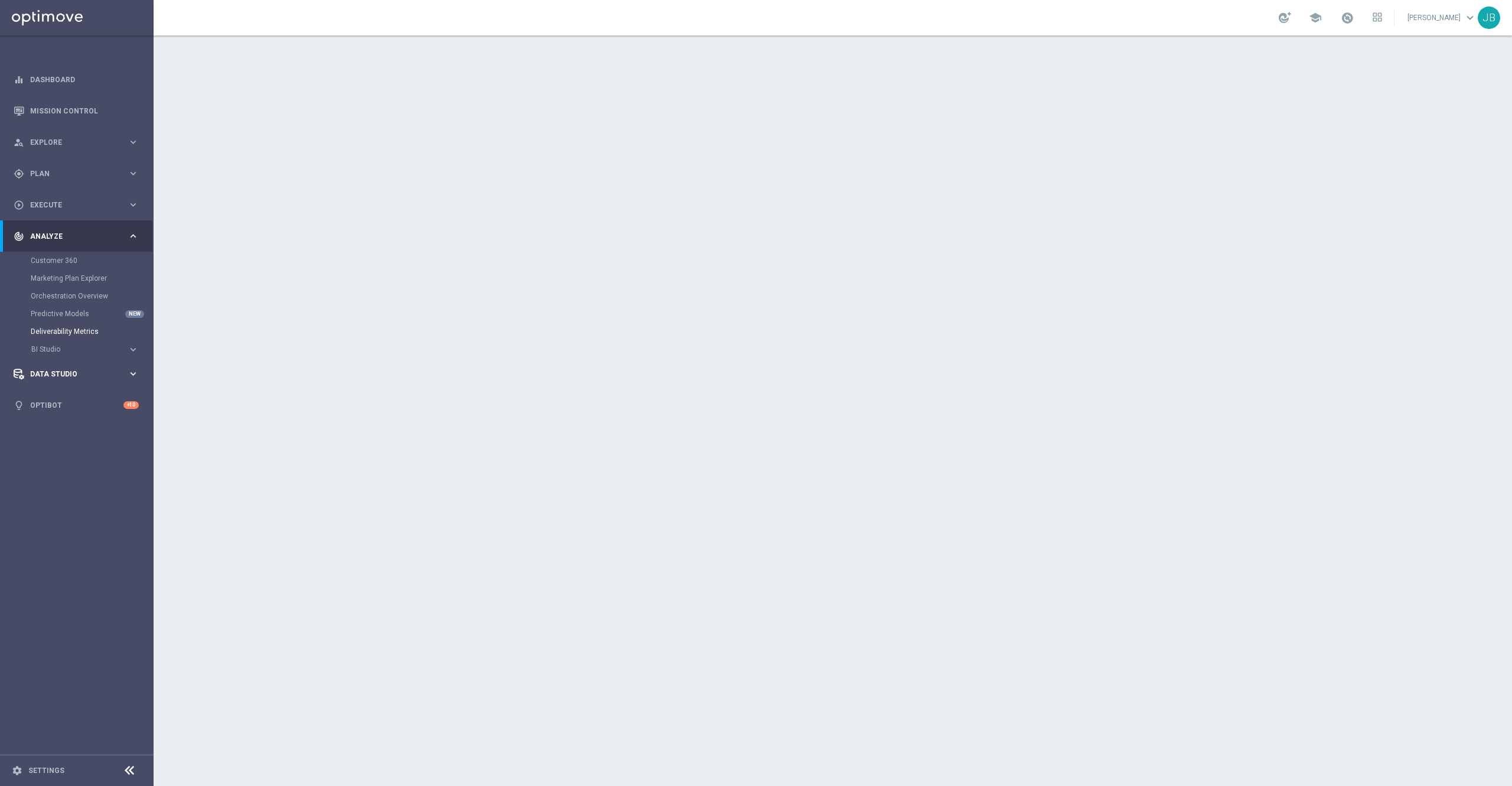
click at [61, 376] on span "Data Studio" at bounding box center [78, 374] width 97 height 7
click at [73, 195] on div "play_circle_outline Execute keyboard_arrow_right" at bounding box center [76, 205] width 153 height 32
click at [66, 170] on span "Plan" at bounding box center [78, 173] width 97 height 7
click at [66, 360] on div "Data Studio" at bounding box center [70, 356] width 114 height 11
click at [61, 214] on div "play_circle_outline Execute keyboard_arrow_right" at bounding box center [76, 205] width 153 height 32
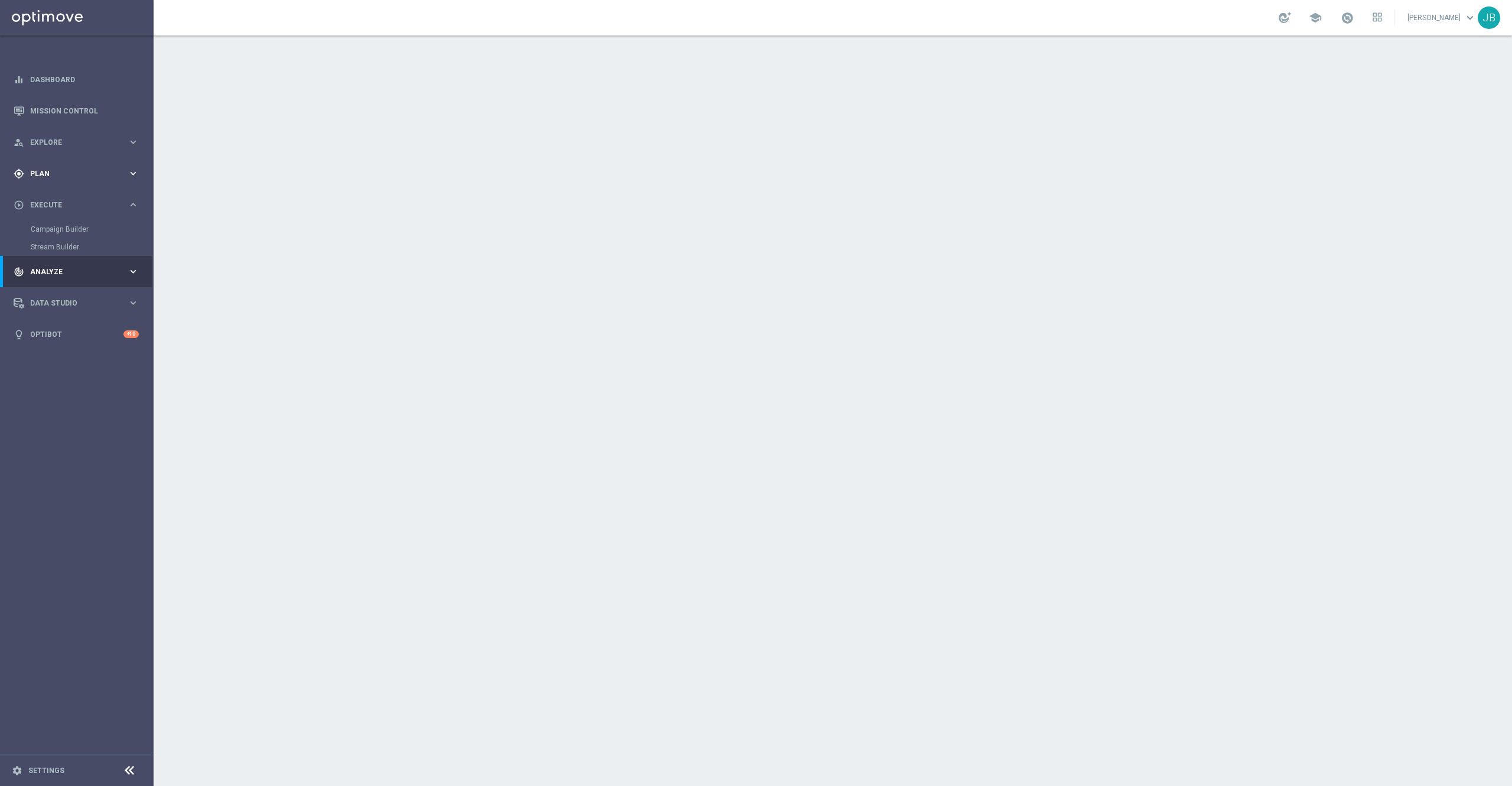
click at [63, 181] on div "gps_fixed Plan keyboard_arrow_right" at bounding box center [76, 173] width 153 height 32
click at [77, 356] on span "Data Studio" at bounding box center [78, 356] width 97 height 7
click at [78, 229] on div "track_changes Analyze keyboard_arrow_right" at bounding box center [76, 235] width 153 height 32
click at [60, 350] on span "BI Studio" at bounding box center [74, 349] width 85 height 7
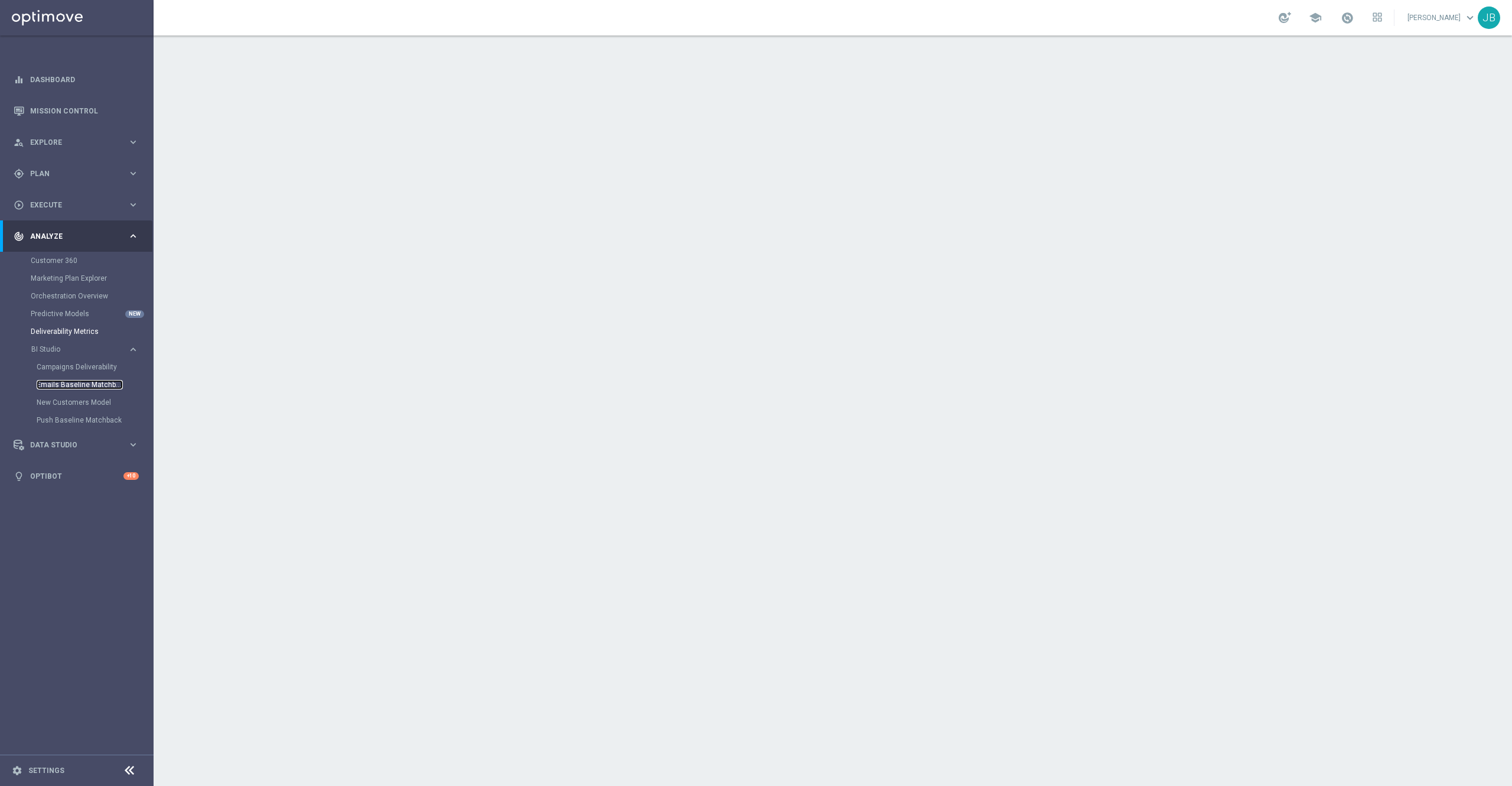
click at [79, 384] on link "Emails Baseline Matchback" at bounding box center [80, 384] width 86 height 10
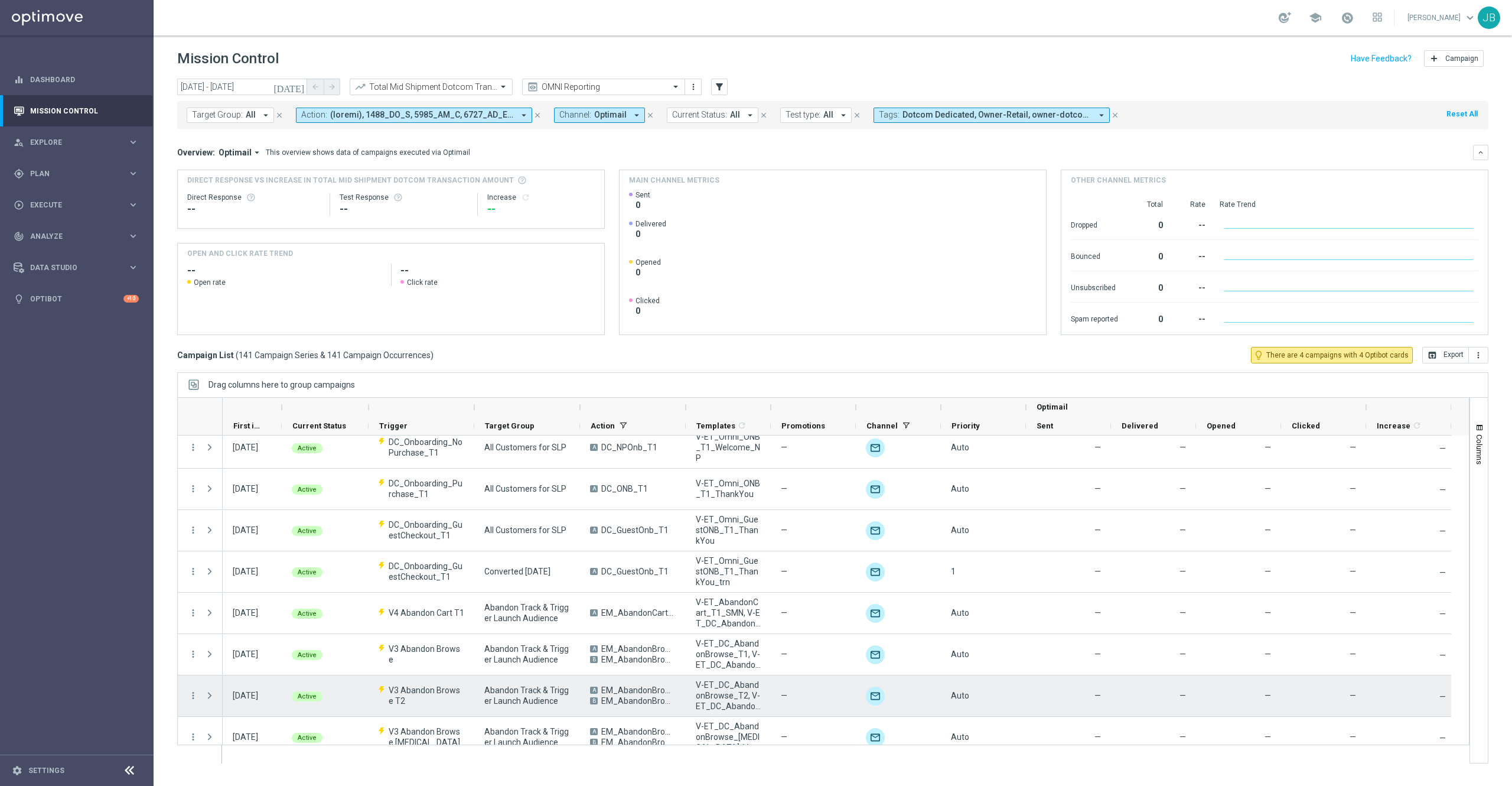
scroll to position [638, 0]
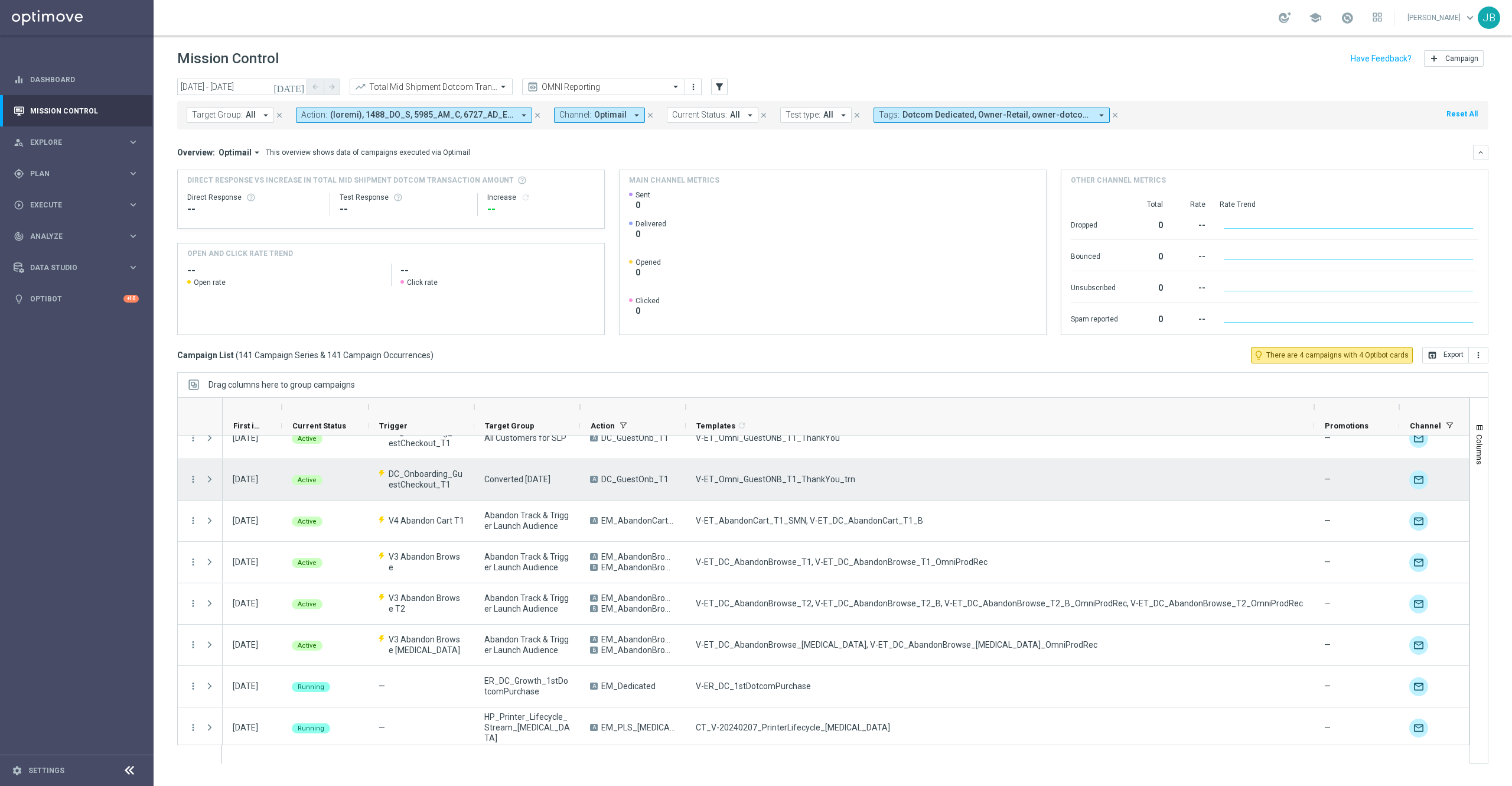
drag, startPoint x: 770, startPoint y: 405, endPoint x: 1323, endPoint y: 459, distance: 555.6
click at [1323, 459] on div at bounding box center [822, 579] width 1292 height 366
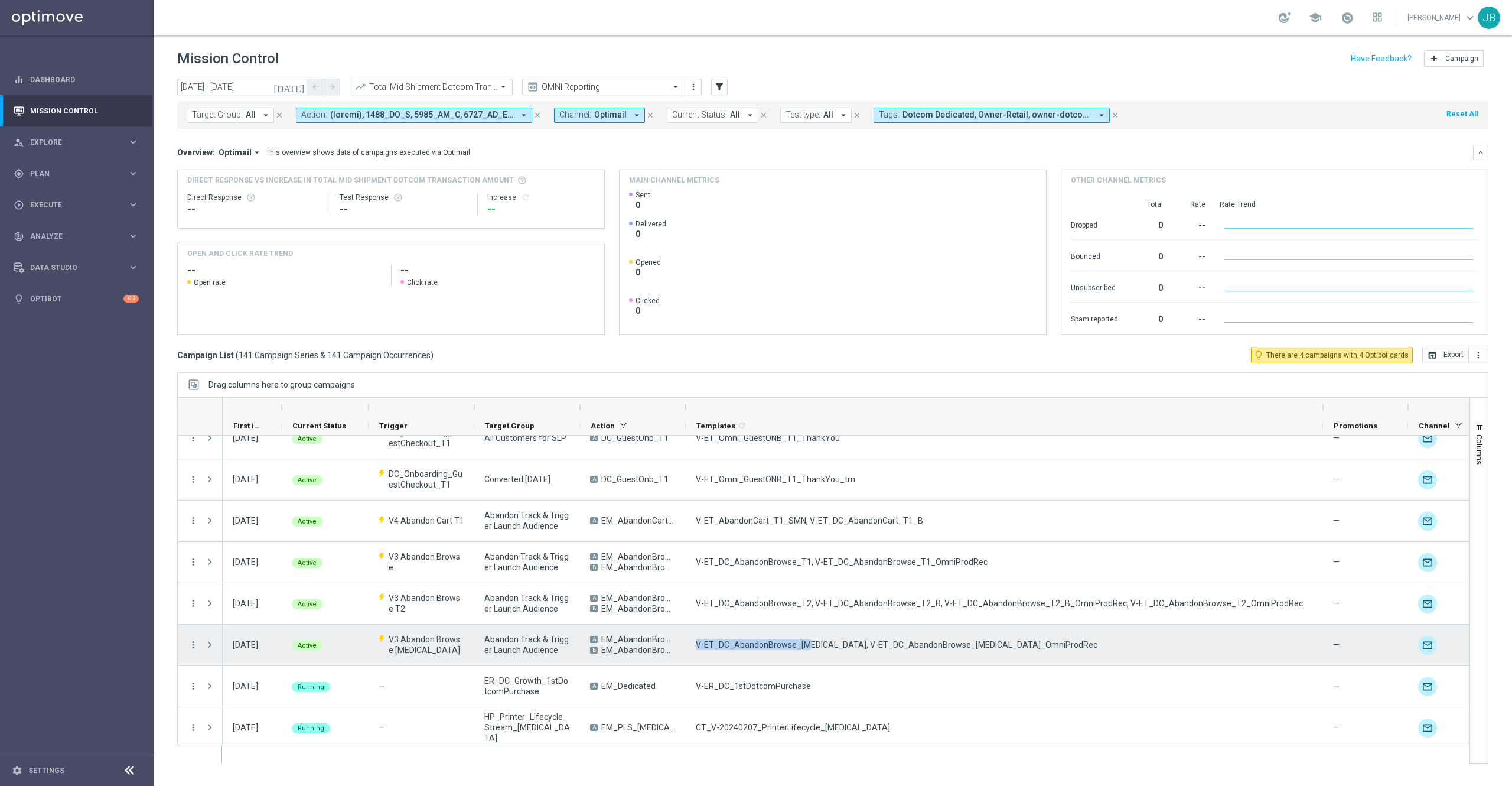
drag, startPoint x: 697, startPoint y: 645, endPoint x: 803, endPoint y: 662, distance: 107.4
click at [803, 662] on div "V-ET_DC_AbandonBrowse_[MEDICAL_DATA], V-ET_DC_AbandonBrowse_[MEDICAL_DATA]_Omni…" at bounding box center [1004, 645] width 637 height 40
